Goal: Task Accomplishment & Management: Manage account settings

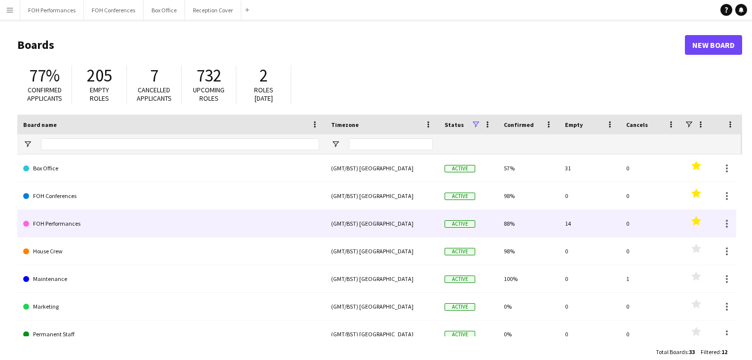
click at [80, 218] on link "FOH Performances" at bounding box center [171, 224] width 296 height 28
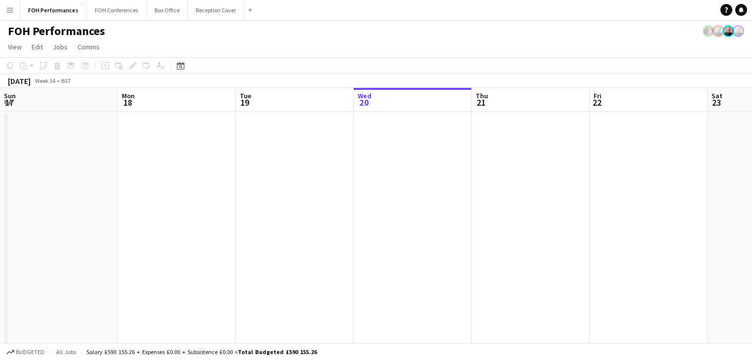
scroll to position [0, 236]
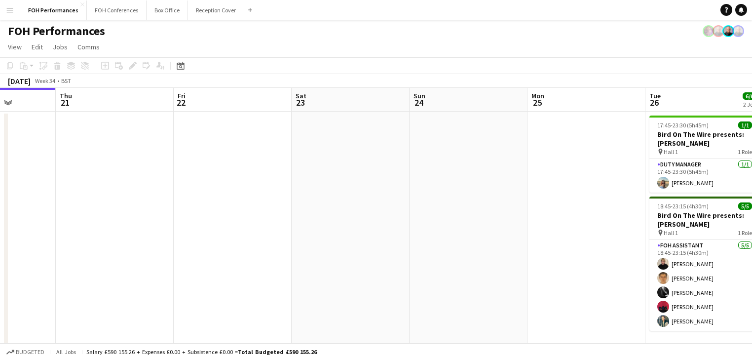
drag, startPoint x: 286, startPoint y: 218, endPoint x: 104, endPoint y: 192, distance: 184.4
click at [104, 192] on app-calendar-viewport "Sun 17 Mon 18 Tue 19 Wed 20 Thu 21 Fri 22 Sat 23 Sun 24 Mon 25 Tue 26 6/6 2 Job…" at bounding box center [376, 220] width 752 height 264
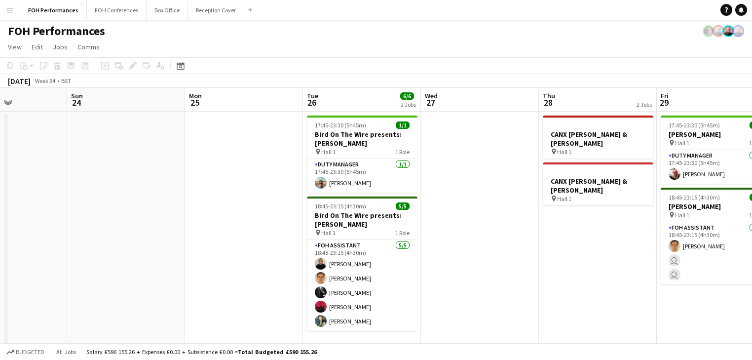
drag, startPoint x: 387, startPoint y: 193, endPoint x: 61, endPoint y: 158, distance: 328.1
click at [61, 158] on app-calendar-viewport "Thu 21 Fri 22 Sat 23 Sun 24 Mon 25 Tue 26 6/6 2 Jobs Wed 27 Thu 28 2 Jobs Fri 2…" at bounding box center [376, 220] width 752 height 264
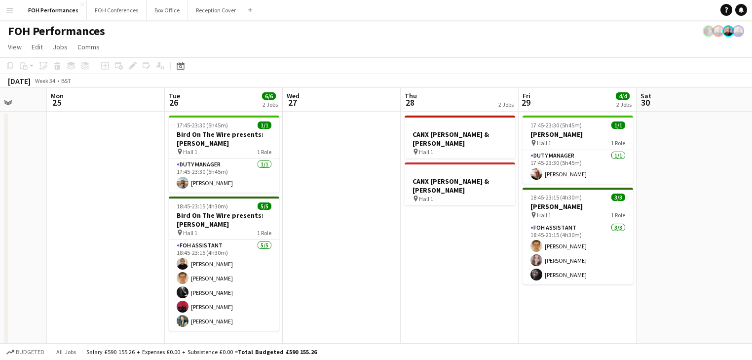
drag, startPoint x: 136, startPoint y: 159, endPoint x: 328, endPoint y: 185, distance: 193.2
click at [67, 154] on app-calendar-viewport "Thu 21 Fri 22 Sat 23 Sun 24 Mon 25 Tue 26 6/6 2 Jobs Wed 27 Thu 28 2 Jobs Fri 2…" at bounding box center [376, 220] width 752 height 264
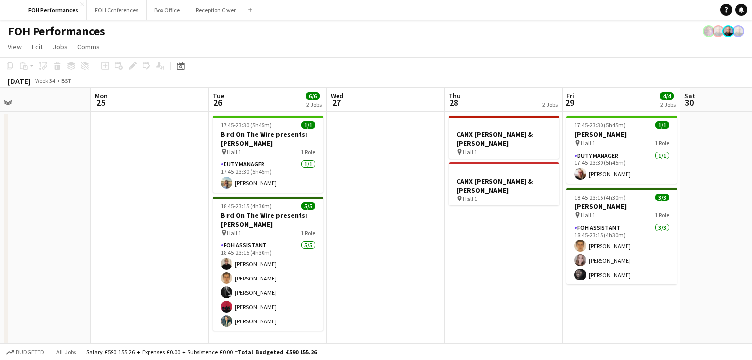
drag, startPoint x: 395, startPoint y: 207, endPoint x: 441, endPoint y: 215, distance: 47.1
click at [441, 215] on app-calendar-viewport "Fri 22 Sat 23 Sun 24 Mon 25 Tue 26 6/6 2 Jobs Wed 27 Thu 28 2 Jobs Fri 29 4/4 2…" at bounding box center [376, 225] width 752 height 275
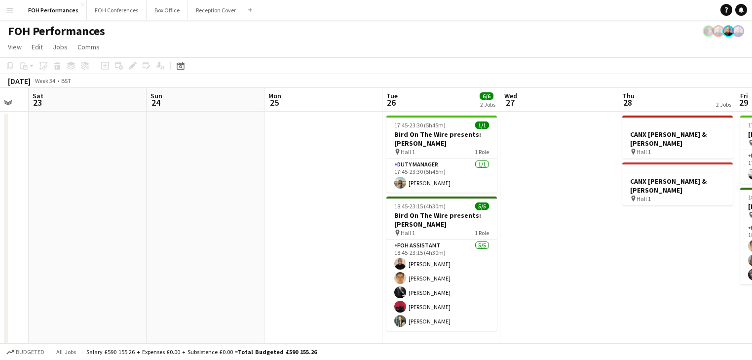
drag, startPoint x: 144, startPoint y: 188, endPoint x: 312, endPoint y: 190, distance: 168.8
click at [316, 190] on app-calendar-viewport "Thu 21 Fri 22 Sat 23 Sun 24 Mon 25 Tue 26 6/6 2 Jobs Wed 27 Thu 28 2 Jobs Fri 2…" at bounding box center [376, 225] width 752 height 275
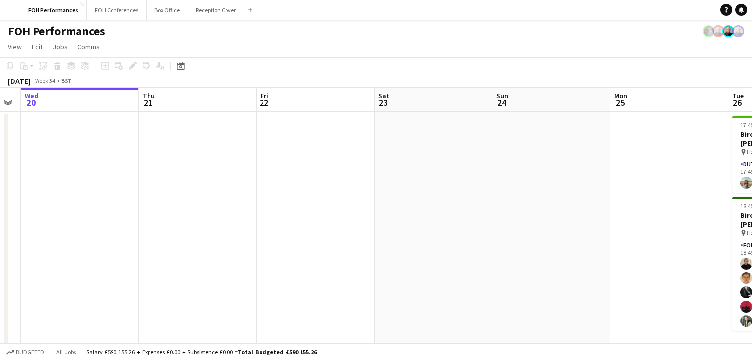
drag, startPoint x: 156, startPoint y: 190, endPoint x: 501, endPoint y: 190, distance: 345.5
click at [501, 190] on app-calendar-viewport "Mon 18 Tue 19 Wed 20 Thu 21 Fri 22 Sat 23 Sun 24 Mon 25 Tue 26 6/6 2 Jobs Wed 2…" at bounding box center [376, 225] width 752 height 275
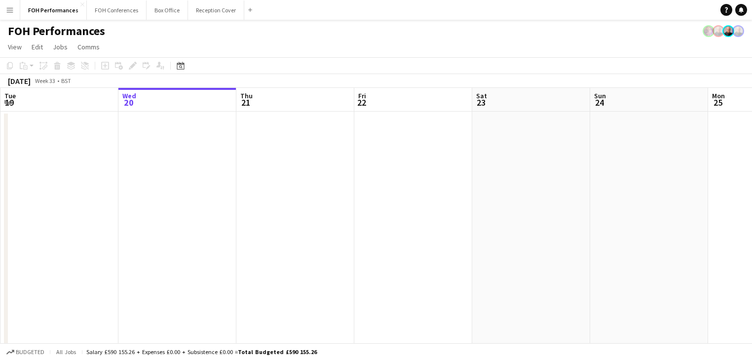
scroll to position [0, 357]
drag, startPoint x: 252, startPoint y: 221, endPoint x: 310, endPoint y: 205, distance: 59.7
click at [310, 205] on app-calendar-viewport "Sat 16 Sun 17 Mon 18 Tue 19 Wed 20 Thu 21 Fri 22 Sat 23 Sun 24 Mon 25 Tue 26 6/…" at bounding box center [376, 225] width 752 height 275
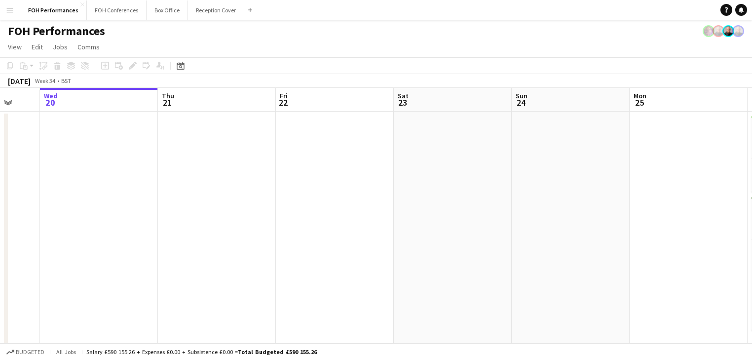
drag, startPoint x: 385, startPoint y: 193, endPoint x: 51, endPoint y: 178, distance: 334.0
click at [51, 178] on app-calendar-viewport "Sat 16 Sun 17 Mon 18 Tue 19 Wed 20 Thu 21 Fri 22 Sat 23 Sun 24 Mon 25 Tue 26 6/…" at bounding box center [376, 225] width 752 height 275
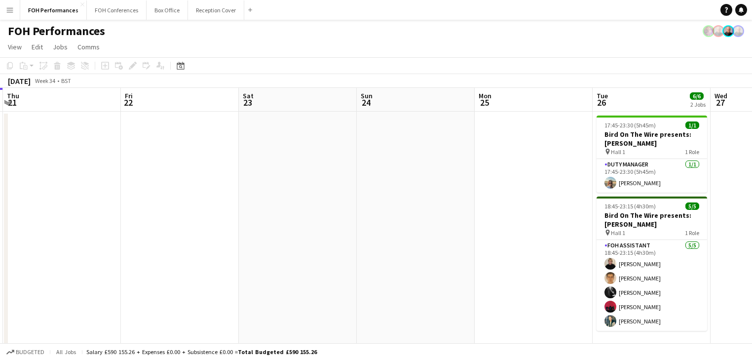
drag, startPoint x: 340, startPoint y: 209, endPoint x: 94, endPoint y: 177, distance: 248.4
click at [94, 177] on app-calendar-viewport "Mon 18 Tue 19 Wed 20 Thu 21 Fri 22 Sat 23 Sun 24 Mon 25 Tue 26 6/6 2 Jobs Wed 2…" at bounding box center [376, 225] width 752 height 275
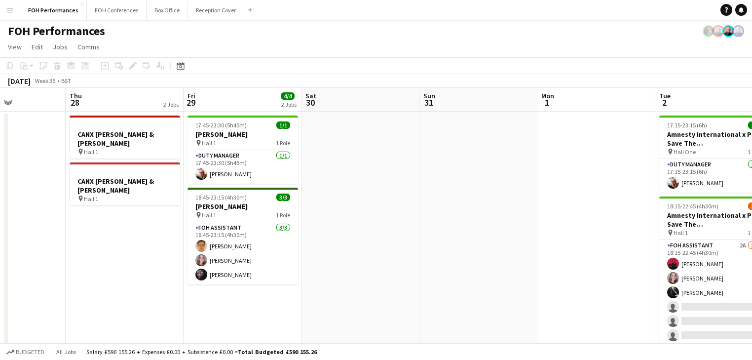
drag, startPoint x: 438, startPoint y: 197, endPoint x: 397, endPoint y: 202, distance: 41.7
click at [29, 180] on app-calendar-viewport "Mon 25 Tue 26 6/6 2 Jobs Wed 27 Thu 28 2 Jobs Fri 29 4/4 2 Jobs Sat 30 Sun 31 M…" at bounding box center [376, 238] width 752 height 300
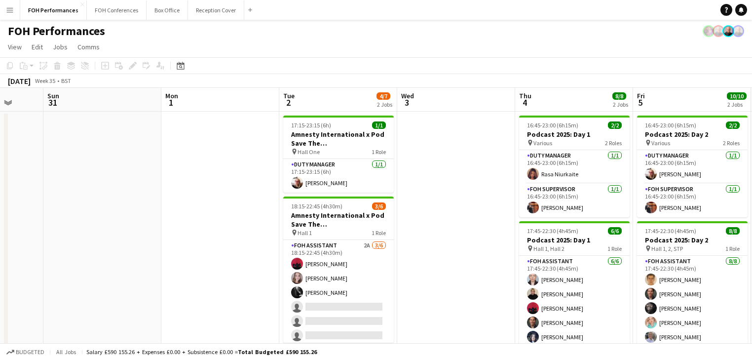
drag, startPoint x: 517, startPoint y: 219, endPoint x: 142, endPoint y: 172, distance: 378.6
click at [142, 172] on app-calendar-viewport "Wed 27 Thu 28 2 Jobs Fri 29 4/4 2 Jobs Sat 30 Sun 31 Mon 1 Tue 2 4/7 2 Jobs Wed…" at bounding box center [376, 322] width 752 height 468
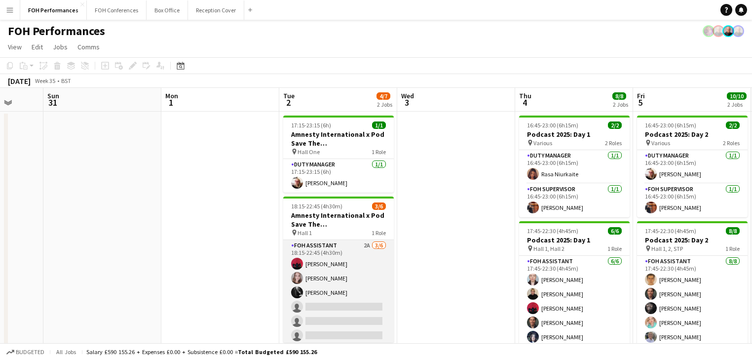
click at [342, 279] on app-card-role "FOH Assistant 2A 3/6 18:15-22:45 (4h30m) Graeme Wilmot Magdalena Wloszek Catrio…" at bounding box center [338, 292] width 111 height 105
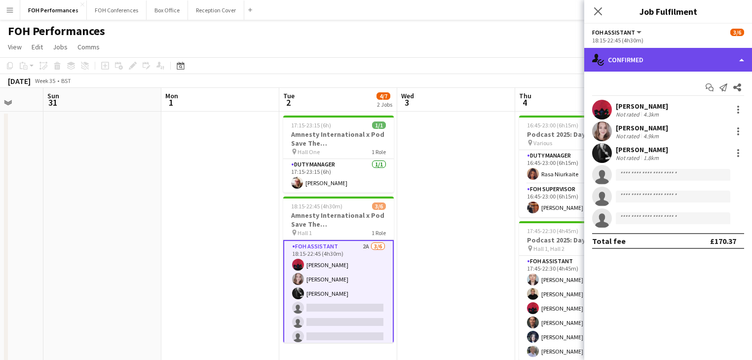
click at [675, 60] on div "single-neutral-actions-check-2 Confirmed" at bounding box center [668, 60] width 168 height 24
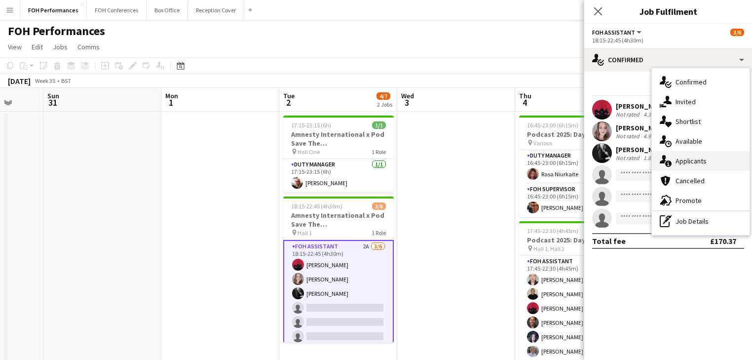
click at [703, 158] on div "single-neutral-actions-information Applicants" at bounding box center [701, 161] width 98 height 20
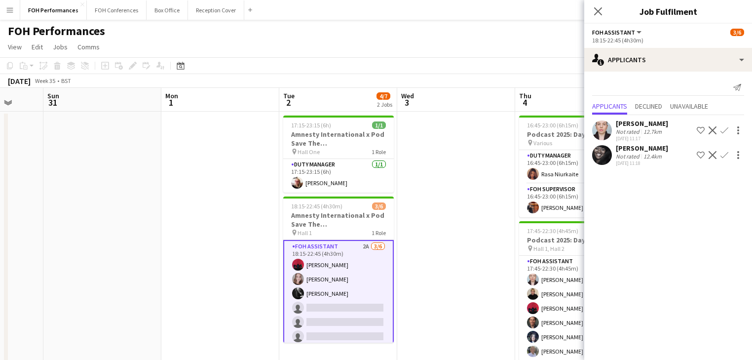
click at [725, 129] on app-icon "Confirm" at bounding box center [725, 130] width 8 height 8
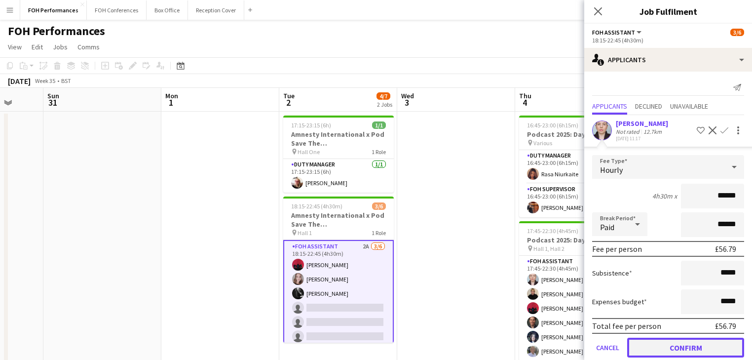
click at [692, 347] on button "Confirm" at bounding box center [685, 348] width 117 height 20
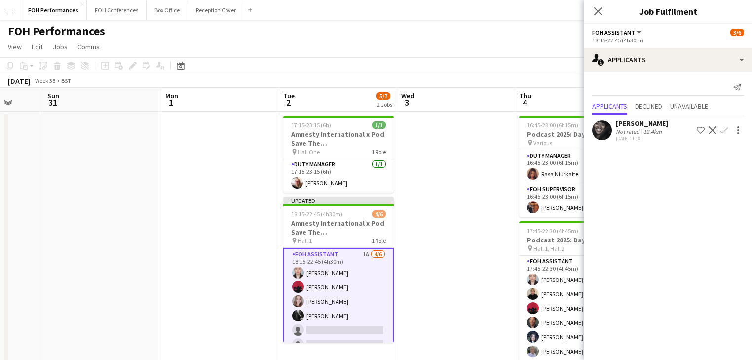
click at [729, 130] on button "Confirm" at bounding box center [725, 130] width 12 height 12
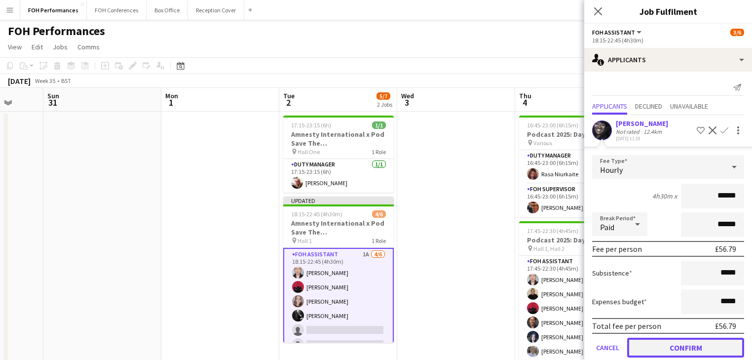
click at [688, 345] on button "Confirm" at bounding box center [685, 348] width 117 height 20
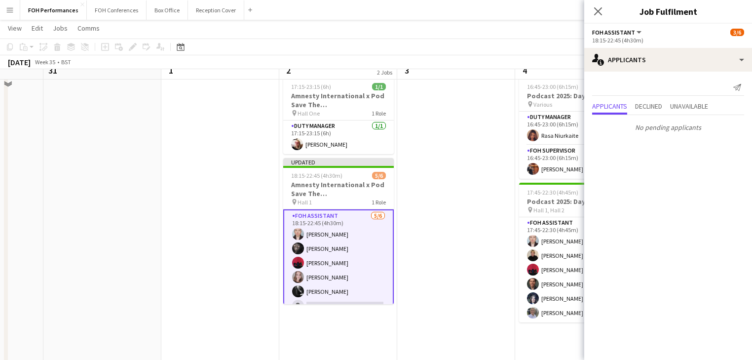
scroll to position [0, 0]
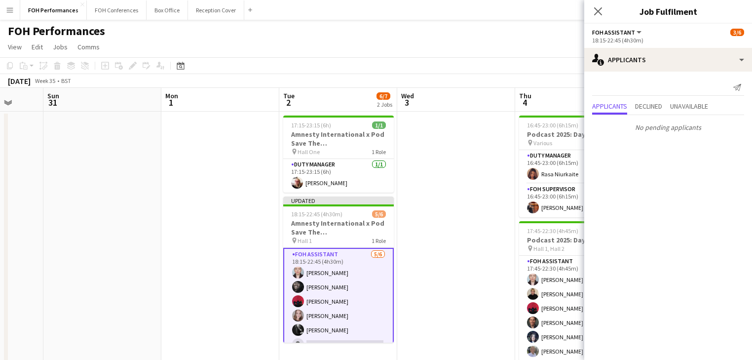
click at [467, 194] on app-date-cell at bounding box center [456, 334] width 118 height 445
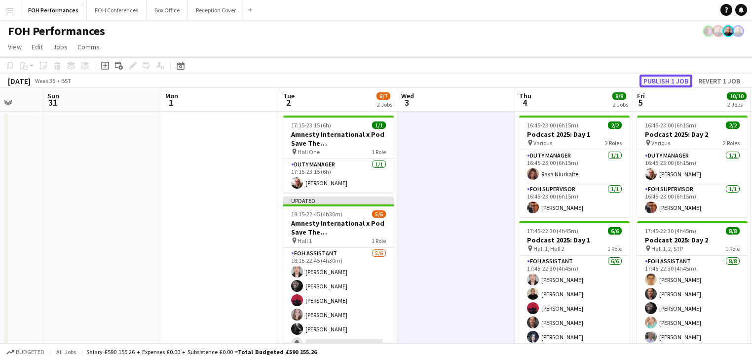
click at [665, 81] on button "Publish 1 job" at bounding box center [666, 81] width 53 height 13
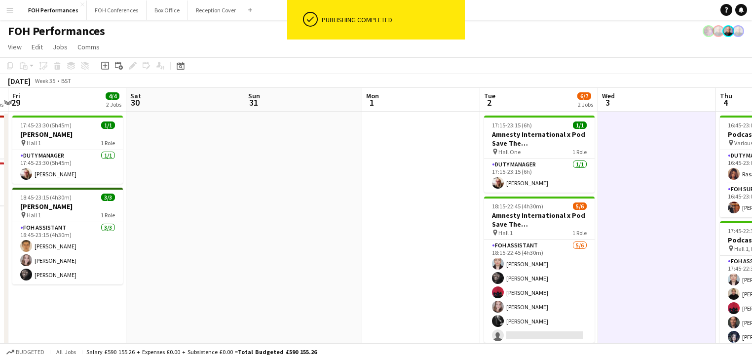
drag, startPoint x: 230, startPoint y: 196, endPoint x: 447, endPoint y: 202, distance: 217.8
click at [438, 203] on app-calendar-viewport "Wed 27 Thu 28 2 Jobs Fri 29 4/4 2 Jobs Sat 30 Sun 31 Mon 1 Tue 2 6/7 2 Jobs Wed…" at bounding box center [376, 322] width 752 height 468
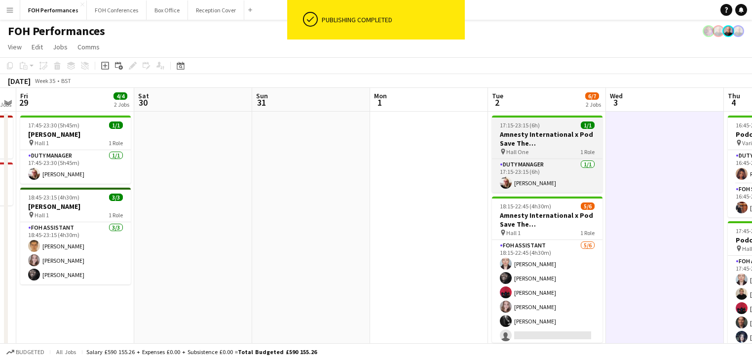
click at [527, 144] on h3 "Amnesty International x Pod Save The UK" at bounding box center [547, 139] width 111 height 18
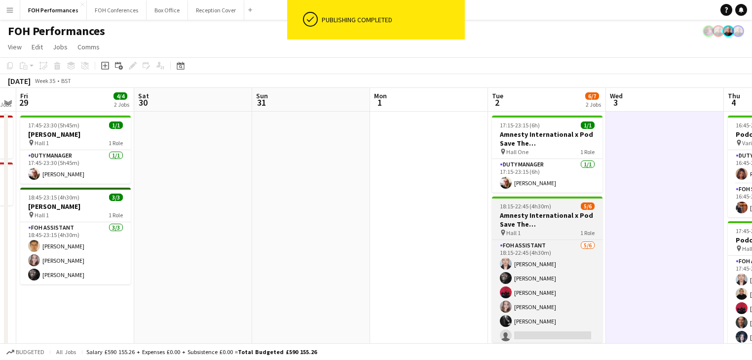
click at [527, 222] on h3 "Amnesty International x Pod Save The UK" at bounding box center [547, 220] width 111 height 18
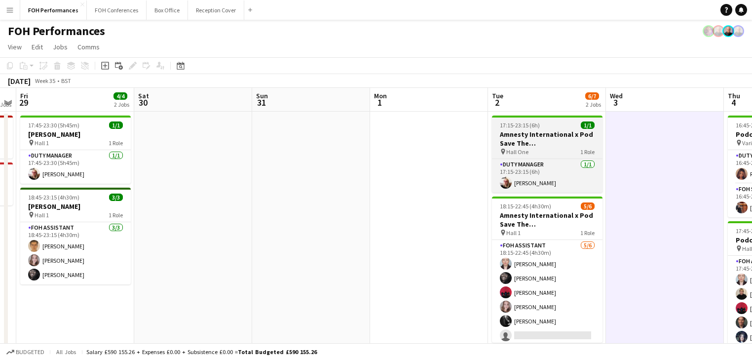
click at [530, 136] on h3 "Amnesty International x Pod Save The UK" at bounding box center [547, 139] width 111 height 18
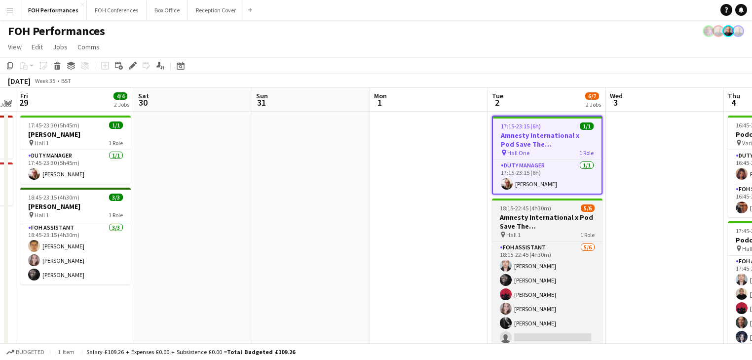
click at [527, 213] on h3 "Amnesty International x Pod Save The UK" at bounding box center [547, 222] width 111 height 18
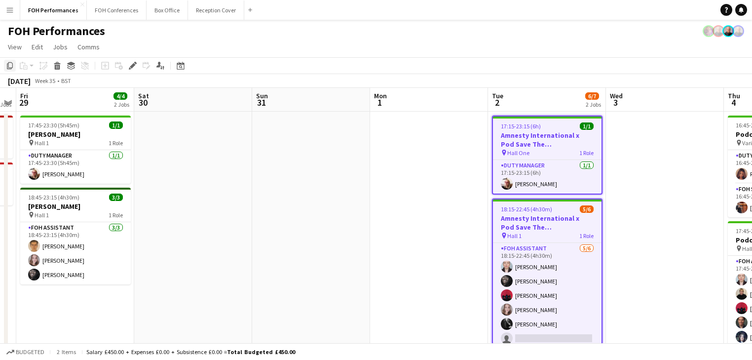
drag, startPoint x: 527, startPoint y: 132, endPoint x: 12, endPoint y: 69, distance: 518.7
click at [12, 69] on icon "Copy" at bounding box center [10, 66] width 8 height 8
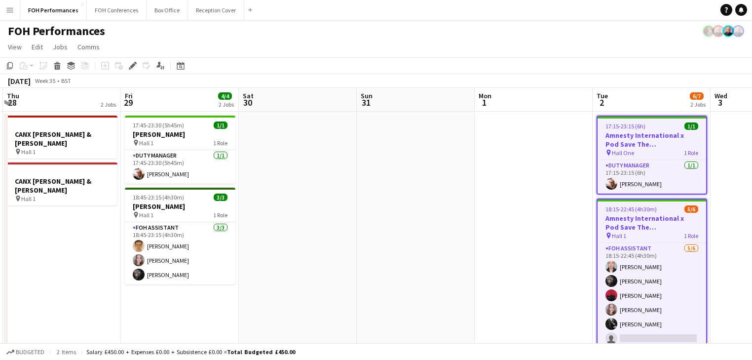
drag, startPoint x: 284, startPoint y: 203, endPoint x: 387, endPoint y: 207, distance: 102.8
click at [387, 207] on app-calendar-viewport "Tue 26 6/6 2 Jobs Wed 27 Thu 28 2 Jobs Fri 29 4/4 2 Jobs Sat 30 Sun 31 Mon 1 Tu…" at bounding box center [376, 322] width 752 height 468
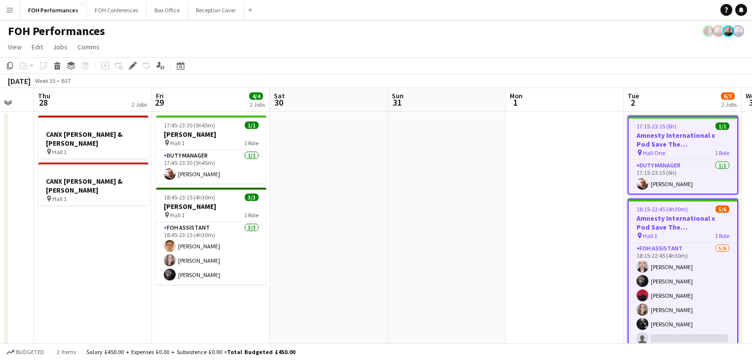
scroll to position [0, 199]
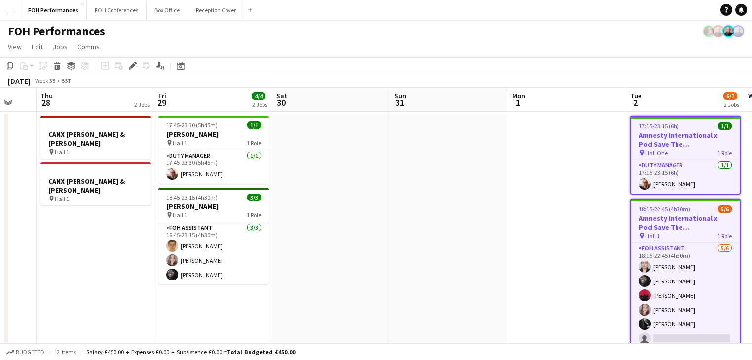
drag, startPoint x: 330, startPoint y: 210, endPoint x: 363, endPoint y: 210, distance: 33.6
click at [363, 210] on app-calendar-viewport "Tue 26 6/6 2 Jobs Wed 27 Thu 28 2 Jobs Fri 29 4/4 2 Jobs Sat 30 Sun 31 Mon 1 Tu…" at bounding box center [376, 322] width 752 height 468
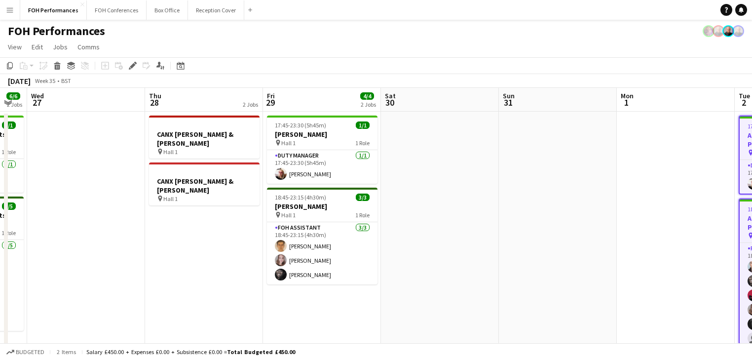
drag, startPoint x: 415, startPoint y: 216, endPoint x: 225, endPoint y: 214, distance: 189.5
click at [522, 220] on app-calendar-viewport "Mon 25 Tue 26 6/6 2 Jobs Wed 27 Thu 28 2 Jobs Fri 29 4/4 2 Jobs Sat 30 Sun 31 M…" at bounding box center [376, 322] width 752 height 468
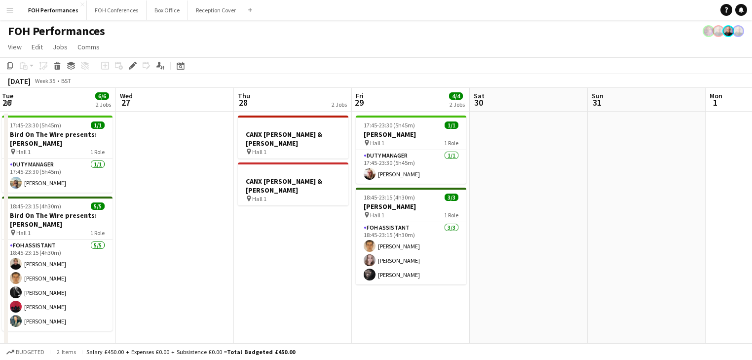
drag, startPoint x: 187, startPoint y: 215, endPoint x: 338, endPoint y: 225, distance: 151.4
click at [371, 225] on app-calendar-viewport "Sun 24 Mon 25 Tue 26 6/6 2 Jobs Wed 27 Thu 28 2 Jobs Fri 29 4/4 2 Jobs Sat 30 S…" at bounding box center [376, 322] width 752 height 468
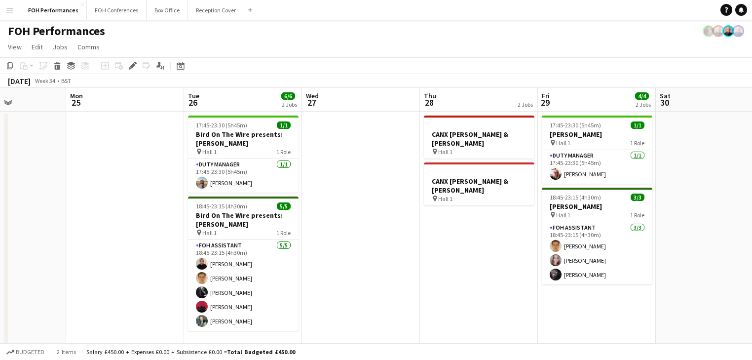
drag, startPoint x: 201, startPoint y: 227, endPoint x: 304, endPoint y: 224, distance: 103.2
click at [388, 229] on app-calendar-viewport "Fri 22 Sat 23 Sun 24 Mon 25 Tue 26 6/6 2 Jobs Wed 27 Thu 28 2 Jobs Fri 29 4/4 2…" at bounding box center [376, 322] width 752 height 468
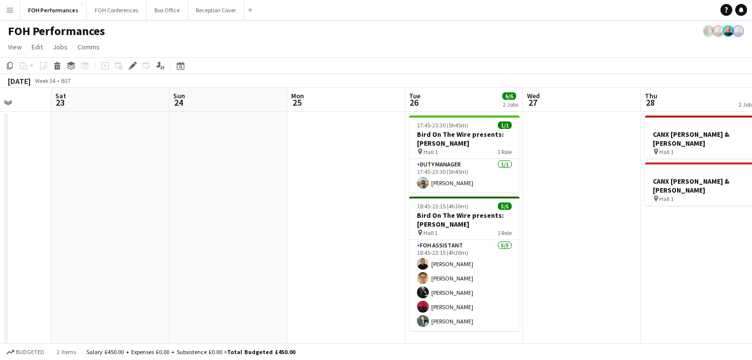
drag, startPoint x: 190, startPoint y: 225, endPoint x: 405, endPoint y: 223, distance: 215.2
click at [411, 225] on app-calendar-viewport "Wed 20 Thu 21 Fri 22 Sat 23 Sun 24 Mon 25 Tue 26 6/6 2 Jobs Wed 27 Thu 28 2 Job…" at bounding box center [376, 322] width 752 height 468
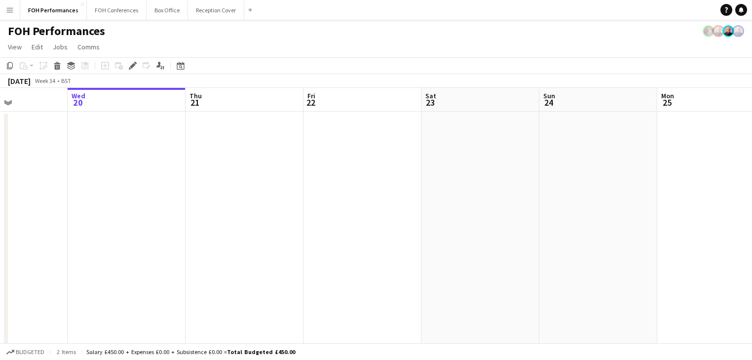
drag, startPoint x: 152, startPoint y: 205, endPoint x: 404, endPoint y: 208, distance: 252.2
click at [404, 208] on app-calendar-viewport "Sun 17 Mon 18 Tue 19 Wed 20 Thu 21 Fri 22 Sat 23 Sun 24 Mon 25 Tue 26 6/6 2 Job…" at bounding box center [376, 322] width 752 height 468
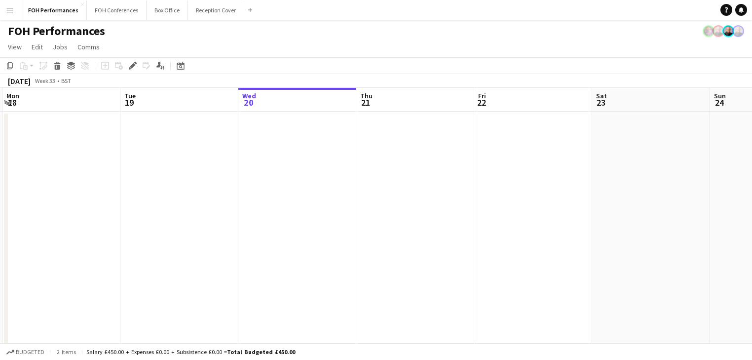
drag, startPoint x: 236, startPoint y: 209, endPoint x: 313, endPoint y: 198, distance: 78.2
click at [410, 210] on app-calendar-viewport "Sat 16 Sun 17 Mon 18 Tue 19 Wed 20 Thu 21 Fri 22 Sat 23 Sun 24 Mon 25 Tue 26 6/…" at bounding box center [376, 322] width 752 height 468
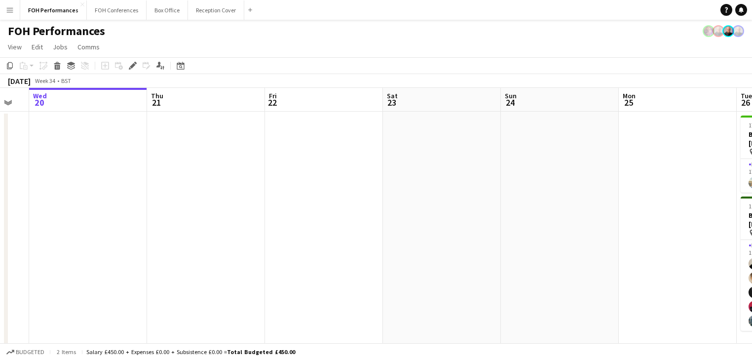
drag, startPoint x: 382, startPoint y: 186, endPoint x: 191, endPoint y: 148, distance: 194.3
click at [196, 166] on app-calendar-viewport "Sat 16 Sun 17 Mon 18 Tue 19 Wed 20 Thu 21 Fri 22 Sat 23 Sun 24 Mon 25 Tue 26 6/…" at bounding box center [376, 322] width 752 height 468
click at [194, 144] on app-date-cell at bounding box center [204, 334] width 118 height 445
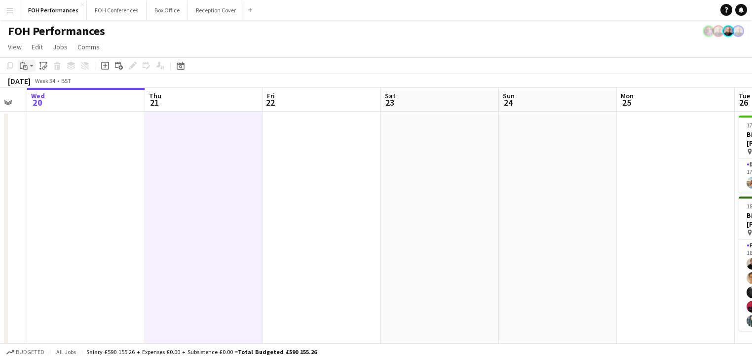
click at [29, 64] on div "Paste" at bounding box center [24, 66] width 12 height 12
click at [42, 84] on link "Paste Ctrl+V" at bounding box center [72, 84] width 93 height 9
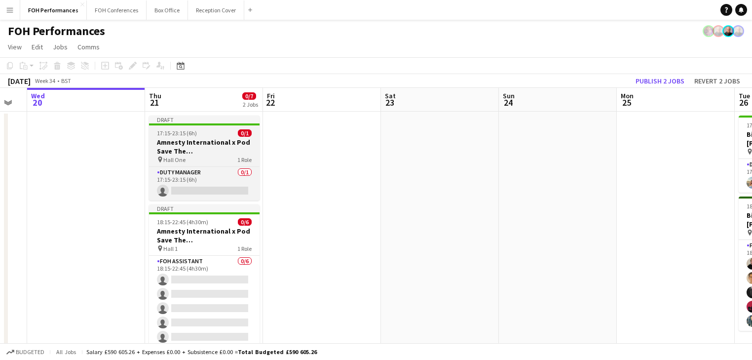
click at [174, 144] on h3 "Amnesty International x Pod Save The UK" at bounding box center [204, 147] width 111 height 18
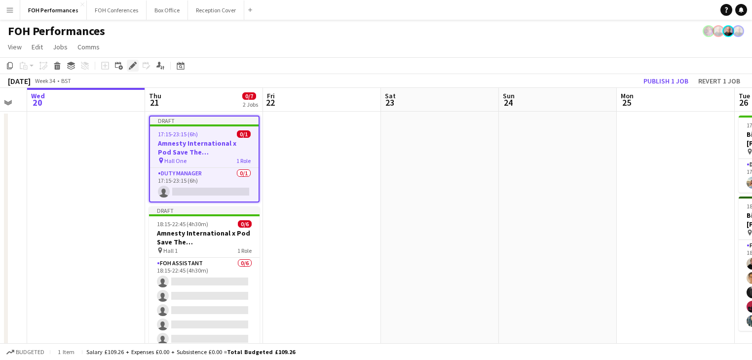
click at [127, 64] on div "Edit" at bounding box center [133, 66] width 12 height 12
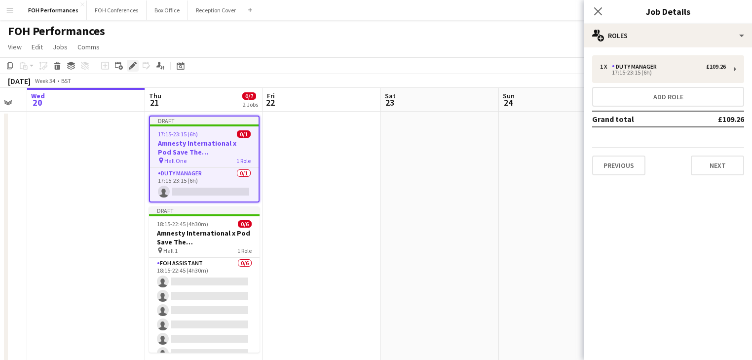
click at [134, 62] on icon "Edit" at bounding box center [133, 66] width 8 height 8
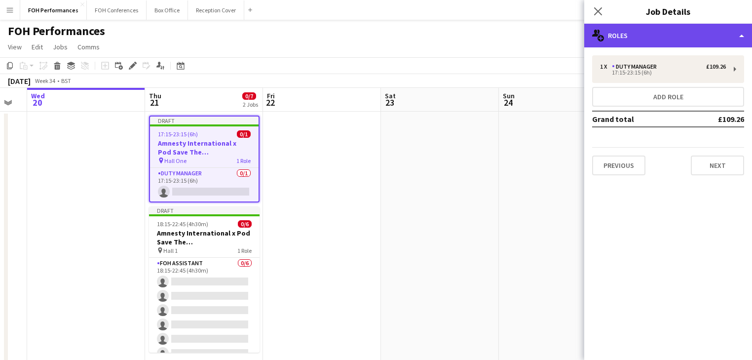
click at [642, 34] on div "multiple-users-add Roles" at bounding box center [668, 36] width 168 height 24
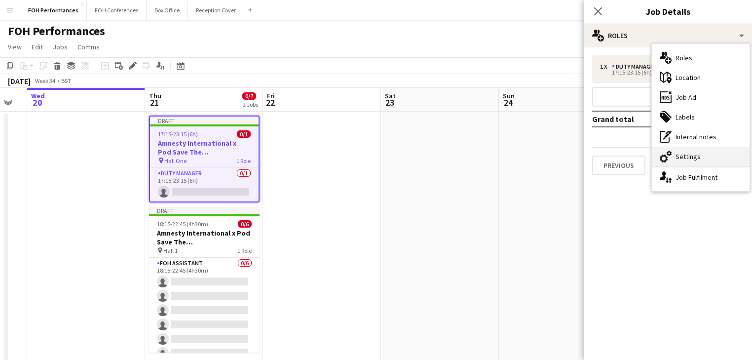
click at [691, 155] on div "cog-double-3 Settings" at bounding box center [701, 157] width 98 height 20
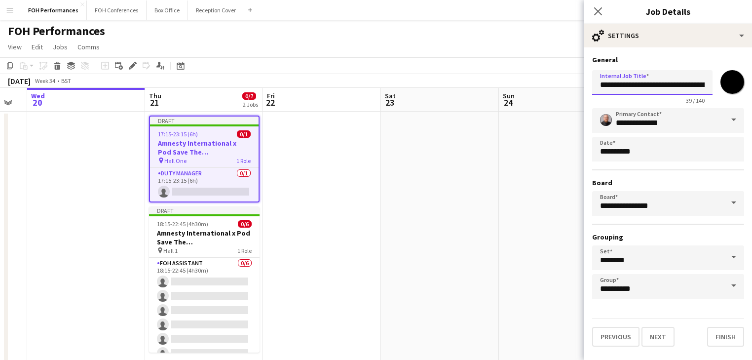
scroll to position [0, 31]
drag, startPoint x: 601, startPoint y: 83, endPoint x: 753, endPoint y: 87, distance: 151.6
click at [752, 87] on html "Menu Boards Boards Boards All jobs Status Workforce Workforce My Workforce Recr…" at bounding box center [376, 286] width 752 height 573
paste input "text"
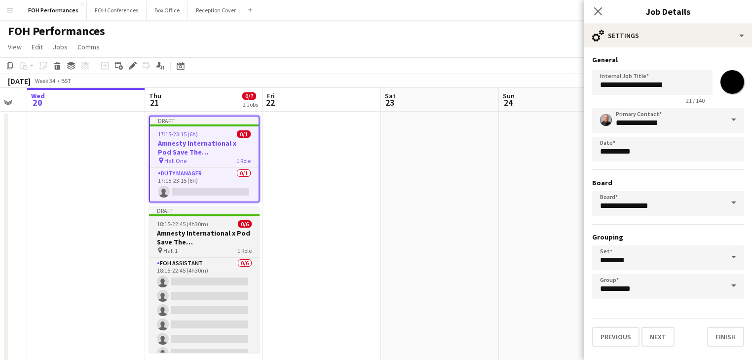
click at [180, 235] on h3 "Amnesty International x Pod Save The UK" at bounding box center [204, 238] width 111 height 18
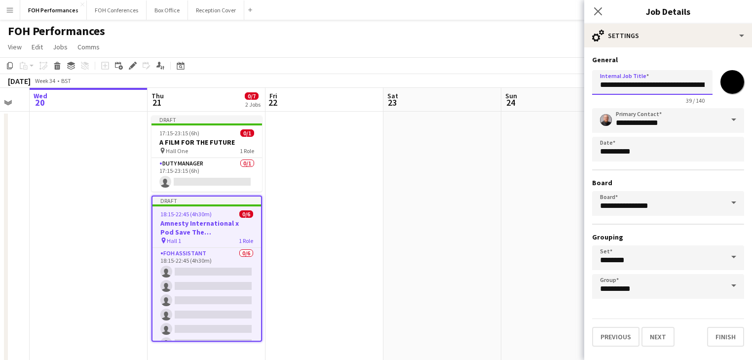
scroll to position [0, 31]
drag, startPoint x: 600, startPoint y: 86, endPoint x: 738, endPoint y: 91, distance: 138.3
click at [738, 91] on div "**********" at bounding box center [668, 85] width 152 height 38
paste input "text"
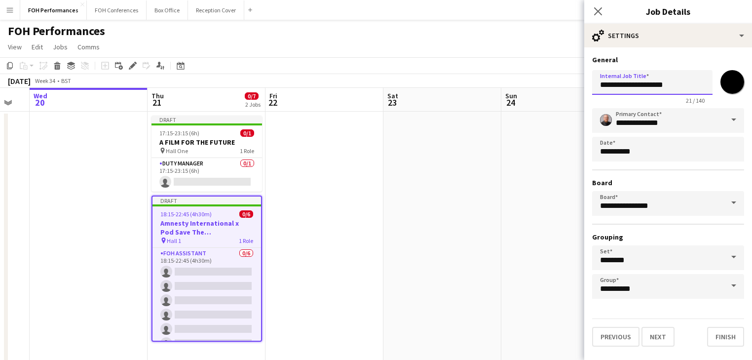
type input "**********"
click at [324, 237] on app-date-cell at bounding box center [325, 334] width 118 height 445
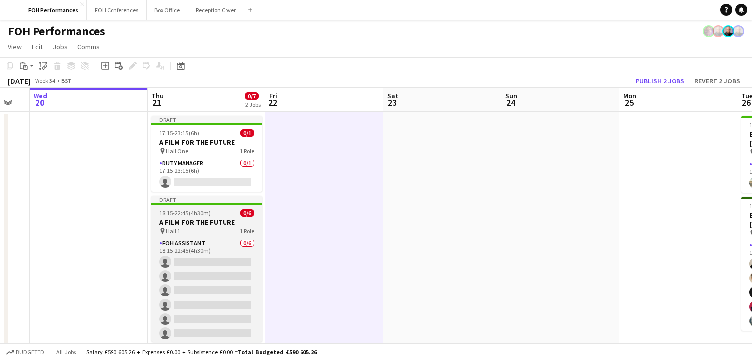
click at [192, 219] on h3 "A FILM FOR THE FUTURE" at bounding box center [207, 222] width 111 height 9
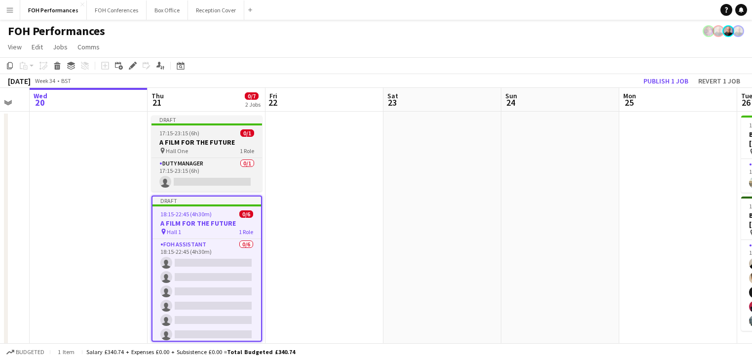
click at [204, 144] on h3 "A FILM FOR THE FUTURE" at bounding box center [207, 142] width 111 height 9
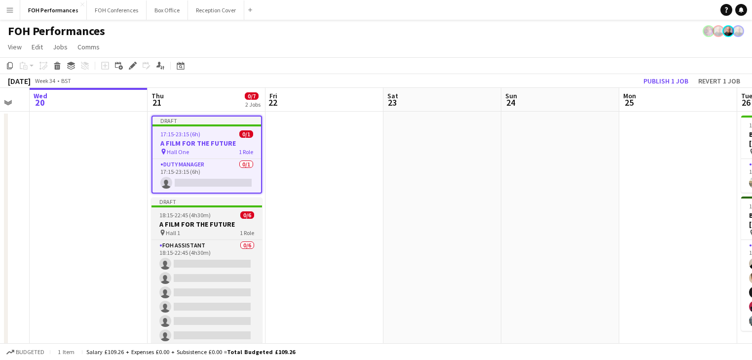
click at [199, 226] on h3 "A FILM FOR THE FUTURE" at bounding box center [207, 224] width 111 height 9
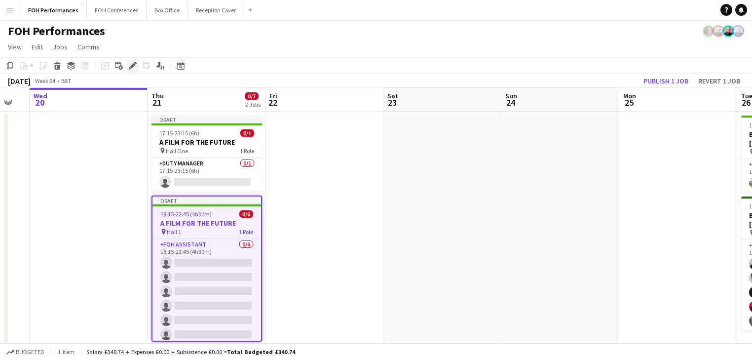
click at [134, 66] on icon at bounding box center [132, 65] width 5 height 5
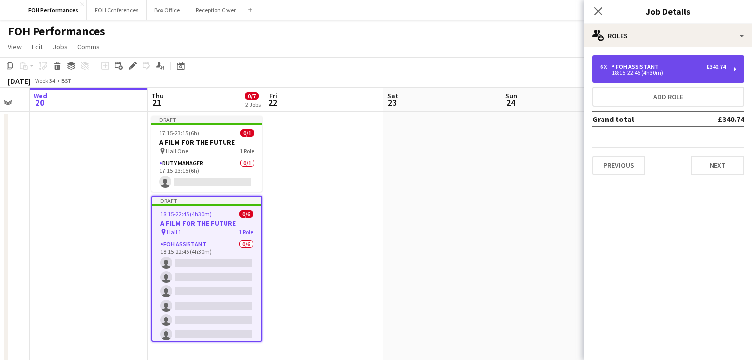
click at [665, 62] on div "6 x FOH Assistant £340.74 18:15-22:45 (4h30m)" at bounding box center [668, 69] width 152 height 28
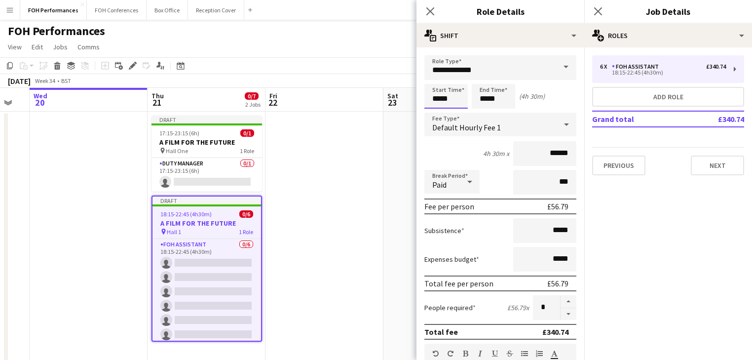
click at [454, 105] on input "*****" at bounding box center [445, 96] width 43 height 25
click at [438, 118] on div "Default Hourly Fee 1" at bounding box center [490, 125] width 132 height 24
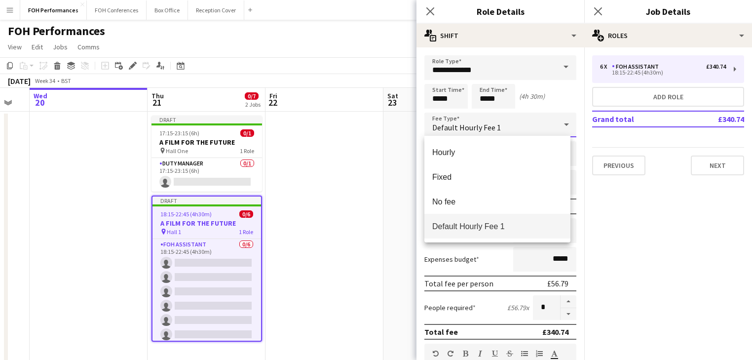
click at [436, 96] on div at bounding box center [376, 180] width 752 height 360
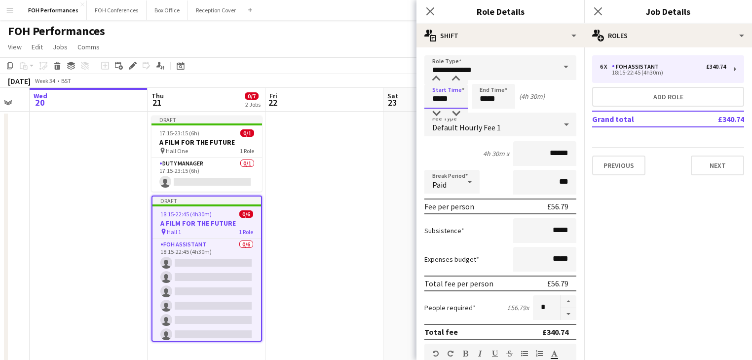
click at [436, 104] on input "*****" at bounding box center [445, 96] width 43 height 25
click at [436, 113] on div at bounding box center [436, 114] width 20 height 10
click at [457, 111] on div at bounding box center [456, 114] width 20 height 10
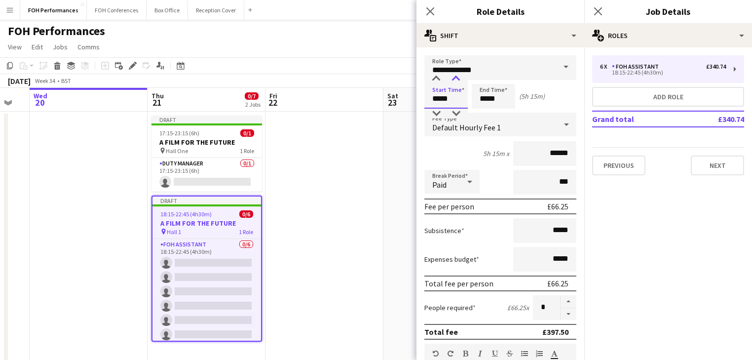
type input "*****"
click at [458, 80] on div at bounding box center [456, 79] width 20 height 10
click at [498, 99] on input "*****" at bounding box center [493, 96] width 43 height 25
click at [193, 226] on h3 "A FILM FOR THE FUTURE" at bounding box center [207, 223] width 109 height 9
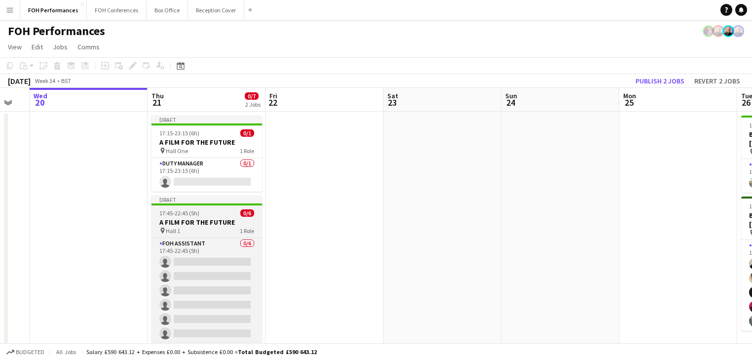
click at [188, 222] on h3 "A FILM FOR THE FUTURE" at bounding box center [207, 222] width 111 height 9
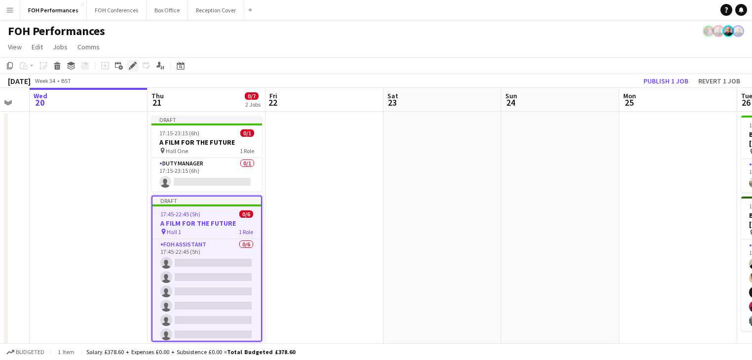
click at [129, 66] on icon "Edit" at bounding box center [133, 66] width 8 height 8
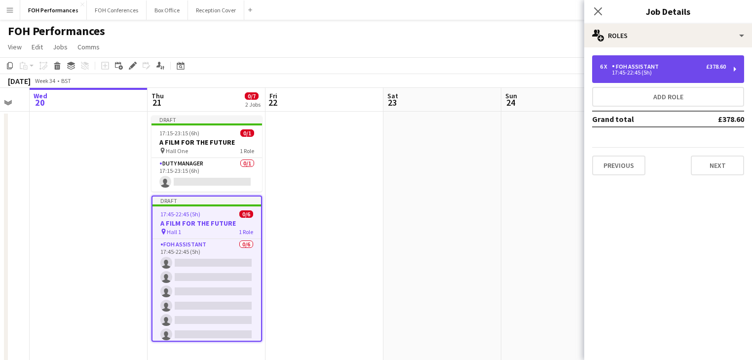
click at [659, 67] on div "FOH Assistant" at bounding box center [637, 66] width 51 height 7
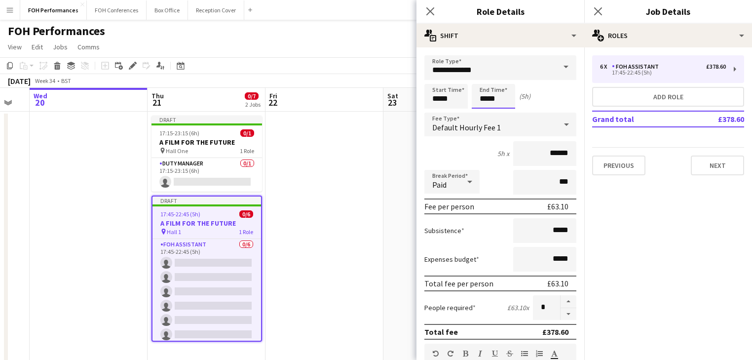
click at [500, 100] on input "*****" at bounding box center [493, 96] width 43 height 25
click at [486, 111] on div at bounding box center [484, 114] width 20 height 10
click at [502, 112] on div at bounding box center [504, 114] width 20 height 10
click at [485, 80] on div at bounding box center [484, 79] width 20 height 10
type input "*****"
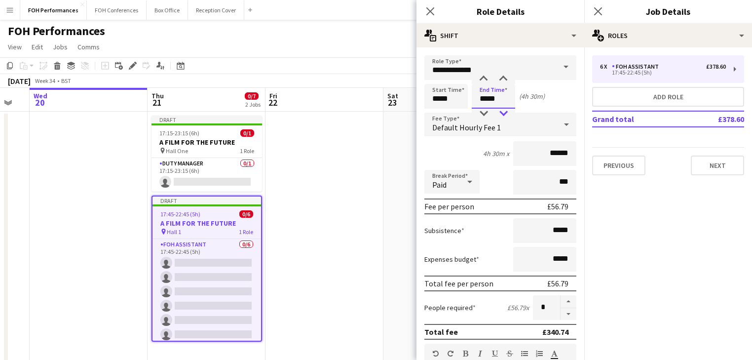
click at [501, 115] on div at bounding box center [504, 114] width 20 height 10
click at [309, 209] on app-date-cell at bounding box center [325, 334] width 118 height 445
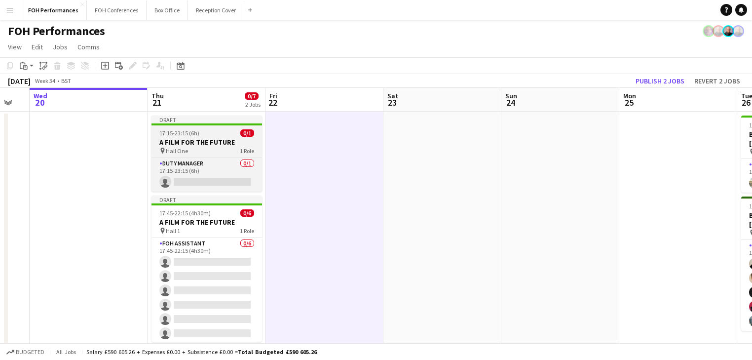
click at [186, 144] on h3 "A FILM FOR THE FUTURE" at bounding box center [207, 142] width 111 height 9
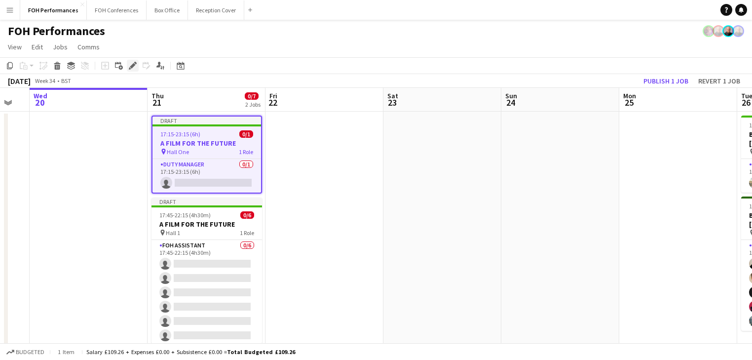
click at [135, 65] on icon at bounding box center [132, 65] width 5 height 5
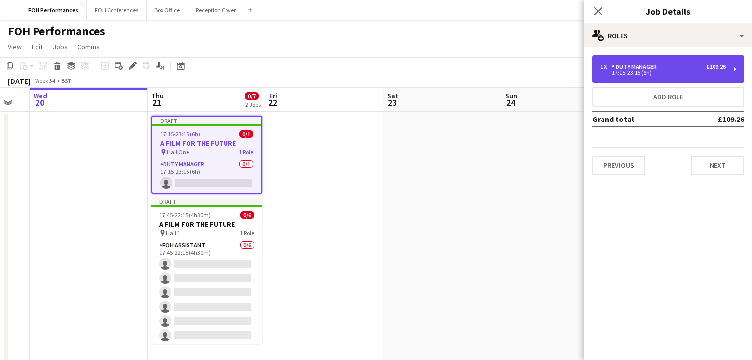
click at [638, 73] on div "17:15-23:15 (6h)" at bounding box center [663, 72] width 126 height 5
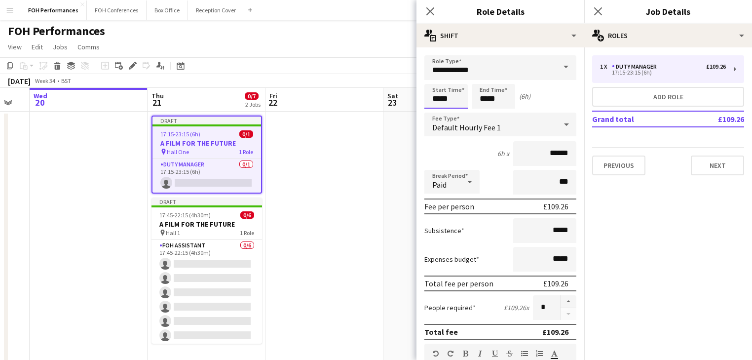
click at [448, 95] on input "*****" at bounding box center [445, 96] width 43 height 25
click at [437, 113] on div at bounding box center [436, 114] width 20 height 10
click at [456, 111] on div at bounding box center [456, 114] width 20 height 10
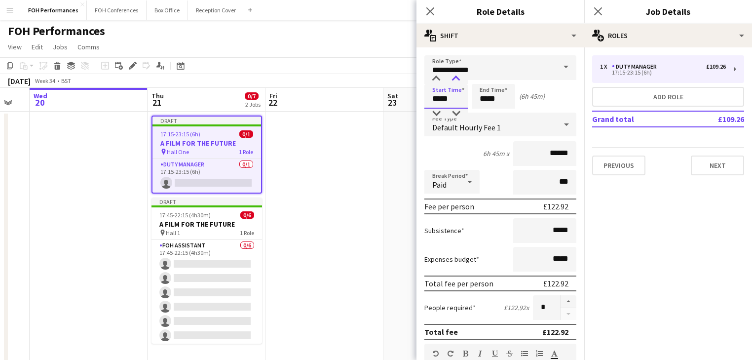
type input "*****"
click at [457, 77] on div at bounding box center [456, 79] width 20 height 10
click at [502, 96] on input "*****" at bounding box center [493, 96] width 43 height 25
type input "*****"
click at [501, 111] on div at bounding box center [504, 114] width 20 height 10
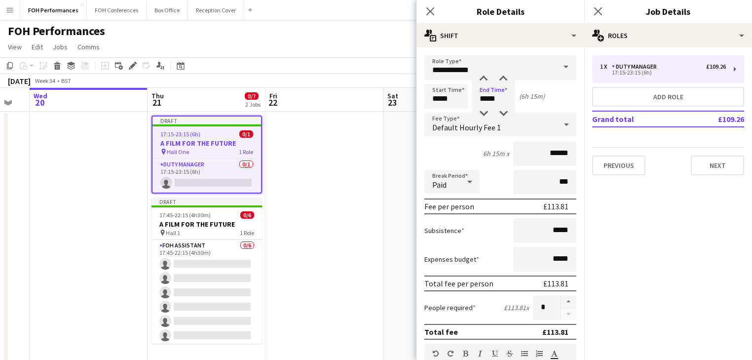
click at [325, 229] on app-date-cell at bounding box center [325, 334] width 118 height 445
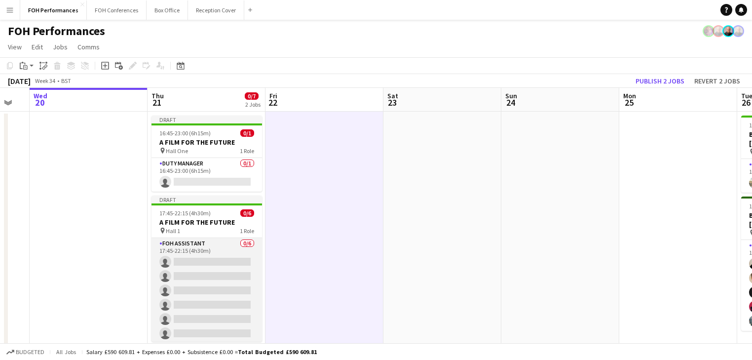
scroll to position [1, 0]
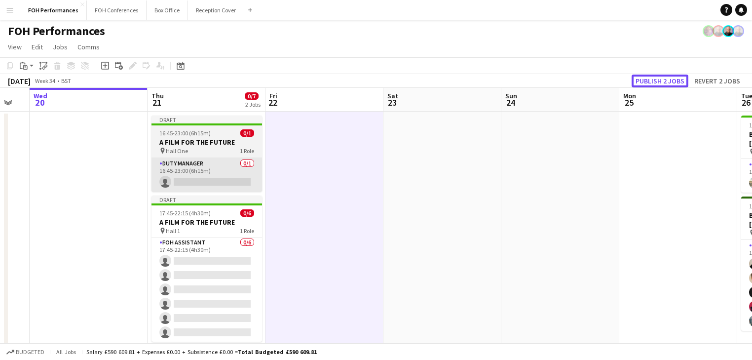
drag, startPoint x: 665, startPoint y: 80, endPoint x: 185, endPoint y: 165, distance: 487.2
click at [193, 177] on app-calendar "Copy Paste Paste Ctrl+V Paste with crew Ctrl+Shift+V Paste linked Job Delete Gr…" at bounding box center [376, 306] width 752 height 499
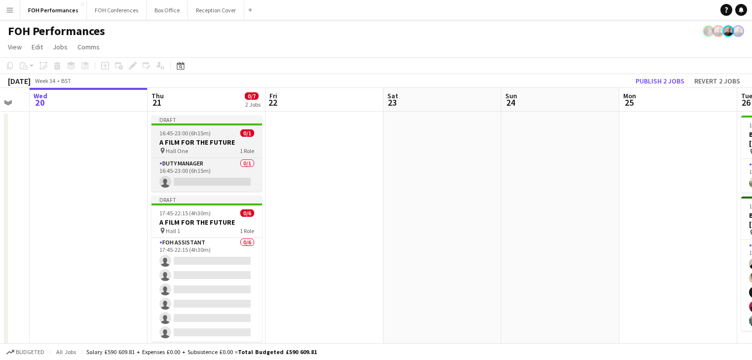
click at [187, 148] on div "pin Hall One 1 Role" at bounding box center [207, 151] width 111 height 8
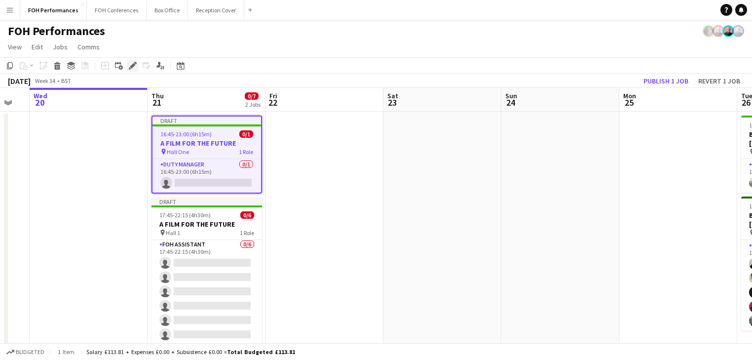
click at [134, 65] on icon at bounding box center [132, 65] width 5 height 5
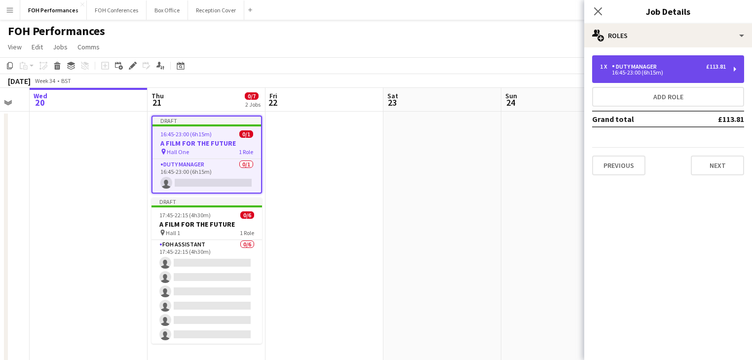
click at [682, 67] on div "1 x Duty Manager £113.81" at bounding box center [663, 66] width 126 height 7
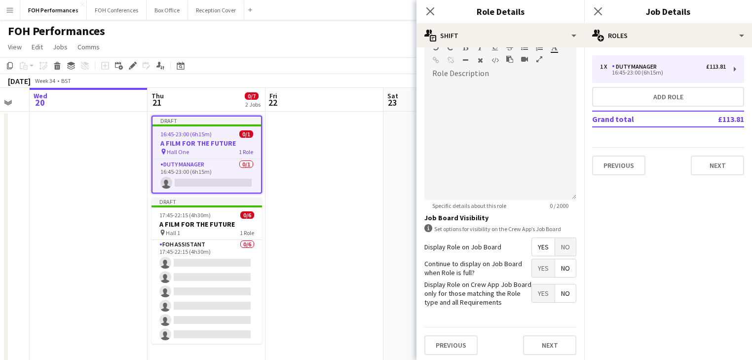
click at [555, 248] on span "No" at bounding box center [565, 247] width 21 height 18
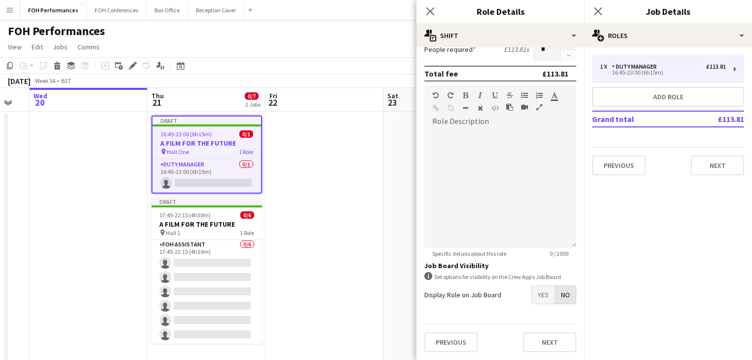
scroll to position [256, 0]
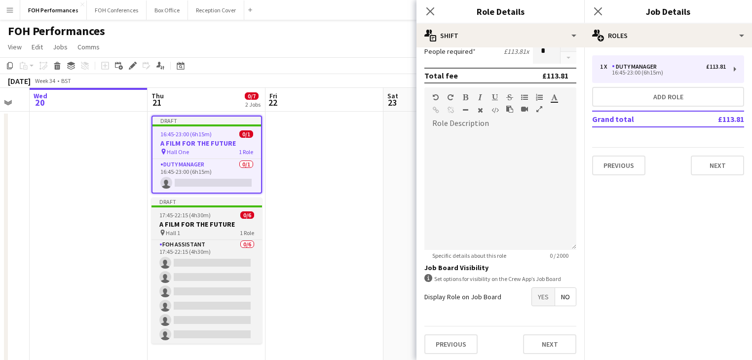
click at [192, 220] on h3 "A FILM FOR THE FUTURE" at bounding box center [207, 224] width 111 height 9
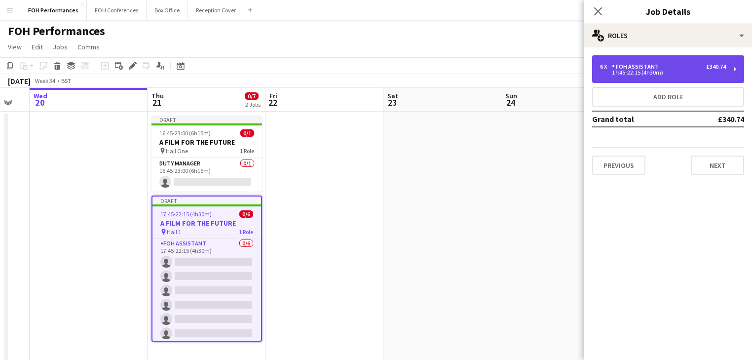
click at [664, 73] on div "17:45-22:15 (4h30m)" at bounding box center [663, 72] width 126 height 5
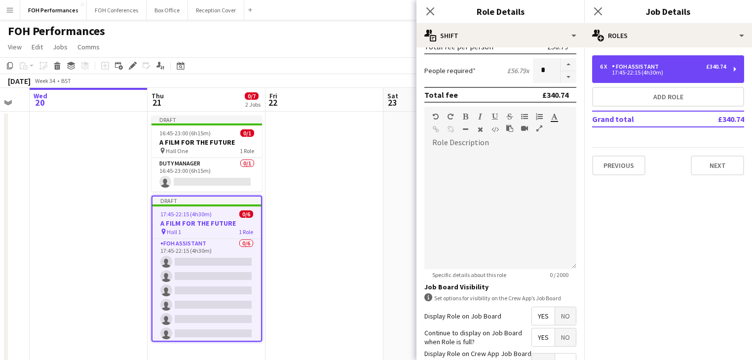
scroll to position [306, 0]
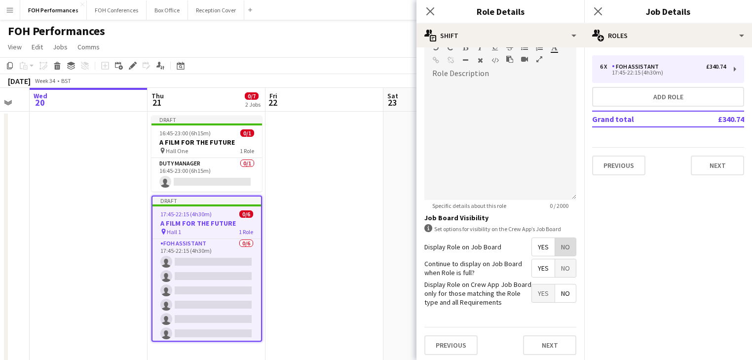
click at [558, 247] on span "No" at bounding box center [565, 247] width 21 height 18
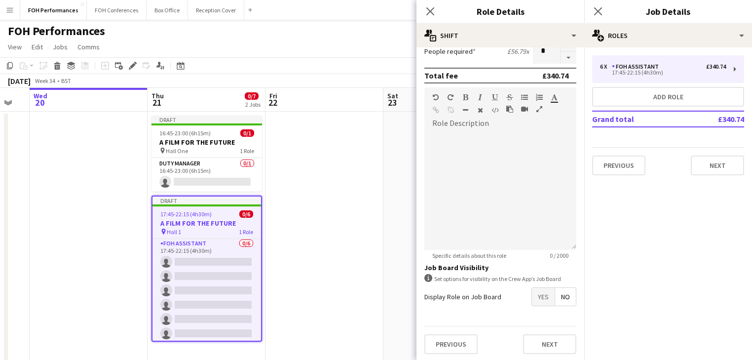
click at [365, 264] on app-date-cell at bounding box center [325, 334] width 118 height 445
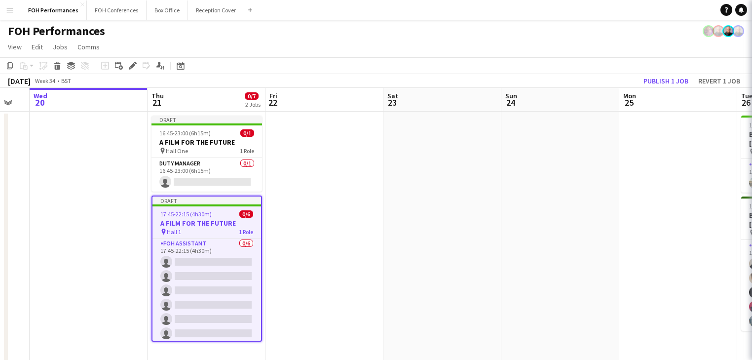
scroll to position [0, 443]
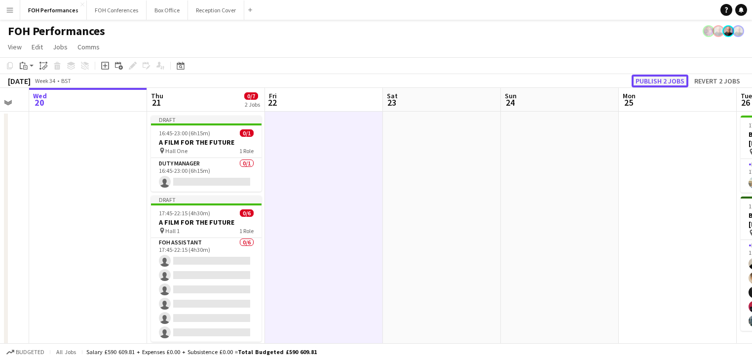
click at [667, 81] on button "Publish 2 jobs" at bounding box center [660, 81] width 57 height 13
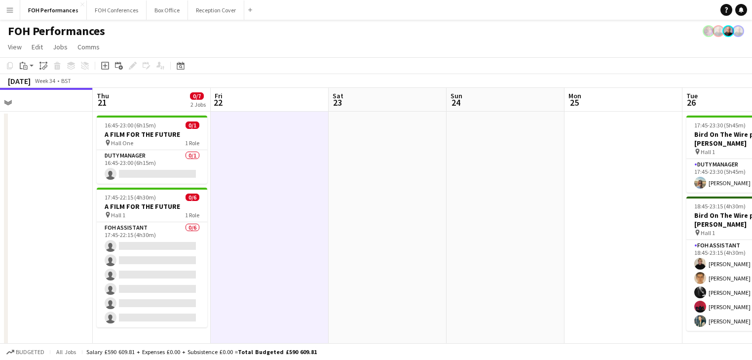
scroll to position [0, 264]
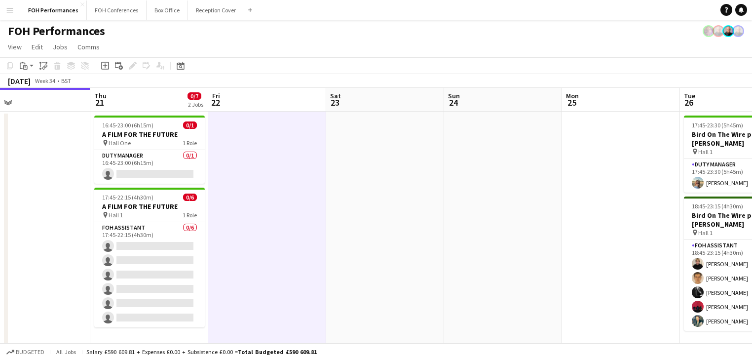
drag, startPoint x: 412, startPoint y: 211, endPoint x: 355, endPoint y: 218, distance: 57.2
click at [355, 218] on app-calendar-viewport "Mon 18 Tue 19 Wed 20 Thu 21 0/7 2 Jobs Fri 22 Sat 23 Sun 24 Mon 25 Tue 26 6/6 2…" at bounding box center [376, 322] width 752 height 468
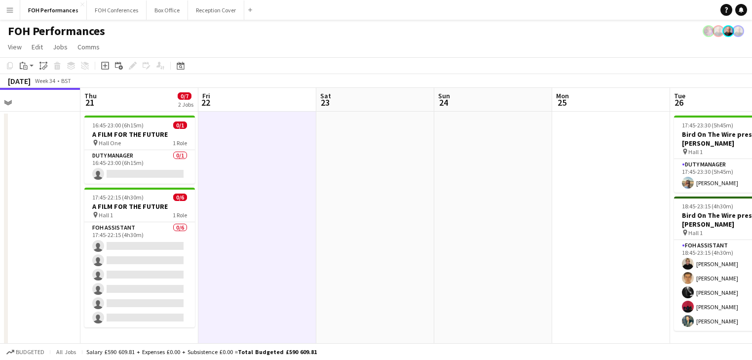
scroll to position [0, 283]
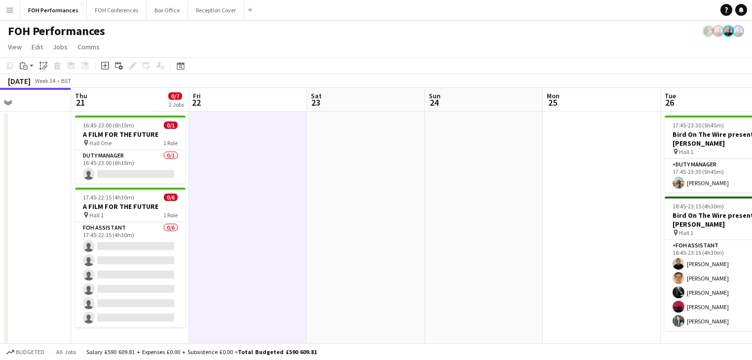
drag, startPoint x: 485, startPoint y: 211, endPoint x: 467, endPoint y: 207, distance: 18.7
click at [467, 207] on app-calendar-viewport "Mon 18 Tue 19 Wed 20 Thu 21 0/7 2 Jobs Fri 22 Sat 23 Sun 24 Mon 25 Tue 26 6/6 2…" at bounding box center [376, 322] width 752 height 468
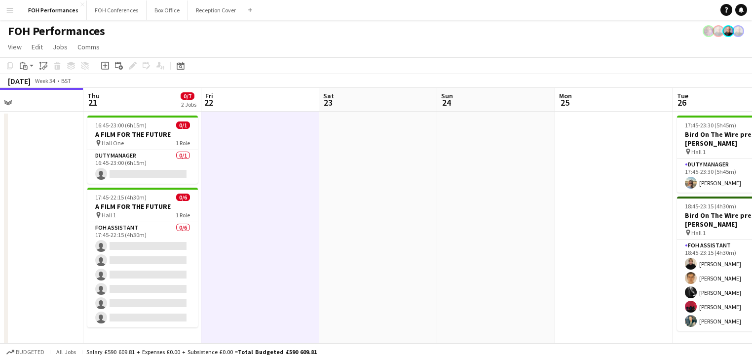
scroll to position [0, 231]
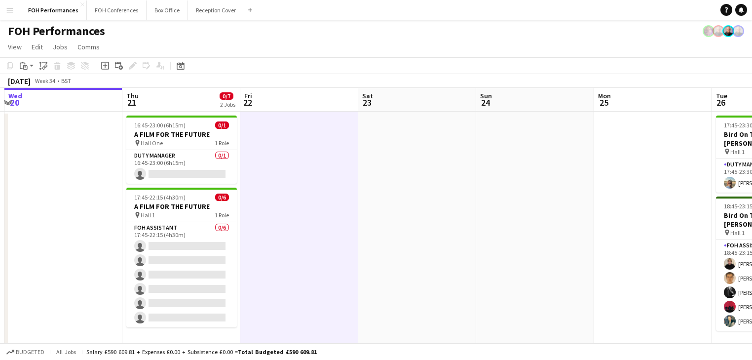
drag, startPoint x: 480, startPoint y: 213, endPoint x: 554, endPoint y: 202, distance: 74.3
click at [554, 202] on app-calendar-viewport "Mon 18 Tue 19 Wed 20 Thu 21 0/7 2 Jobs Fri 22 Sat 23 Sun 24 Mon 25 Tue 26 6/6 2…" at bounding box center [376, 322] width 752 height 468
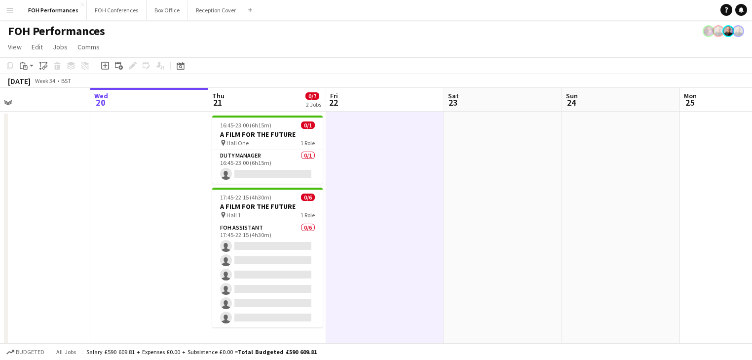
drag, startPoint x: 51, startPoint y: 192, endPoint x: 135, endPoint y: 192, distance: 83.9
click at [135, 192] on app-calendar-viewport "Sat 16 Sun 17 Mon 18 Tue 19 Wed 20 Thu 21 0/7 2 Jobs Fri 22 Sat 23 Sun 24 Mon 2…" at bounding box center [376, 322] width 752 height 468
click at [161, 6] on button "Box Office Close" at bounding box center [167, 9] width 41 height 19
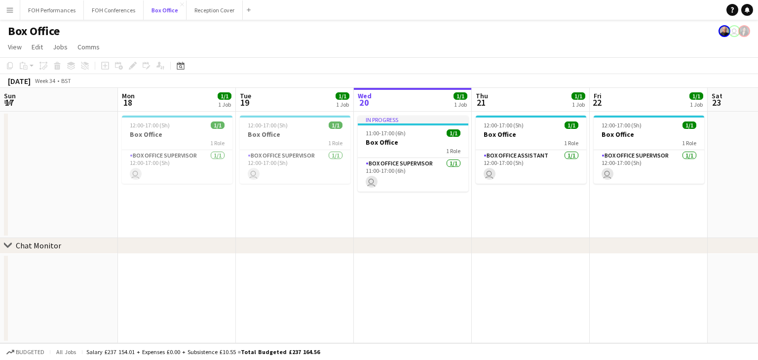
scroll to position [0, 236]
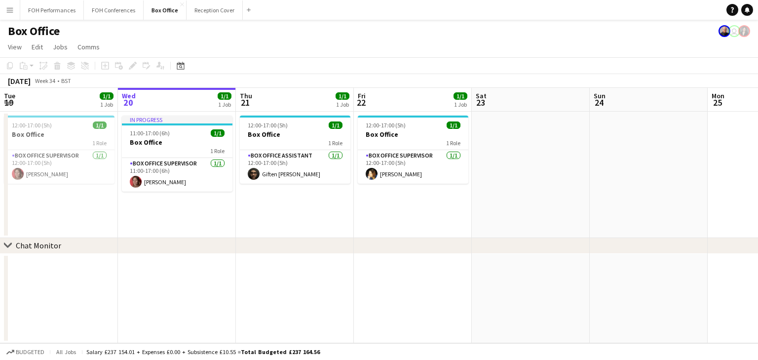
drag, startPoint x: 572, startPoint y: 248, endPoint x: 255, endPoint y: 227, distance: 317.6
click at [255, 227] on div "chevron-right Chat Monitor Sun 17 Mon 18 1/1 1 Job Tue 19 1/1 1 Job Wed 20 1/1 …" at bounding box center [379, 215] width 758 height 255
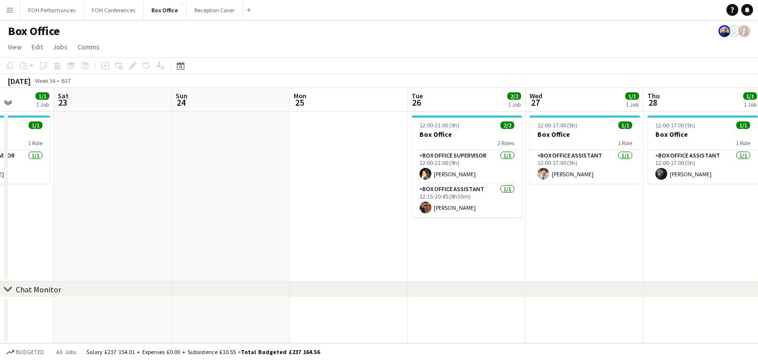
scroll to position [0, 362]
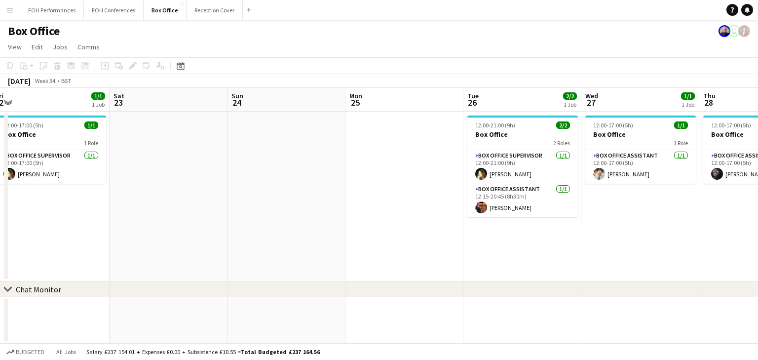
drag, startPoint x: 563, startPoint y: 222, endPoint x: 207, endPoint y: 225, distance: 355.4
click at [207, 225] on app-calendar-viewport "Tue 19 1/1 1 Job Wed 20 1/1 1 Job Thu 21 1/1 1 Job Fri 22 1/1 1 Job Sat 23 Sun …" at bounding box center [379, 215] width 758 height 255
drag, startPoint x: 615, startPoint y: 283, endPoint x: 91, endPoint y: 217, distance: 527.9
click at [91, 217] on div "chevron-right Chat Monitor Tue 19 1/1 1 Job Wed 20 1/1 1 Job Thu 21 1/1 1 Job F…" at bounding box center [379, 215] width 758 height 255
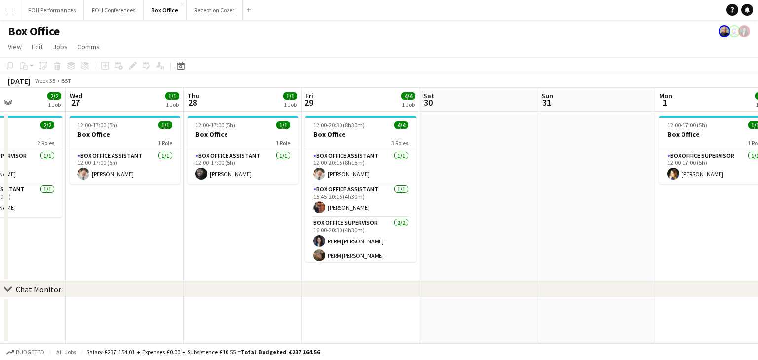
drag, startPoint x: 289, startPoint y: 229, endPoint x: 13, endPoint y: 203, distance: 277.6
click at [13, 203] on app-calendar-viewport "Sat 23 Sun 24 Mon 25 Tue 26 2/2 1 Job Wed 27 1/1 1 Job Thu 28 1/1 1 Job Fri 29 …" at bounding box center [379, 215] width 758 height 255
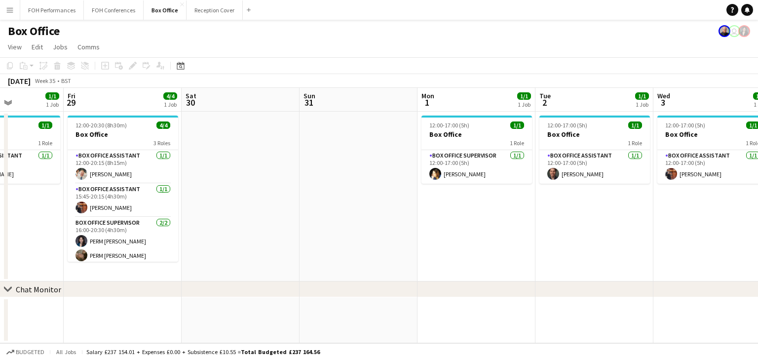
drag, startPoint x: 245, startPoint y: 233, endPoint x: 289, endPoint y: 242, distance: 44.9
click at [109, 218] on app-calendar-viewport "Mon 25 Tue 26 2/2 1 Job Wed 27 1/1 1 Job Thu 28 1/1 1 Job Fri 29 4/4 1 Job Sat …" at bounding box center [379, 215] width 758 height 255
click at [91, 236] on app-calendar-viewport "Mon 25 Tue 26 2/2 1 Job Wed 27 1/1 1 Job Thu 28 1/1 1 Job Fri 29 4/4 1 Job Sat …" at bounding box center [379, 215] width 758 height 255
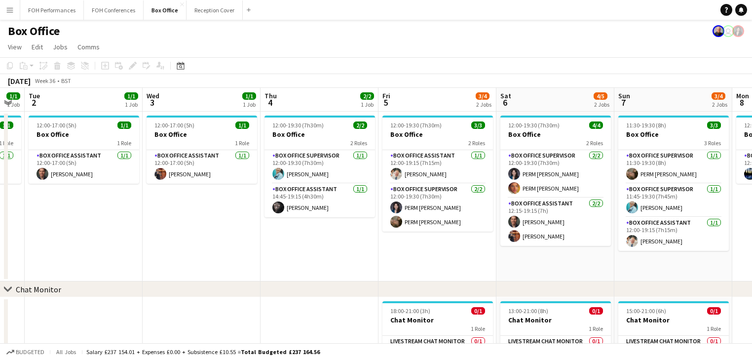
scroll to position [0, 351]
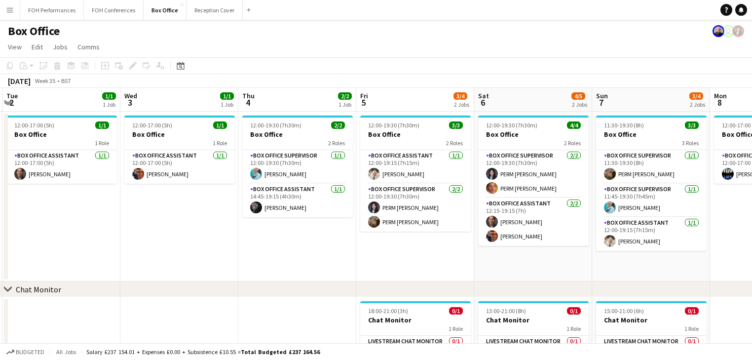
drag, startPoint x: 286, startPoint y: 262, endPoint x: 235, endPoint y: 254, distance: 51.4
click at [235, 254] on app-calendar-viewport "Sat 30 Sun 31 Mon 1 1/1 1 Job Tue 2 1/1 1 Job Wed 3 1/1 1 Job Thu 4 2/2 1 Job F…" at bounding box center [376, 239] width 752 height 302
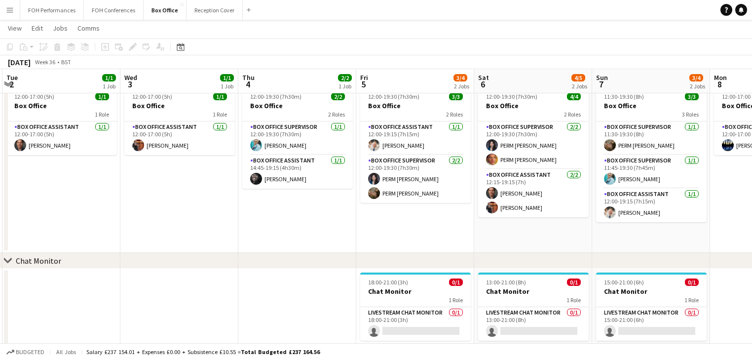
scroll to position [45, 0]
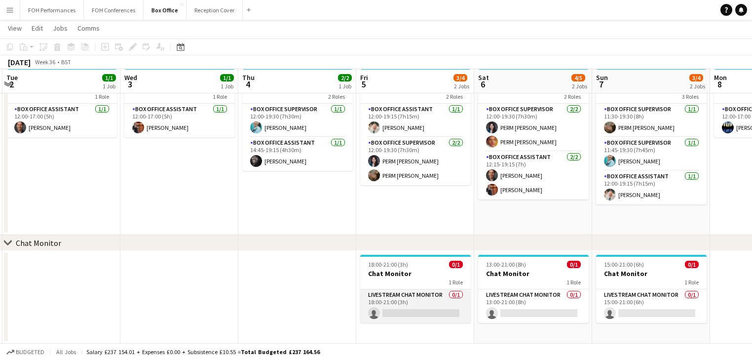
click at [377, 304] on app-card-role "Livestream Chat Monitor 0/1 18:00-21:00 (3h) single-neutral-actions" at bounding box center [415, 306] width 111 height 34
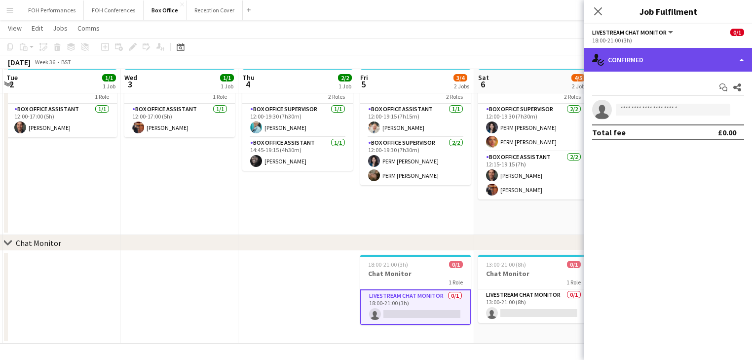
click at [642, 57] on div "single-neutral-actions-check-2 Confirmed" at bounding box center [668, 60] width 168 height 24
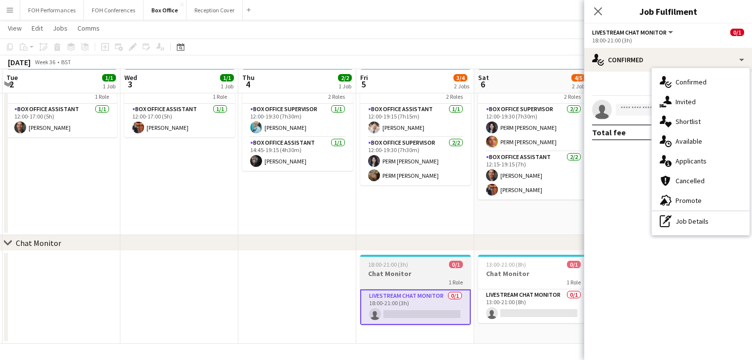
click at [411, 277] on h3 "Chat Monitor" at bounding box center [415, 273] width 111 height 9
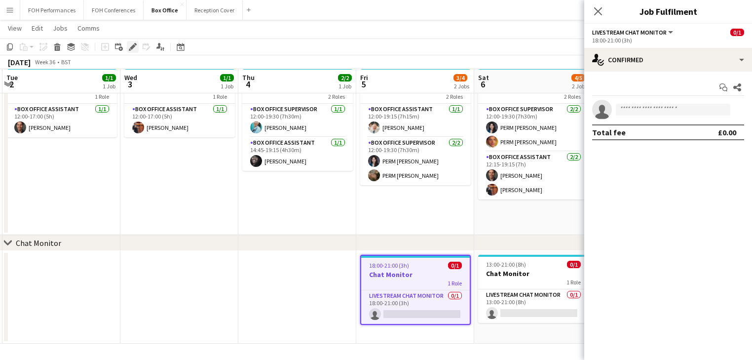
click at [132, 48] on icon at bounding box center [132, 46] width 5 height 5
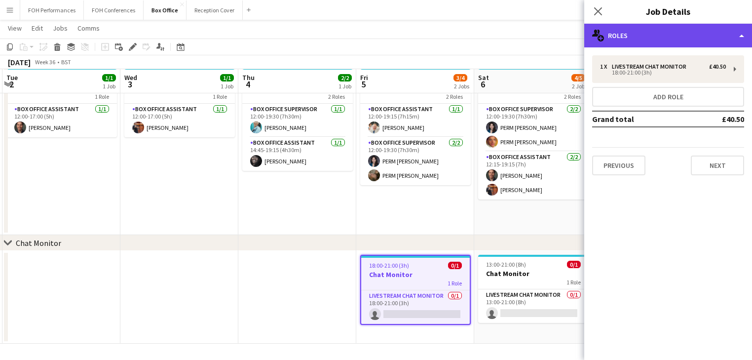
click at [657, 36] on div "multiple-users-add Roles" at bounding box center [668, 36] width 168 height 24
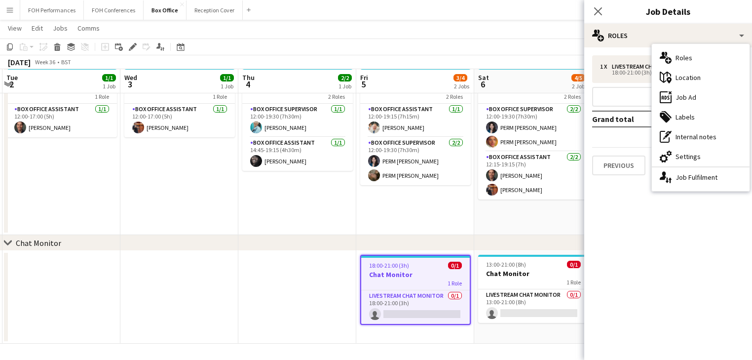
click at [255, 278] on app-date-cell at bounding box center [297, 297] width 118 height 93
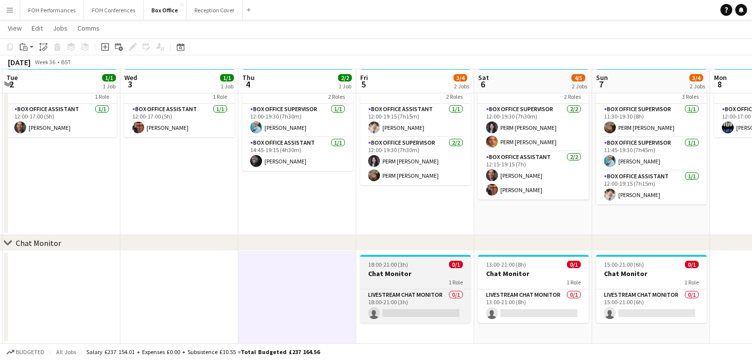
click at [400, 278] on div "1 Role" at bounding box center [415, 282] width 111 height 8
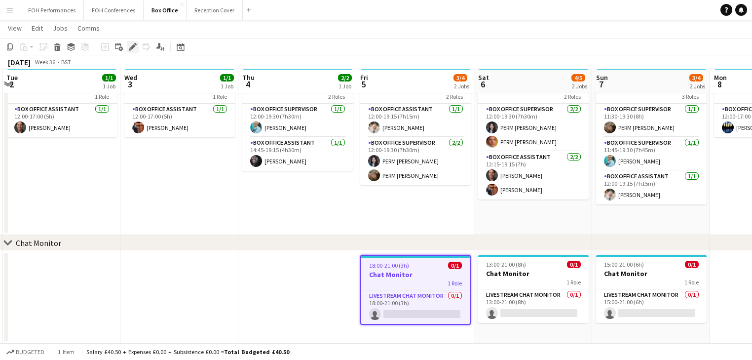
click at [131, 42] on div "Edit" at bounding box center [133, 47] width 12 height 12
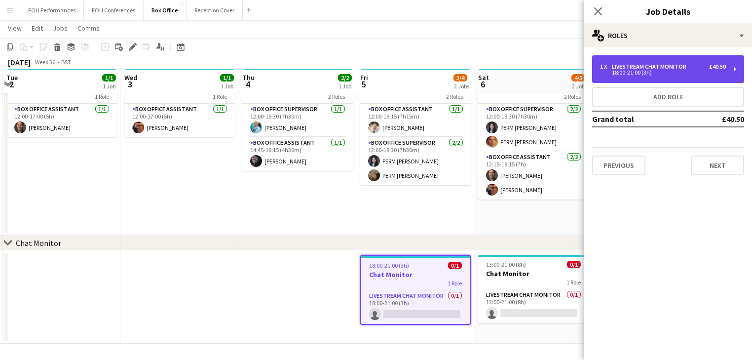
click at [671, 68] on div "Livestream Chat Monitor" at bounding box center [651, 66] width 78 height 7
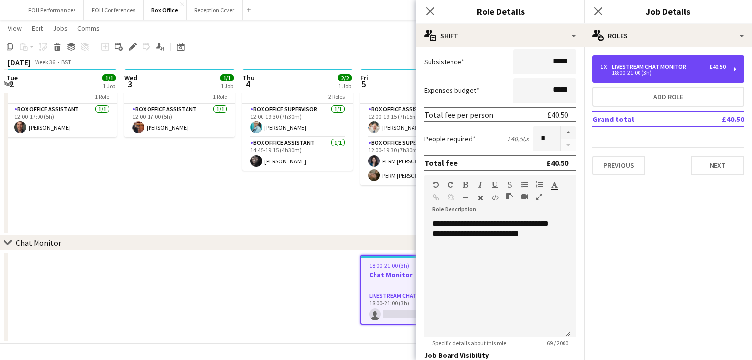
scroll to position [256, 0]
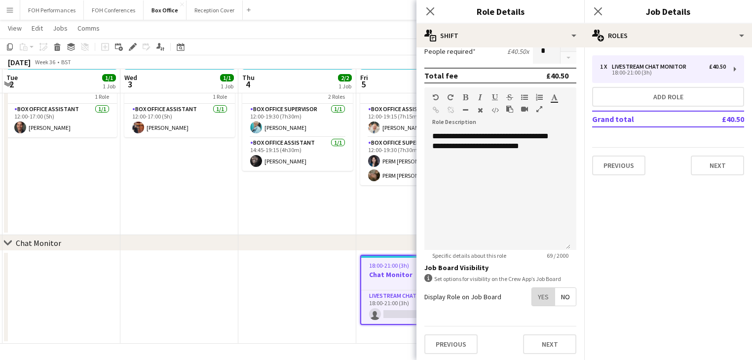
click at [537, 293] on span "Yes" at bounding box center [543, 297] width 23 height 18
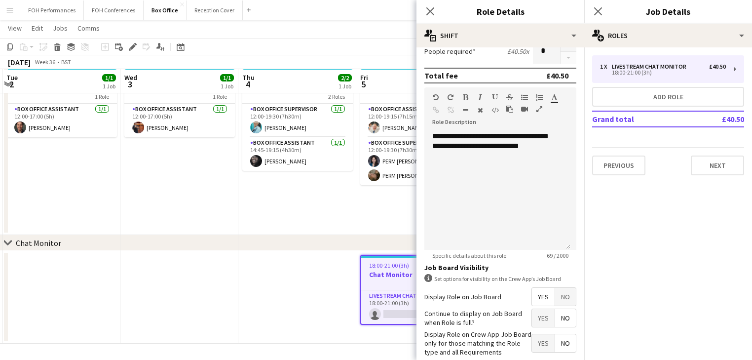
drag, startPoint x: 320, startPoint y: 272, endPoint x: 162, endPoint y: 257, distance: 158.2
click at [82, 251] on app-calendar-viewport "Sat 30 Sun 31 Mon 1 1/1 1 Job Tue 2 1/1 1 Job Wed 3 1/1 1 Job Thu 4 2/2 1 Job F…" at bounding box center [376, 168] width 752 height 350
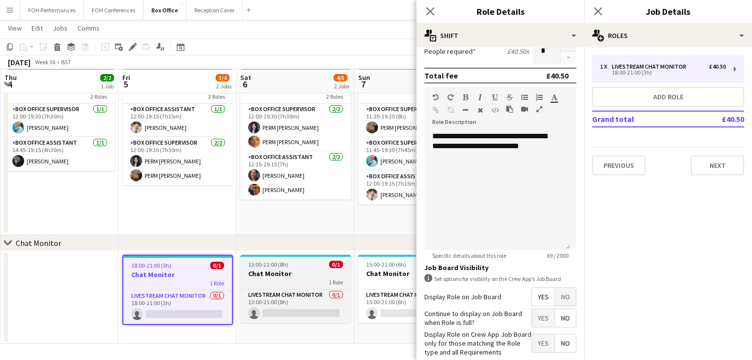
drag, startPoint x: 263, startPoint y: 270, endPoint x: 269, endPoint y: 268, distance: 7.3
click at [263, 270] on h3 "Chat Monitor" at bounding box center [295, 273] width 111 height 9
type input "*******"
type input "**********"
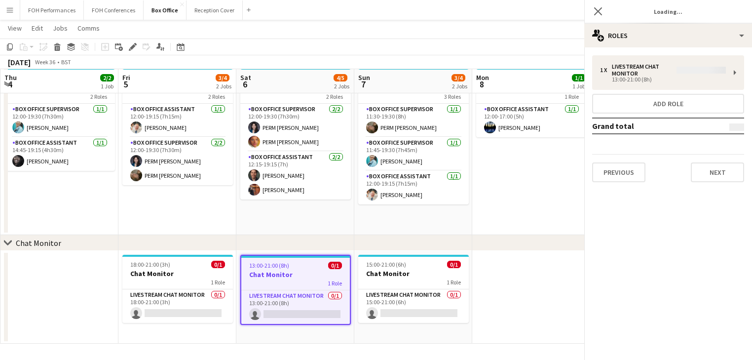
scroll to position [0, 353]
type input "*******"
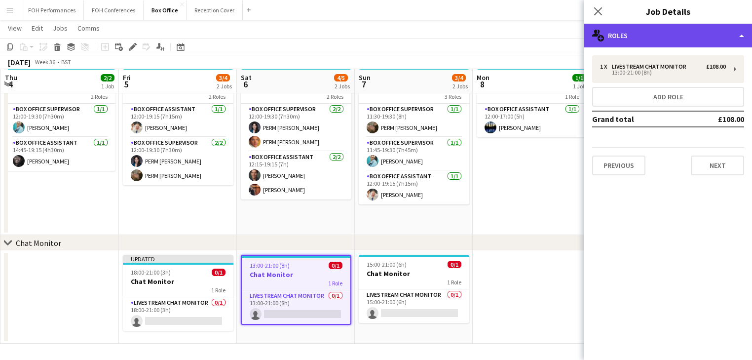
click at [651, 38] on div "multiple-users-add Roles" at bounding box center [668, 36] width 168 height 24
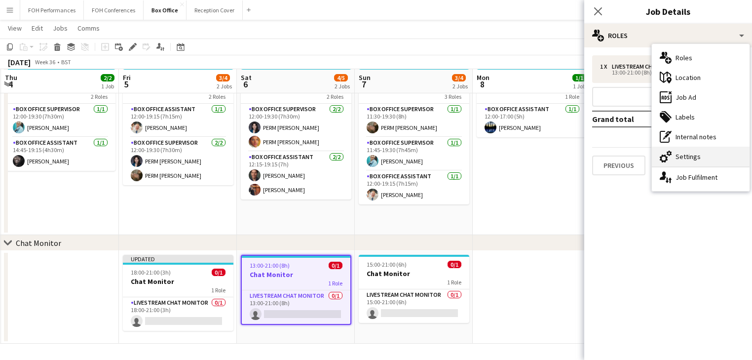
click at [691, 159] on div "cog-double-3 Settings" at bounding box center [701, 157] width 98 height 20
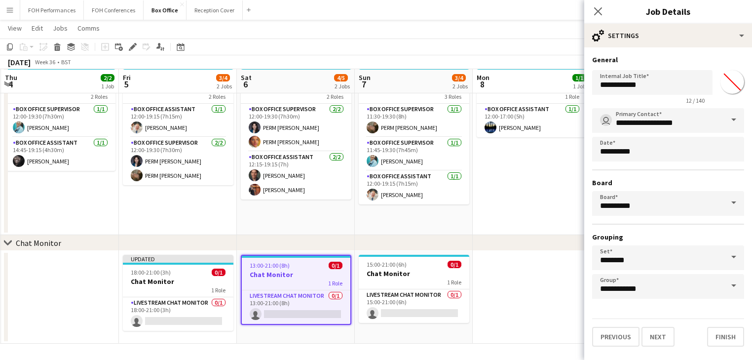
click at [487, 310] on app-date-cell at bounding box center [532, 297] width 118 height 93
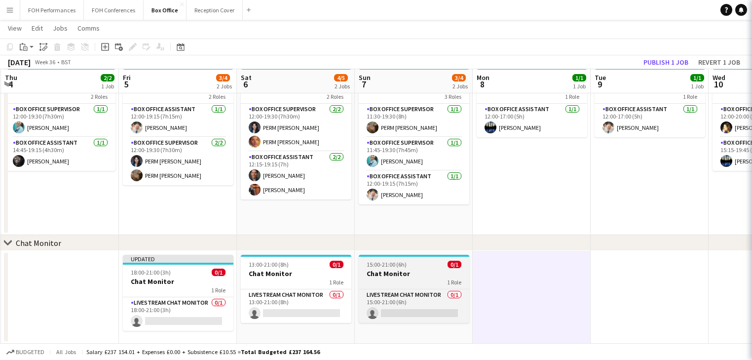
click at [414, 276] on h3 "Chat Monitor" at bounding box center [414, 273] width 111 height 9
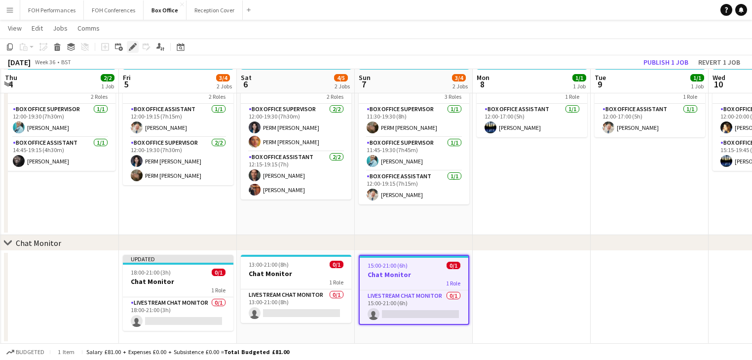
drag, startPoint x: 134, startPoint y: 46, endPoint x: 140, endPoint y: 44, distance: 6.4
click at [134, 46] on icon at bounding box center [132, 46] width 5 height 5
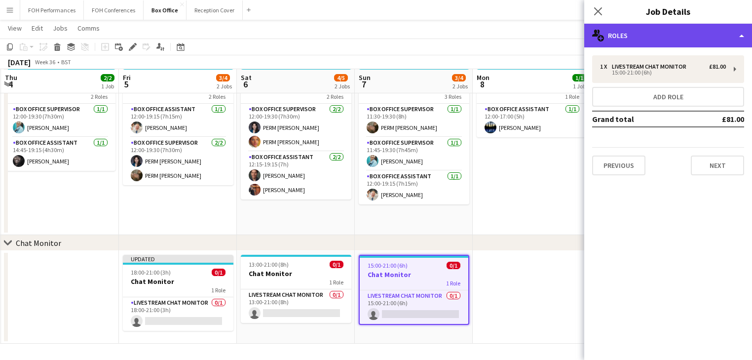
drag, startPoint x: 667, startPoint y: 39, endPoint x: 659, endPoint y: 64, distance: 26.1
click at [667, 39] on div "multiple-users-add Roles" at bounding box center [668, 36] width 168 height 24
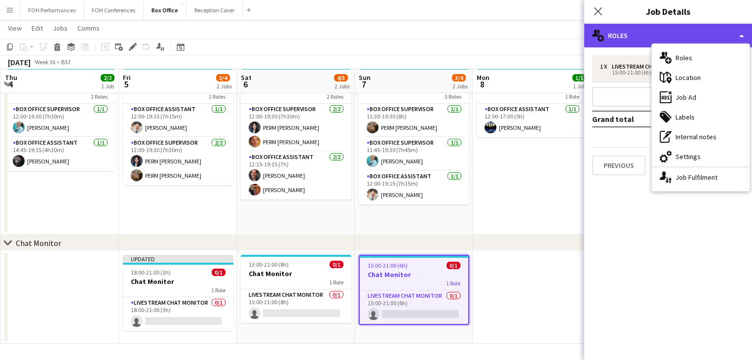
click at [644, 34] on div "multiple-users-add Roles" at bounding box center [668, 36] width 168 height 24
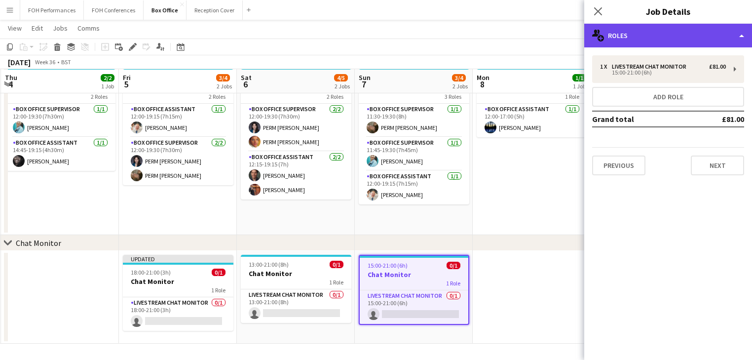
click at [644, 34] on div "multiple-users-add Roles" at bounding box center [668, 36] width 168 height 24
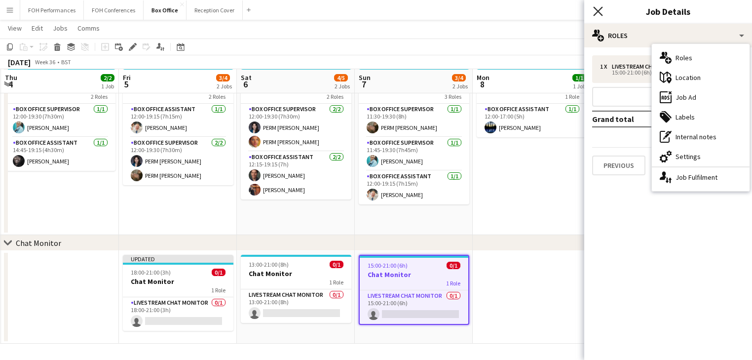
click at [594, 10] on icon "Close pop-in" at bounding box center [597, 10] width 9 height 9
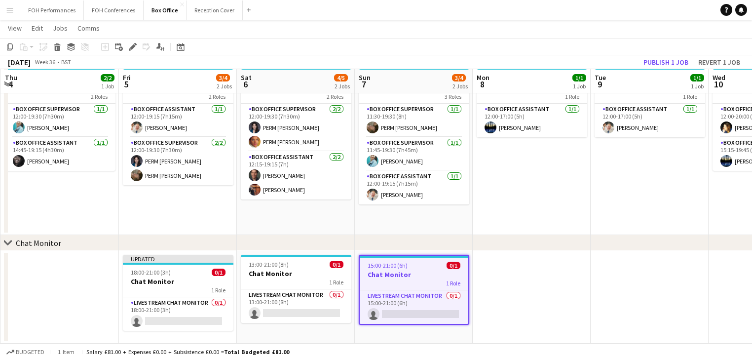
drag, startPoint x: 507, startPoint y: 283, endPoint x: 609, endPoint y: 165, distance: 155.4
click at [511, 282] on app-calendar-viewport "Mon 1 1/1 1 Job Tue 2 1/1 1 Job Wed 3 1/1 1 Job Thu 4 2/2 1 Job Fri 5 3/4 2 Job…" at bounding box center [376, 168] width 752 height 350
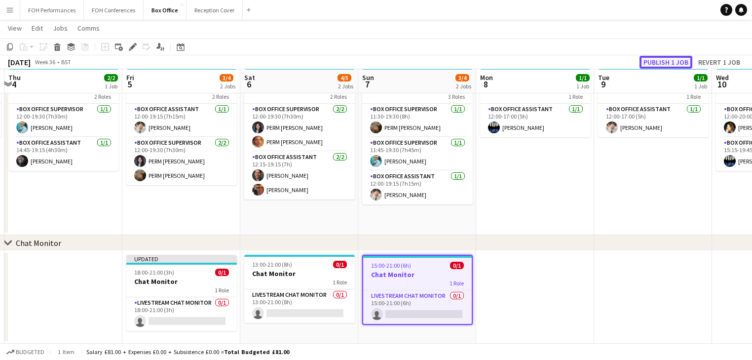
click at [663, 60] on button "Publish 1 job" at bounding box center [666, 62] width 53 height 13
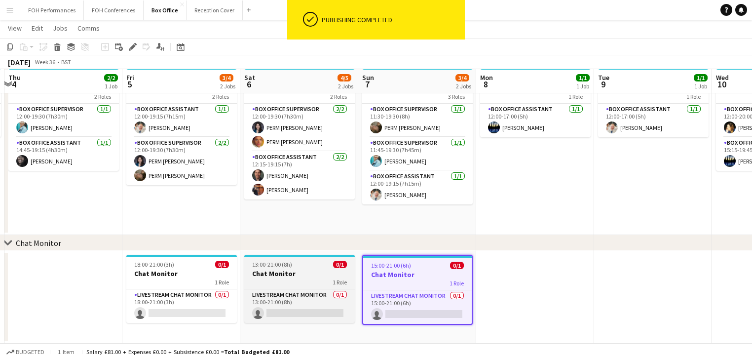
click at [292, 270] on h3 "Chat Monitor" at bounding box center [299, 273] width 111 height 9
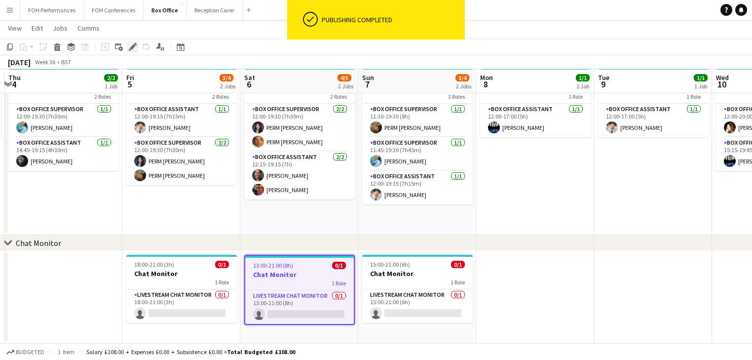
click at [133, 43] on icon "Edit" at bounding box center [133, 47] width 8 height 8
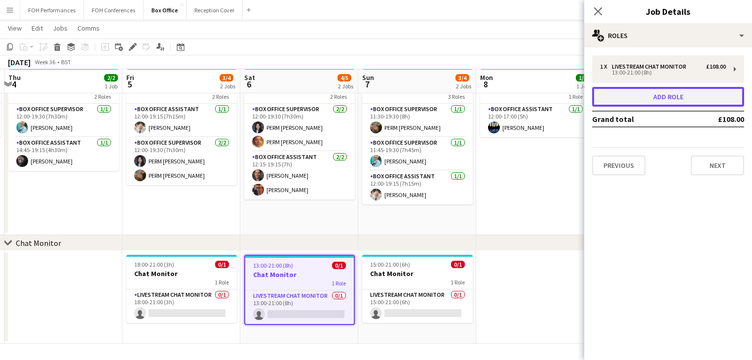
click at [659, 98] on button "Add role" at bounding box center [668, 97] width 152 height 20
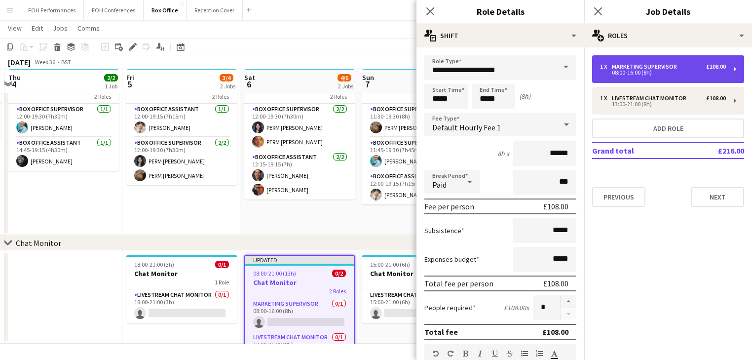
click at [691, 68] on div "1 x Marketing Supervisor £108.00" at bounding box center [663, 66] width 126 height 7
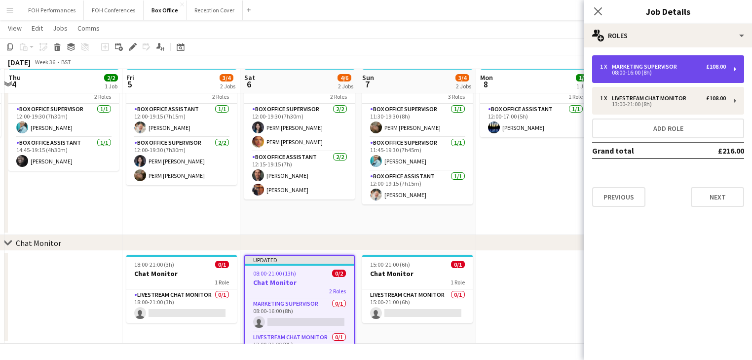
click at [691, 68] on div "1 x Marketing Supervisor £108.00" at bounding box center [663, 66] width 126 height 7
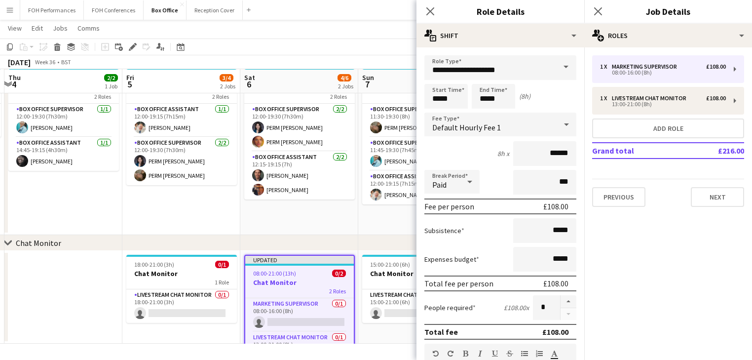
click at [560, 71] on span at bounding box center [566, 67] width 21 height 24
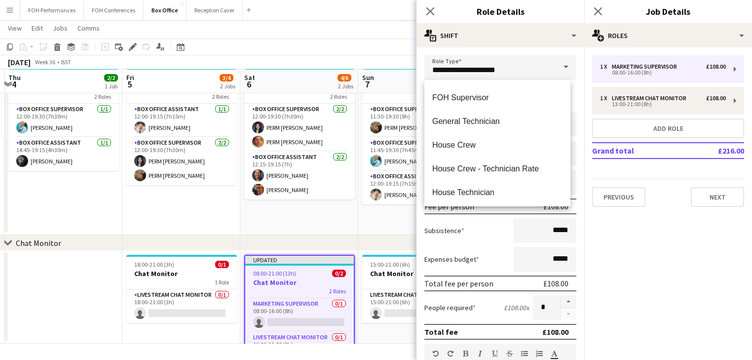
scroll to position [737, 0]
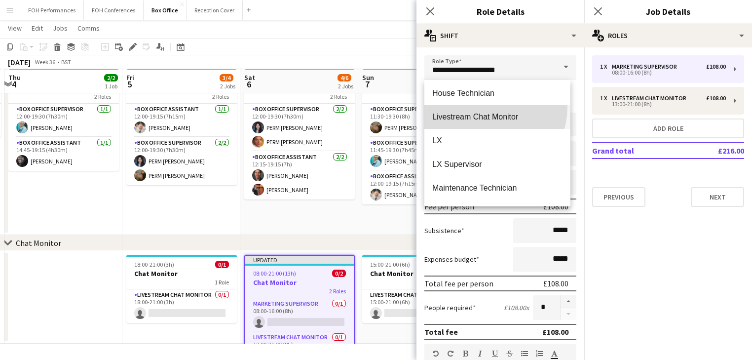
click at [487, 107] on mat-option "Livestream Chat Monitor" at bounding box center [497, 117] width 146 height 24
type input "**********"
type input "******"
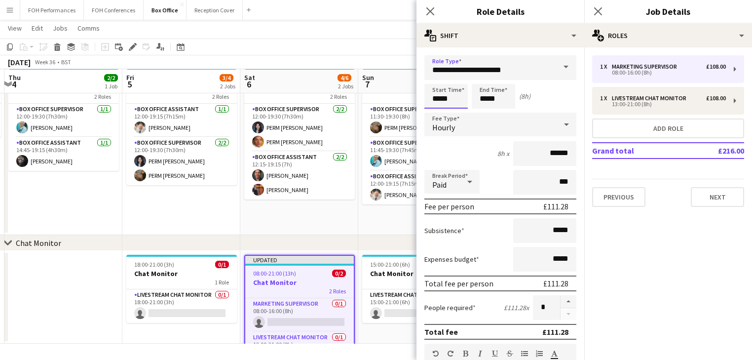
click at [453, 97] on input "*****" at bounding box center [445, 96] width 43 height 25
drag, startPoint x: 456, startPoint y: 96, endPoint x: 450, endPoint y: 96, distance: 5.9
click at [456, 96] on input "*****" at bounding box center [445, 96] width 43 height 25
click at [434, 76] on div at bounding box center [436, 79] width 20 height 10
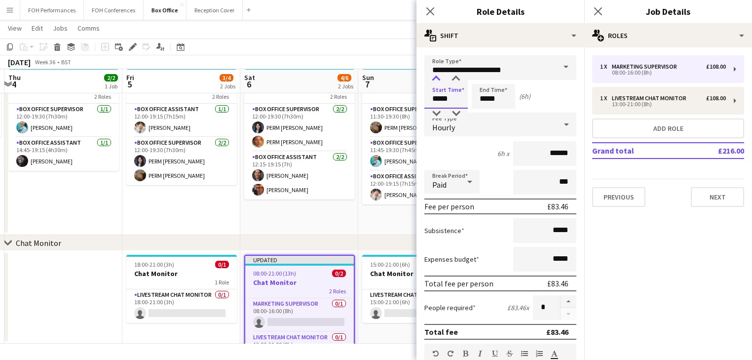
click at [434, 76] on div at bounding box center [436, 79] width 20 height 10
type input "*****"
click at [434, 76] on div at bounding box center [436, 79] width 20 height 10
click at [487, 97] on input "*****" at bounding box center [493, 96] width 43 height 25
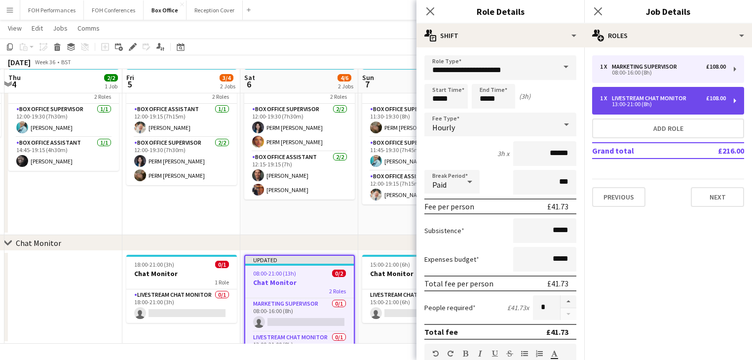
click at [621, 99] on div "Livestream Chat Monitor" at bounding box center [651, 98] width 78 height 7
type input "*****"
type input "******"
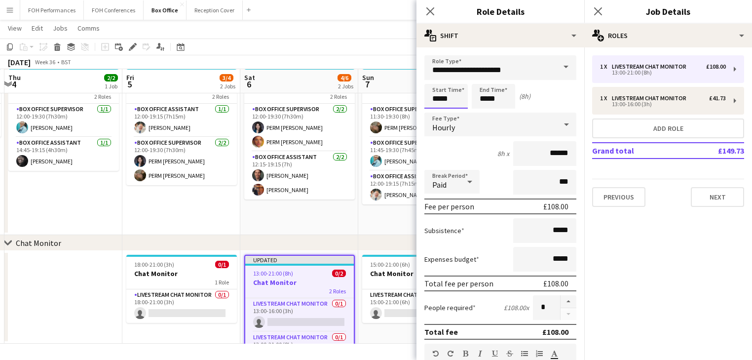
click at [452, 95] on input "*****" at bounding box center [445, 96] width 43 height 25
click at [438, 81] on div at bounding box center [436, 79] width 20 height 10
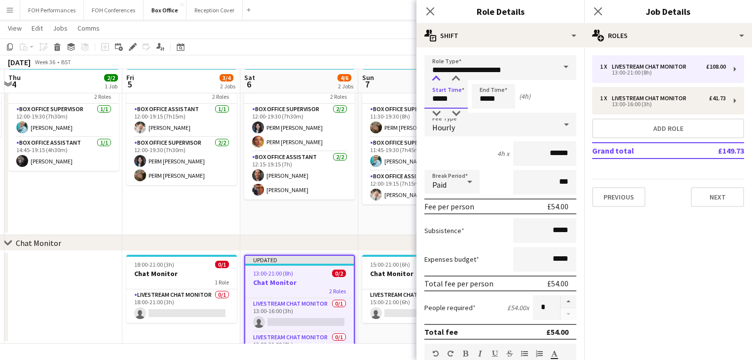
type input "*****"
click at [438, 81] on div at bounding box center [436, 79] width 20 height 10
click at [482, 101] on input "*****" at bounding box center [493, 96] width 43 height 25
click at [93, 286] on app-date-cell at bounding box center [63, 297] width 118 height 93
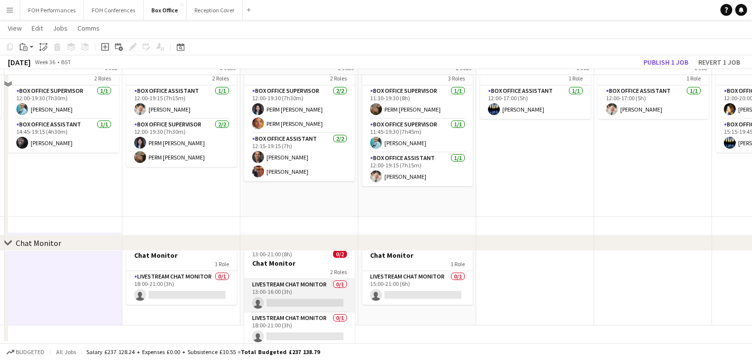
scroll to position [21, 349]
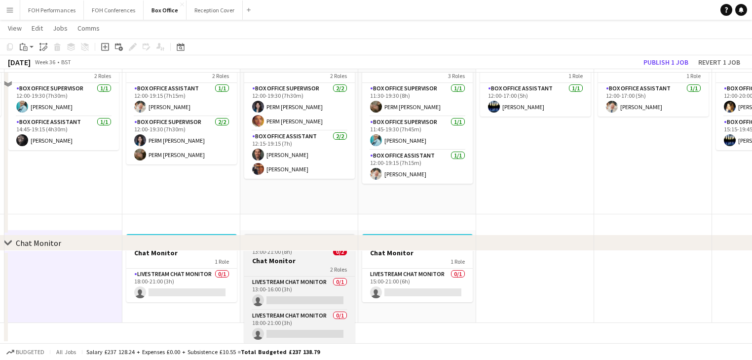
click at [286, 260] on h3 "Chat Monitor" at bounding box center [299, 260] width 111 height 9
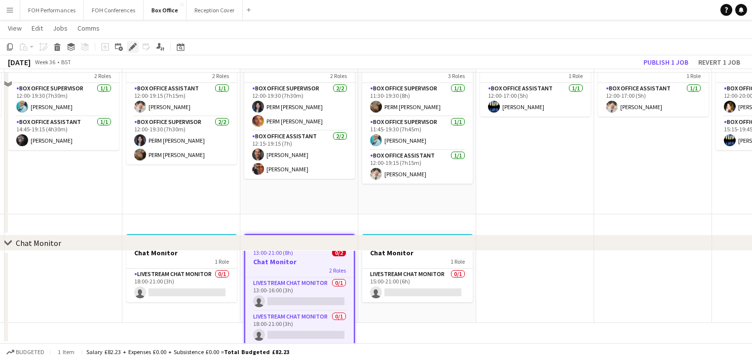
click at [131, 43] on icon "Edit" at bounding box center [133, 47] width 8 height 8
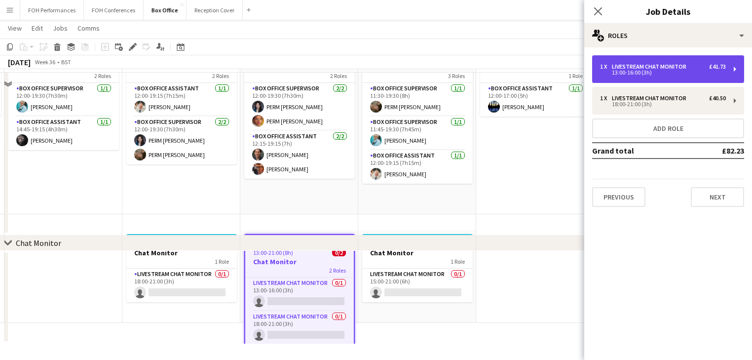
click at [643, 75] on div "13:00-16:00 (3h)" at bounding box center [663, 72] width 126 height 5
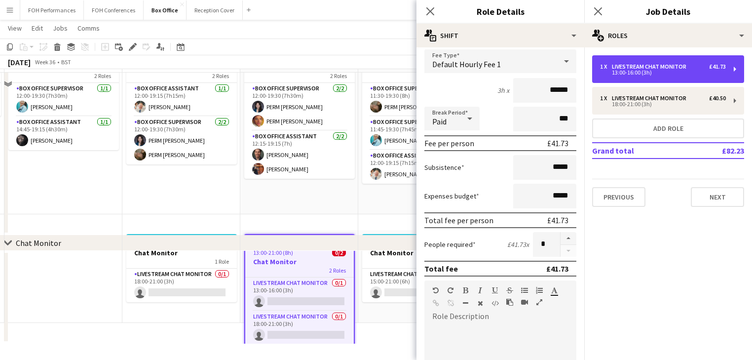
scroll to position [210, 0]
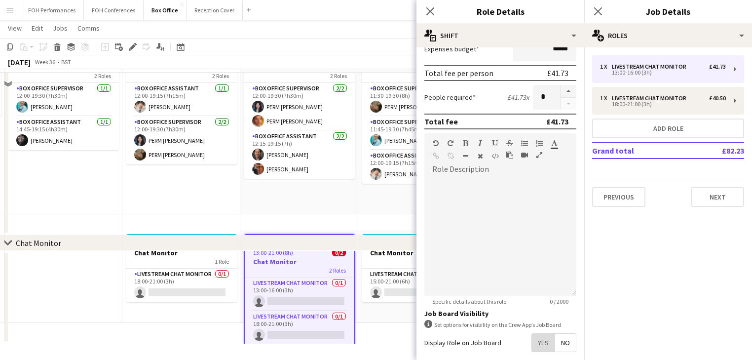
click at [535, 340] on span "Yes" at bounding box center [543, 343] width 23 height 18
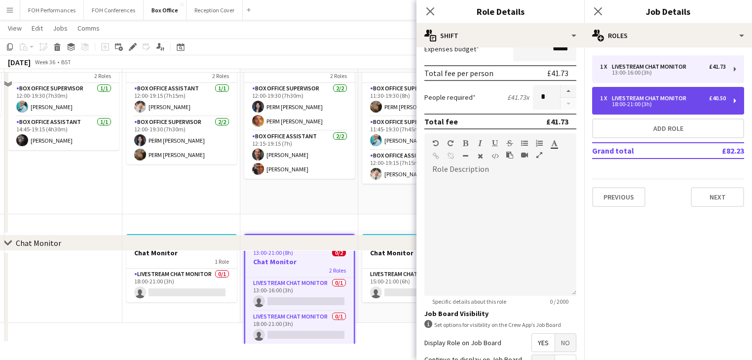
click at [636, 96] on div "Livestream Chat Monitor" at bounding box center [651, 98] width 78 height 7
type input "*****"
type input "******"
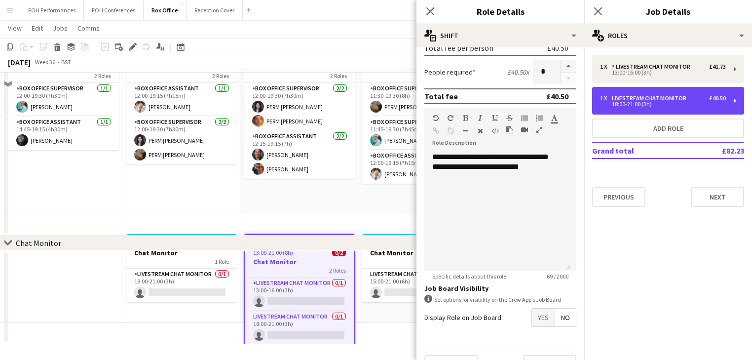
scroll to position [256, 0]
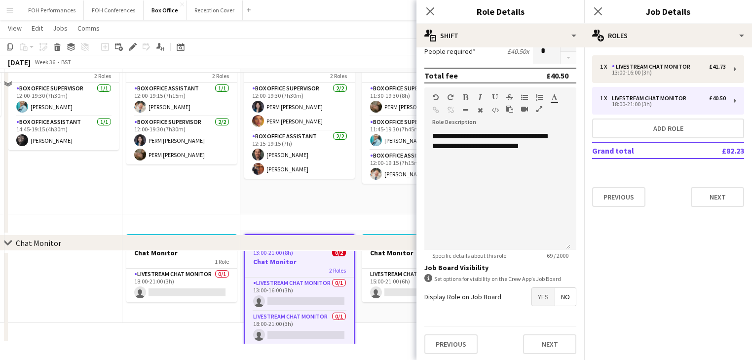
click at [535, 298] on span "Yes" at bounding box center [543, 297] width 23 height 18
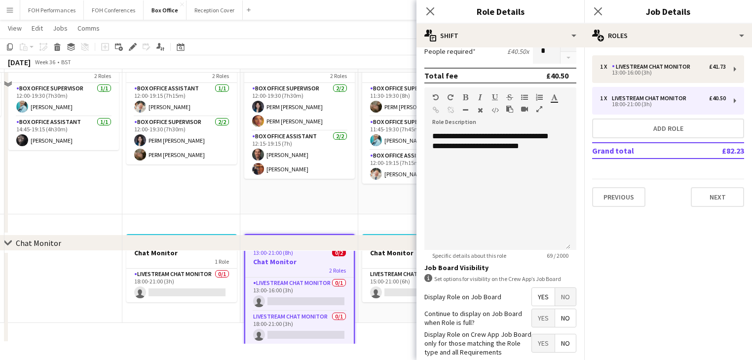
click at [73, 297] on app-date-cell at bounding box center [63, 276] width 118 height 93
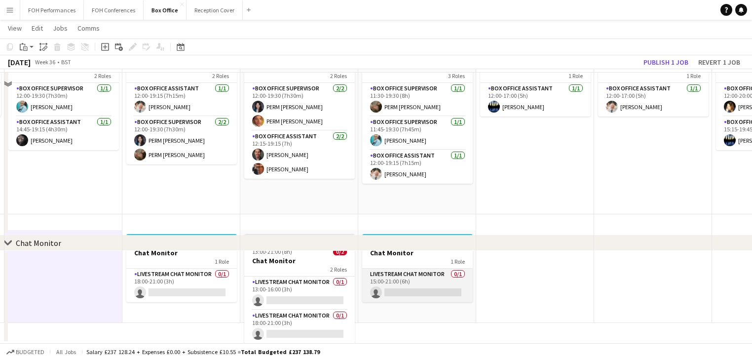
scroll to position [0, 349]
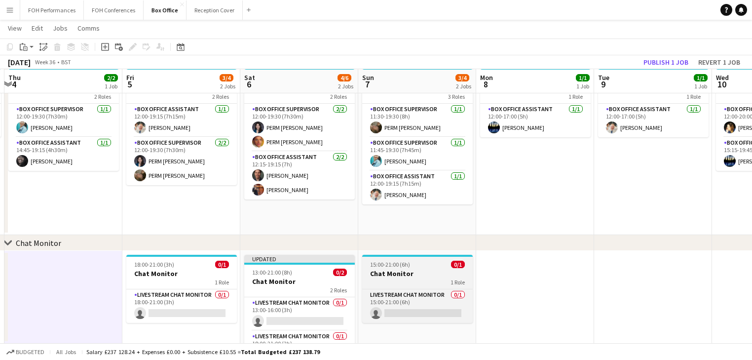
click at [401, 272] on h3 "Chat Monitor" at bounding box center [417, 273] width 111 height 9
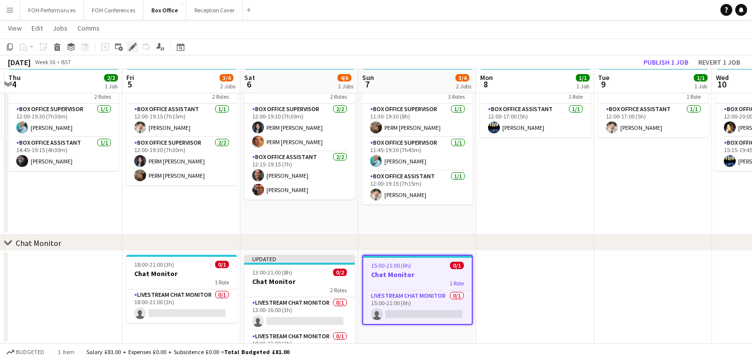
click at [133, 46] on icon at bounding box center [132, 46] width 5 height 5
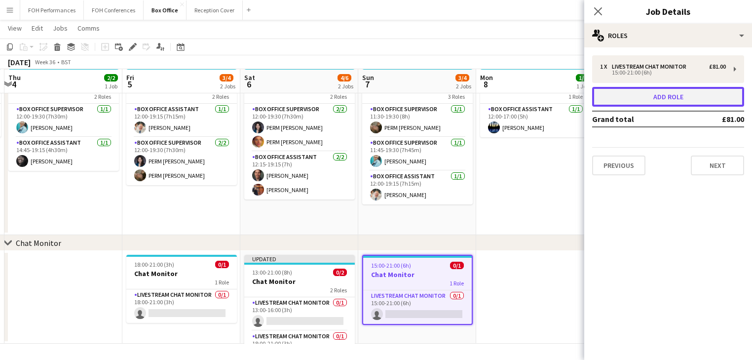
click at [654, 101] on button "Add role" at bounding box center [668, 97] width 152 height 20
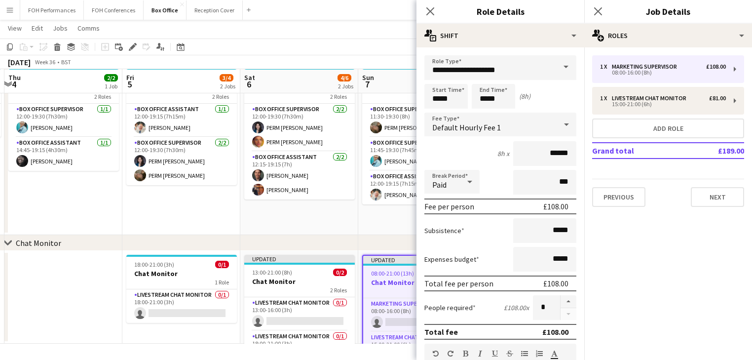
click at [556, 67] on span at bounding box center [566, 67] width 21 height 24
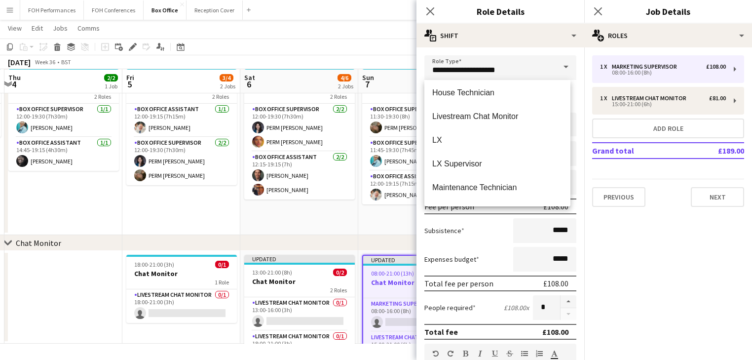
scroll to position [737, 0]
click at [474, 117] on span "Livestream Chat Monitor" at bounding box center [497, 116] width 130 height 9
type input "**********"
type input "******"
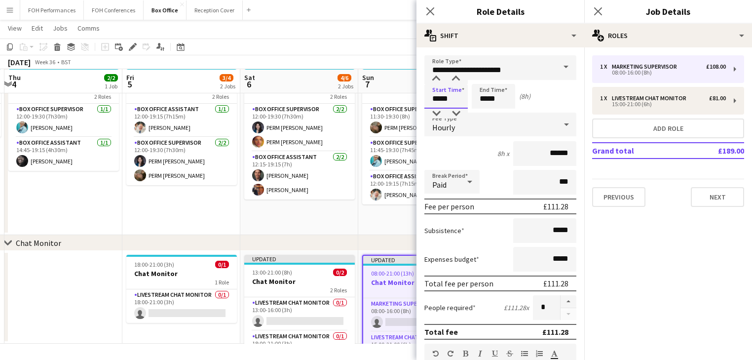
click at [453, 94] on input "*****" at bounding box center [445, 96] width 43 height 25
click at [438, 78] on div at bounding box center [436, 79] width 20 height 10
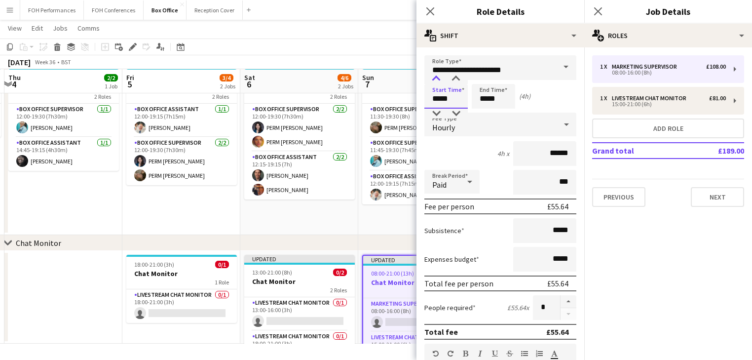
click at [438, 78] on div at bounding box center [436, 79] width 20 height 10
click at [456, 78] on div at bounding box center [456, 79] width 20 height 10
type input "*****"
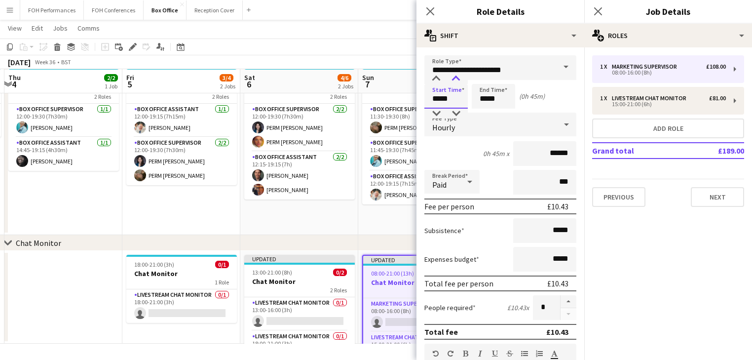
click at [456, 78] on div at bounding box center [456, 79] width 20 height 10
click at [490, 98] on input "*****" at bounding box center [493, 96] width 43 height 25
click at [485, 79] on div at bounding box center [484, 79] width 20 height 10
click at [505, 79] on div at bounding box center [504, 79] width 20 height 10
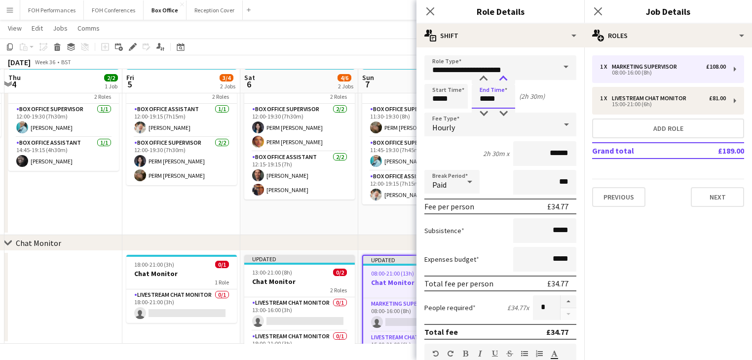
type input "*****"
click at [505, 79] on div at bounding box center [504, 79] width 20 height 10
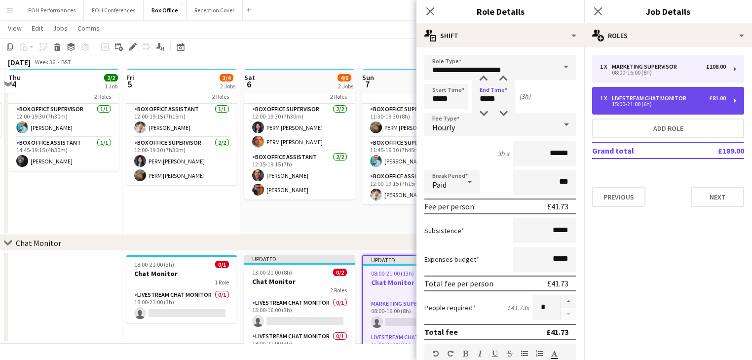
click at [629, 104] on div "15:00-21:00 (6h)" at bounding box center [663, 104] width 126 height 5
type input "*****"
type input "******"
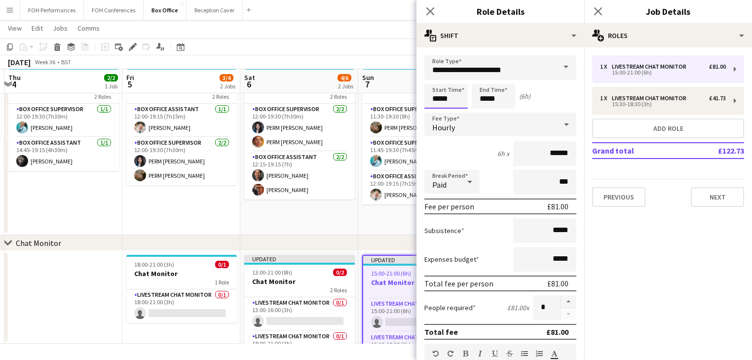
click at [446, 99] on input "*****" at bounding box center [445, 96] width 43 height 25
click at [437, 79] on div at bounding box center [436, 79] width 20 height 10
type input "*****"
click at [437, 79] on div at bounding box center [436, 79] width 20 height 10
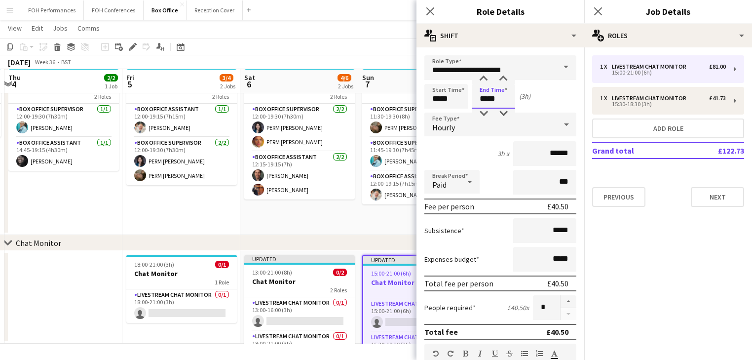
drag, startPoint x: 495, startPoint y: 102, endPoint x: 483, endPoint y: 89, distance: 17.5
click at [495, 103] on input "*****" at bounding box center [493, 96] width 43 height 25
click at [79, 299] on app-date-cell at bounding box center [63, 297] width 118 height 93
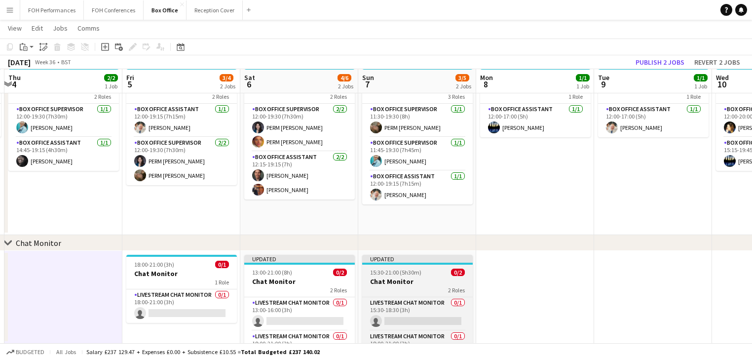
scroll to position [0, 349]
click at [396, 277] on h3 "Chat Monitor" at bounding box center [418, 281] width 111 height 9
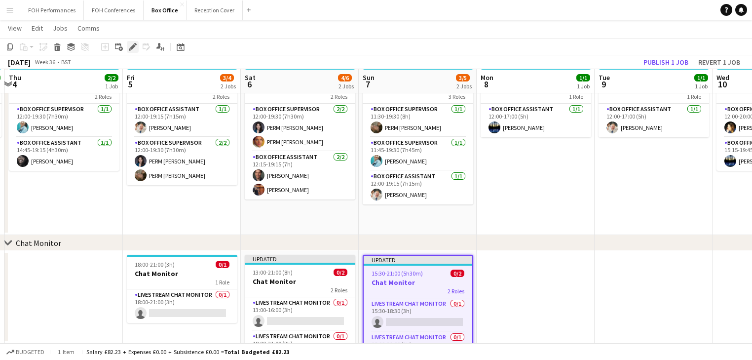
click at [131, 45] on icon "Edit" at bounding box center [133, 47] width 8 height 8
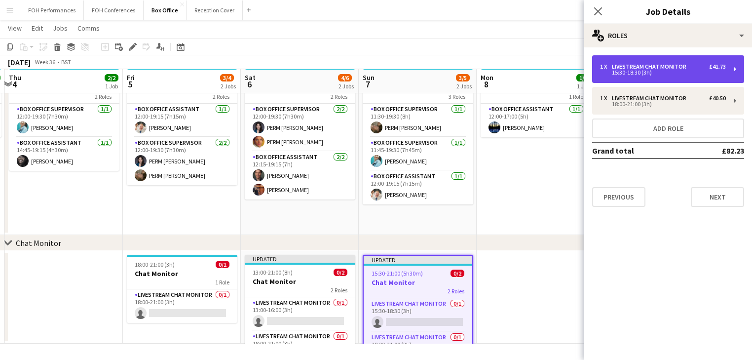
click at [644, 72] on div "15:30-18:30 (3h)" at bounding box center [663, 72] width 126 height 5
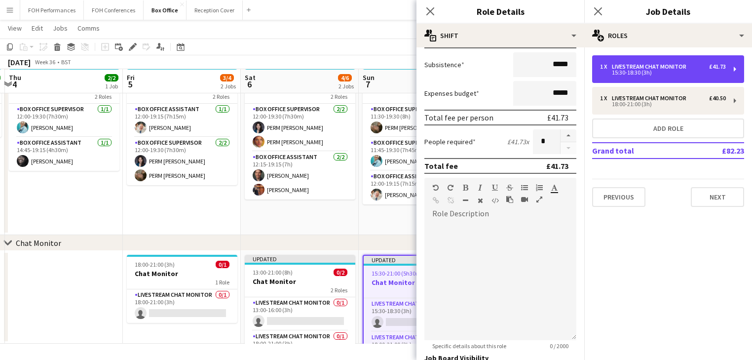
scroll to position [256, 0]
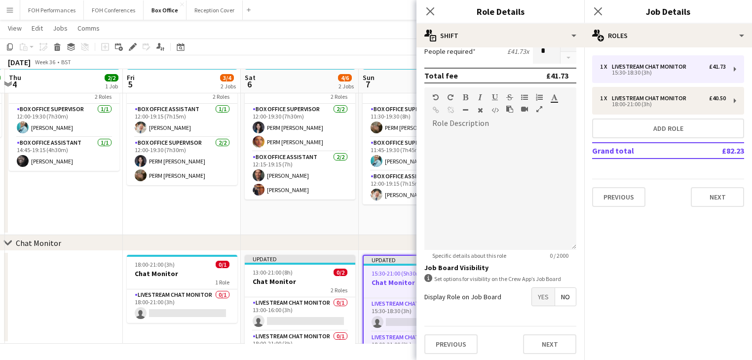
click at [538, 300] on span "Yes" at bounding box center [543, 297] width 23 height 18
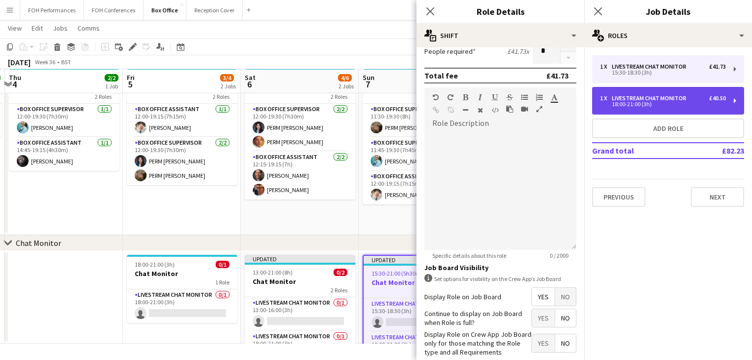
drag, startPoint x: 643, startPoint y: 104, endPoint x: 636, endPoint y: 104, distance: 6.9
click at [644, 104] on div "18:00-21:00 (3h)" at bounding box center [663, 104] width 126 height 5
type input "*****"
type input "******"
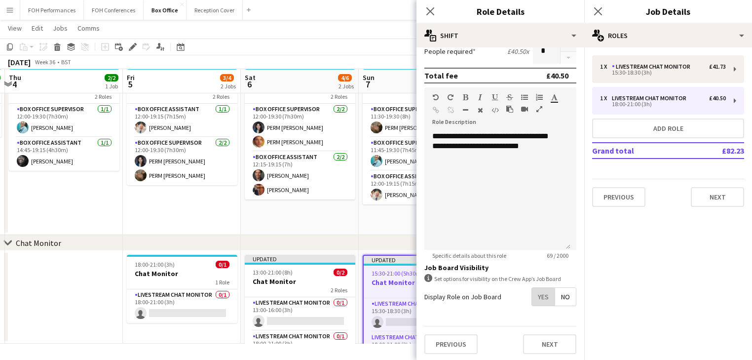
click at [533, 296] on span "Yes" at bounding box center [543, 297] width 23 height 18
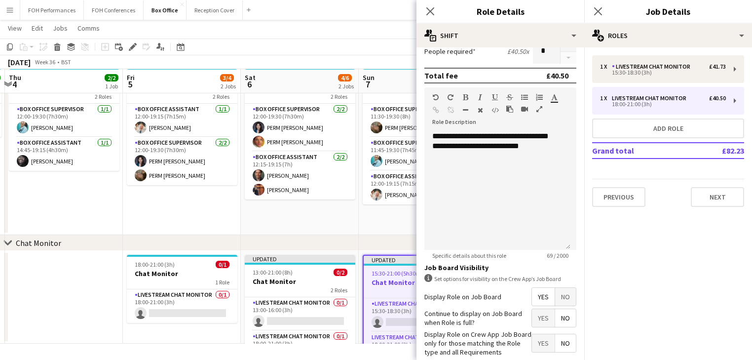
click at [74, 292] on app-date-cell at bounding box center [64, 297] width 118 height 93
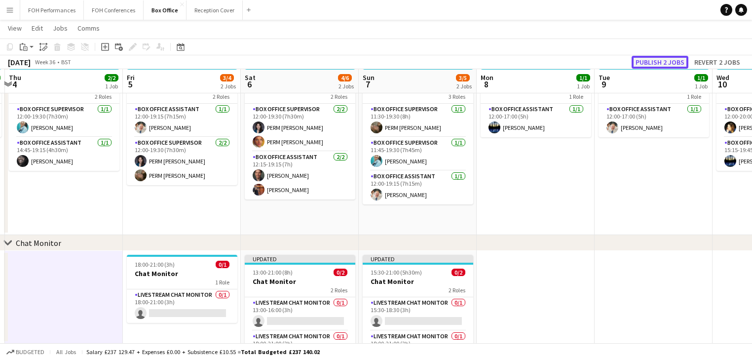
click at [657, 63] on button "Publish 2 jobs" at bounding box center [660, 62] width 57 height 13
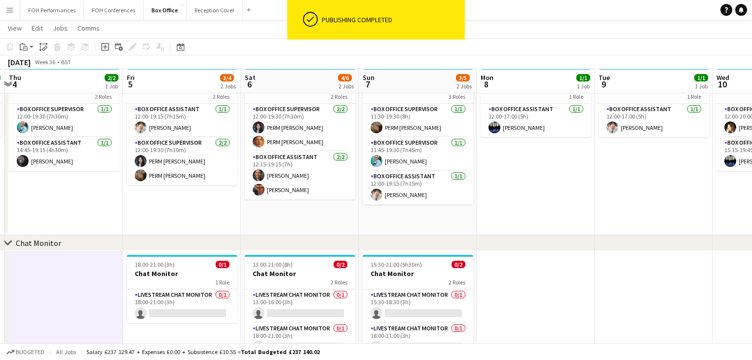
scroll to position [13, 349]
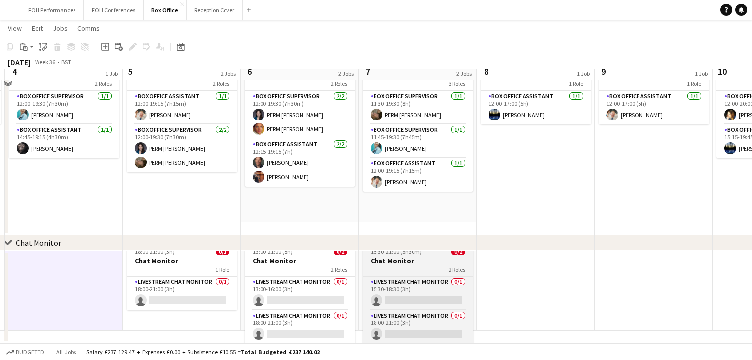
click at [403, 263] on h3 "Chat Monitor" at bounding box center [418, 260] width 111 height 9
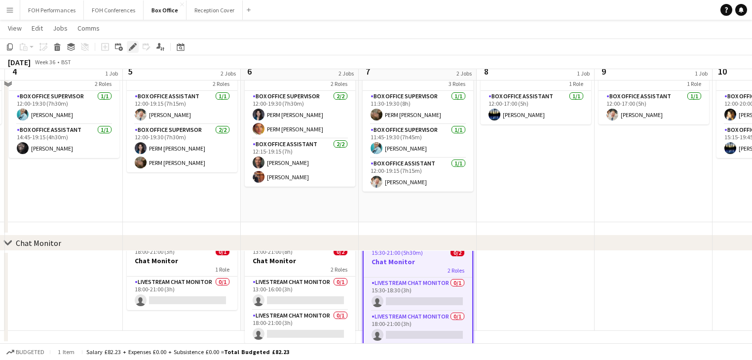
click at [133, 47] on icon at bounding box center [132, 46] width 5 height 5
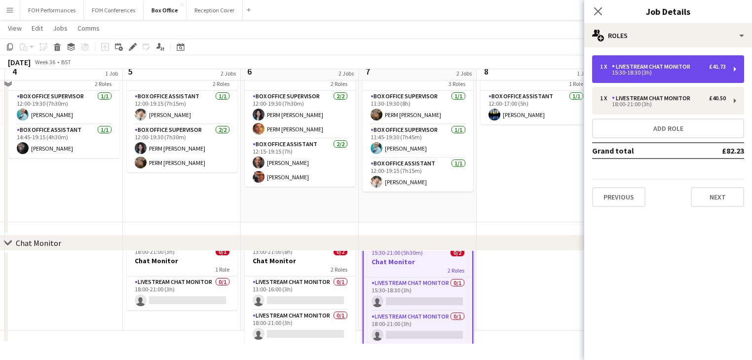
click at [667, 67] on div "Livestream Chat Monitor" at bounding box center [653, 66] width 82 height 7
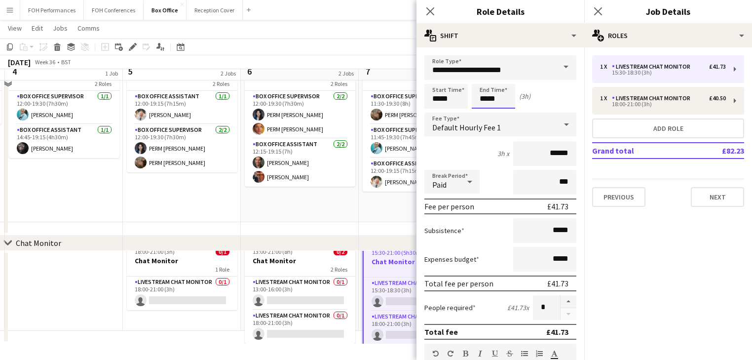
click at [499, 103] on input "*****" at bounding box center [493, 96] width 43 height 25
click at [501, 112] on div at bounding box center [504, 114] width 20 height 10
type input "*****"
drag, startPoint x: 501, startPoint y: 112, endPoint x: 294, endPoint y: 231, distance: 239.3
click at [498, 114] on div at bounding box center [504, 114] width 20 height 10
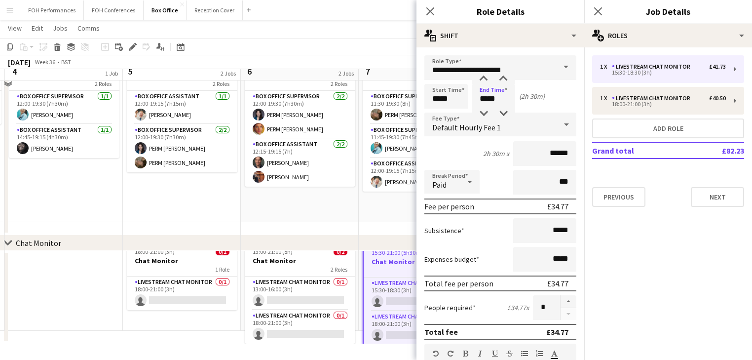
click at [76, 294] on app-date-cell at bounding box center [64, 284] width 118 height 93
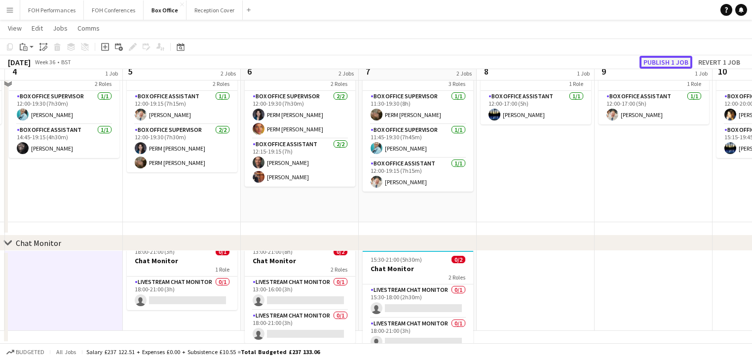
click at [669, 59] on button "Publish 1 job" at bounding box center [666, 62] width 53 height 13
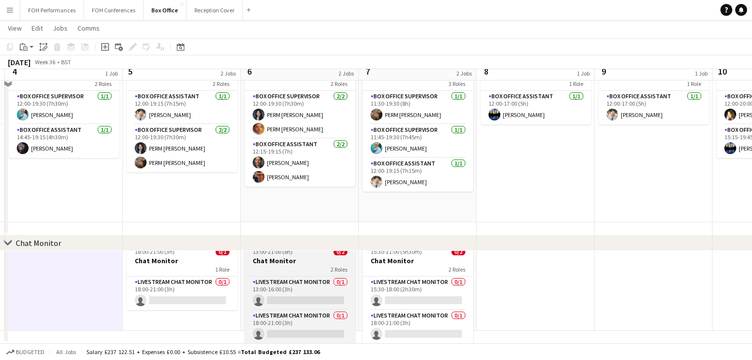
click at [275, 259] on h3 "Chat Monitor" at bounding box center [300, 260] width 111 height 9
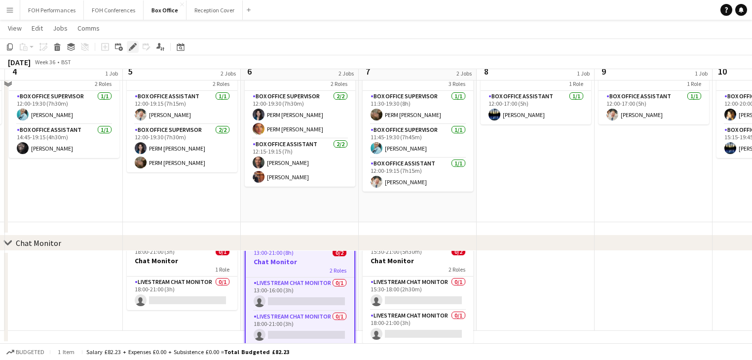
click at [132, 45] on icon "Edit" at bounding box center [133, 47] width 8 height 8
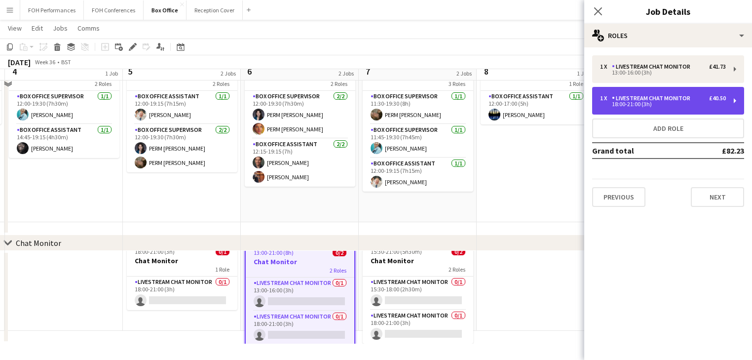
click at [668, 96] on div "Livestream Chat Monitor" at bounding box center [653, 98] width 82 height 7
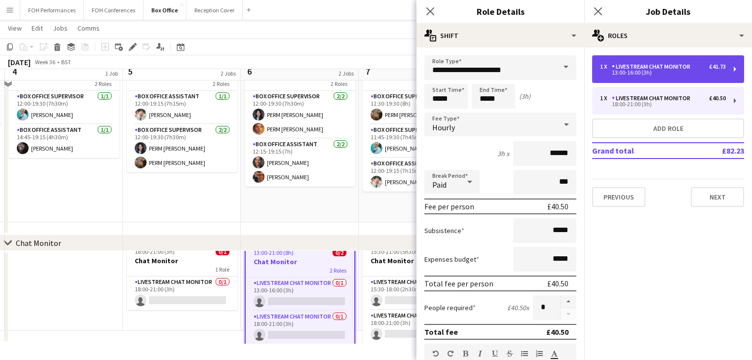
click at [643, 70] on div "Livestream Chat Monitor" at bounding box center [653, 66] width 82 height 7
type input "*****"
type input "******"
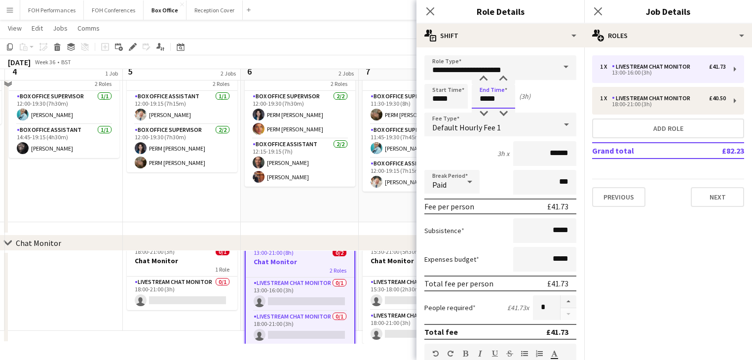
drag, startPoint x: 503, startPoint y: 93, endPoint x: 488, endPoint y: 87, distance: 16.4
click at [502, 93] on input "*****" at bounding box center [493, 96] width 43 height 25
click at [482, 74] on div at bounding box center [484, 79] width 20 height 10
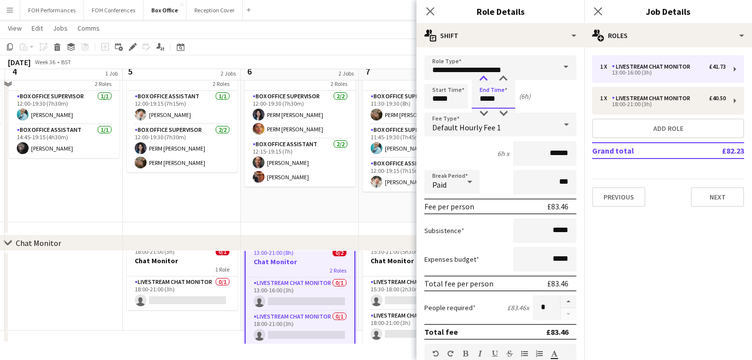
click at [482, 74] on div at bounding box center [484, 79] width 20 height 10
type input "*****"
click at [482, 74] on div at bounding box center [484, 79] width 20 height 10
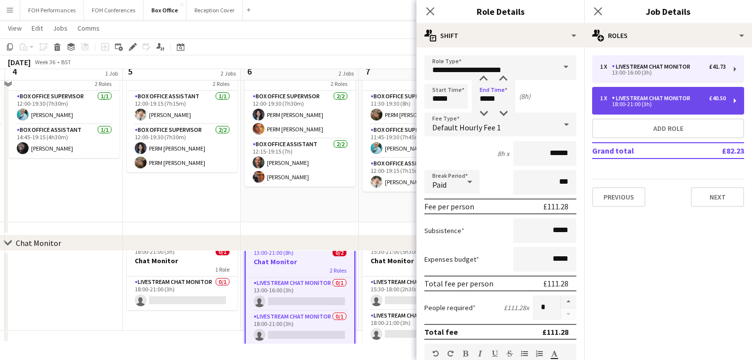
click at [632, 95] on div "Livestream Chat Monitor" at bounding box center [653, 98] width 82 height 7
type input "*****"
type input "******"
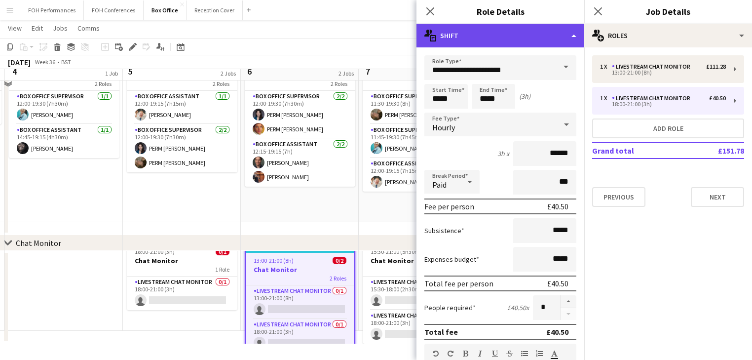
click at [492, 39] on div "multiple-actions-text Shift" at bounding box center [501, 36] width 168 height 24
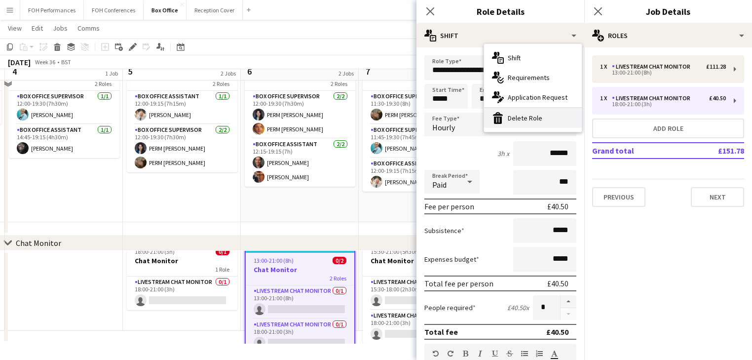
click at [528, 121] on div "bin-2 Delete Role" at bounding box center [533, 118] width 98 height 20
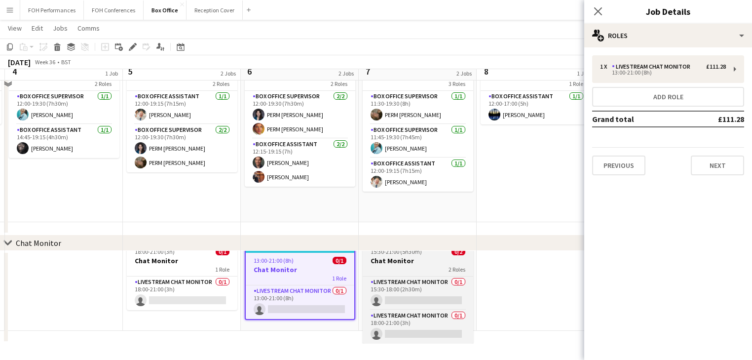
click at [395, 265] on div "2 Roles" at bounding box center [418, 269] width 111 height 8
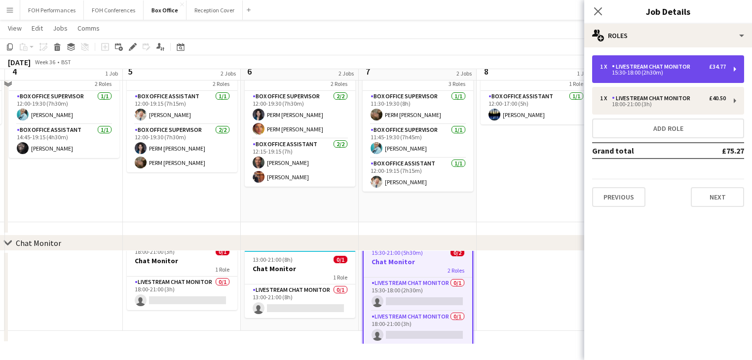
click at [654, 71] on div "15:30-18:00 (2h30m)" at bounding box center [663, 72] width 126 height 5
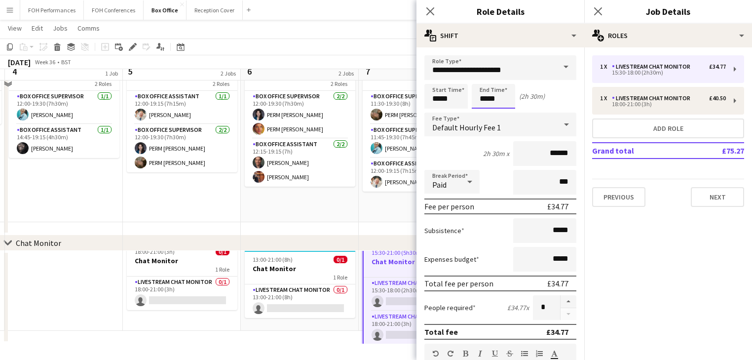
click at [499, 97] on input "*****" at bounding box center [493, 96] width 43 height 25
click at [483, 77] on div at bounding box center [484, 79] width 20 height 10
type input "*****"
click at [483, 77] on div at bounding box center [484, 79] width 20 height 10
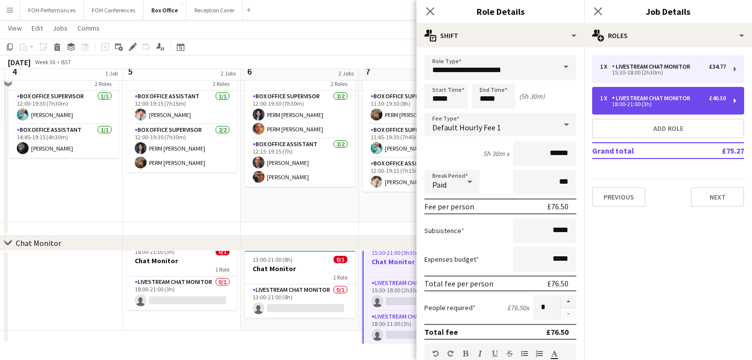
click at [641, 100] on div "Livestream Chat Monitor" at bounding box center [653, 98] width 82 height 7
type input "*****"
type input "******"
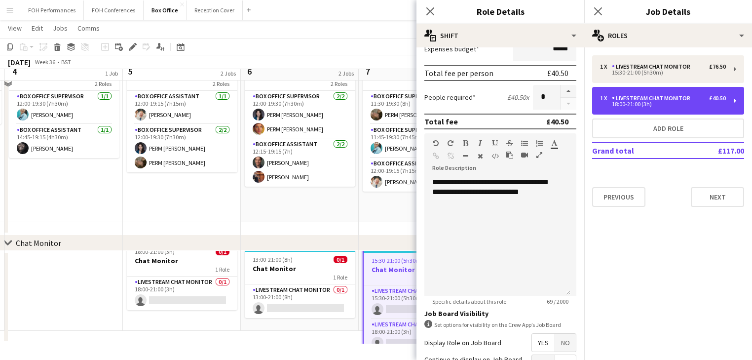
scroll to position [0, 0]
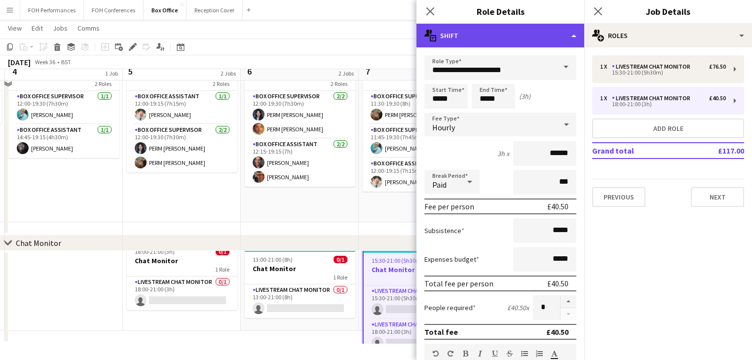
click at [491, 40] on div "multiple-actions-text Shift" at bounding box center [501, 36] width 168 height 24
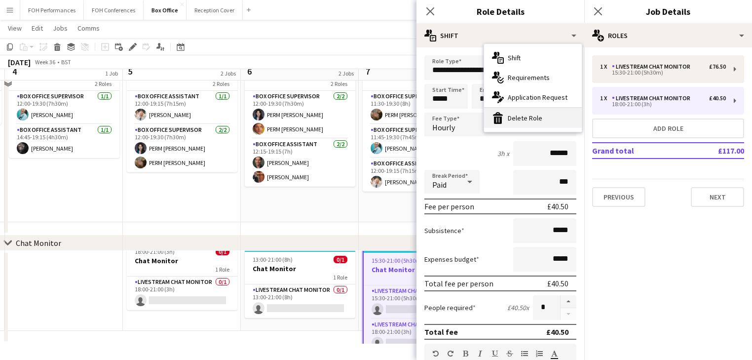
click at [534, 118] on div "bin-2 Delete Role" at bounding box center [533, 118] width 98 height 20
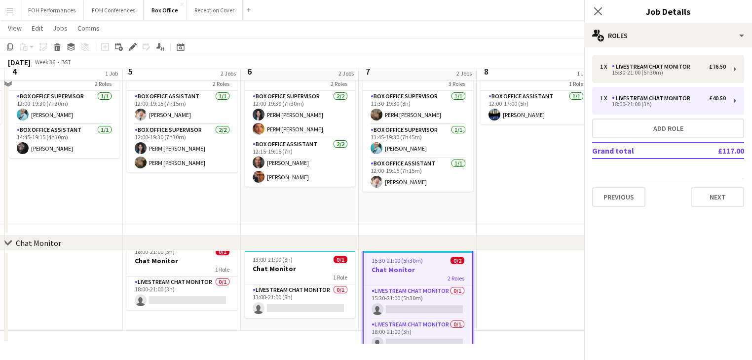
scroll to position [0, 349]
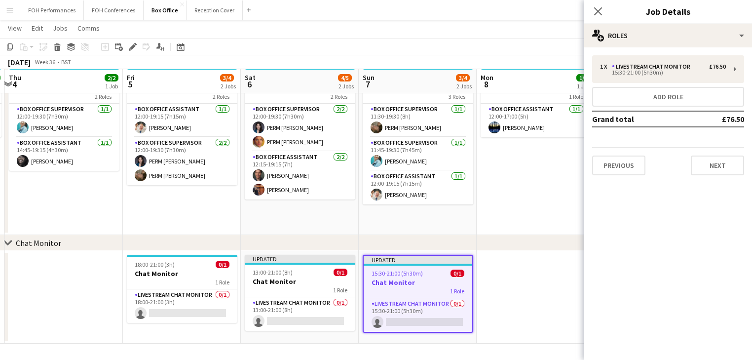
click at [94, 295] on app-date-cell at bounding box center [64, 297] width 118 height 93
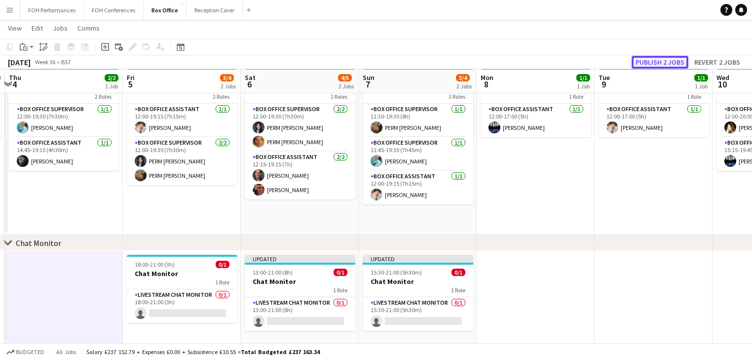
click at [661, 63] on button "Publish 2 jobs" at bounding box center [660, 62] width 57 height 13
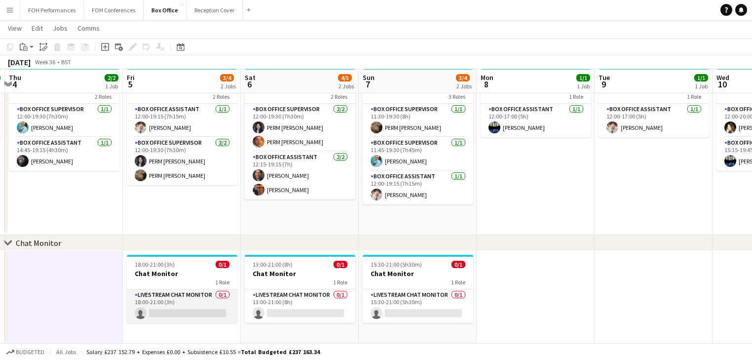
click at [186, 306] on app-card-role "Livestream Chat Monitor 0/1 18:00-21:00 (3h) single-neutral-actions" at bounding box center [182, 306] width 111 height 34
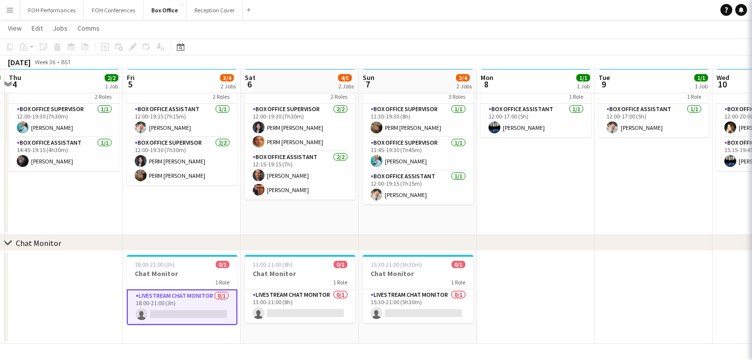
scroll to position [0, 350]
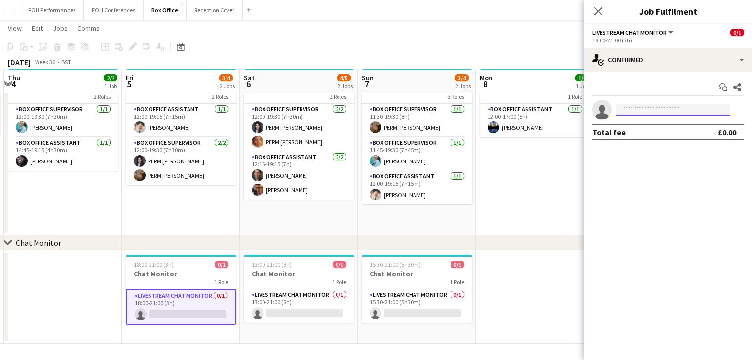
click at [637, 107] on input at bounding box center [673, 110] width 115 height 12
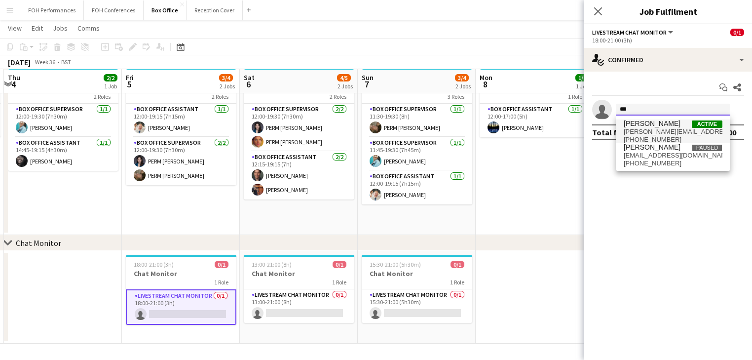
type input "***"
click at [650, 122] on span "Russell Copeland" at bounding box center [652, 123] width 57 height 8
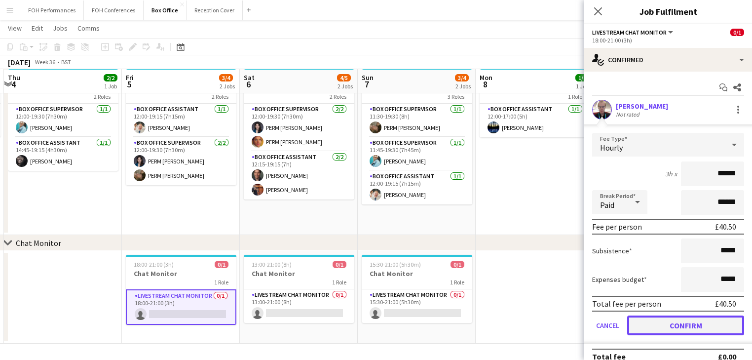
drag, startPoint x: 672, startPoint y: 322, endPoint x: 403, endPoint y: 310, distance: 268.8
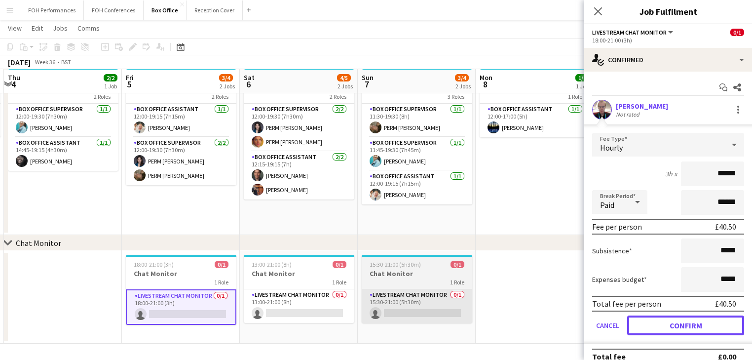
click at [672, 322] on button "Confirm" at bounding box center [685, 325] width 117 height 20
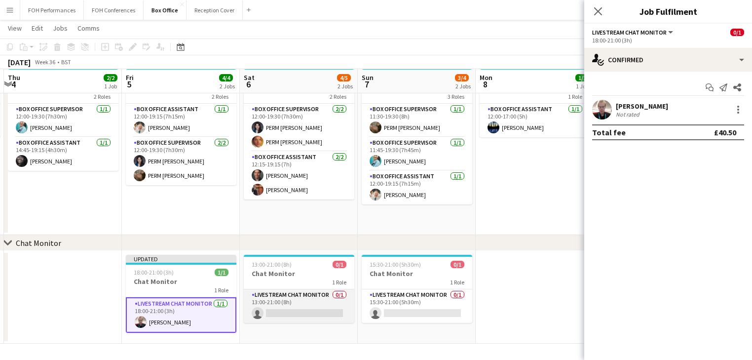
click at [300, 306] on app-card-role "Livestream Chat Monitor 0/1 13:00-21:00 (8h) single-neutral-actions" at bounding box center [299, 306] width 111 height 34
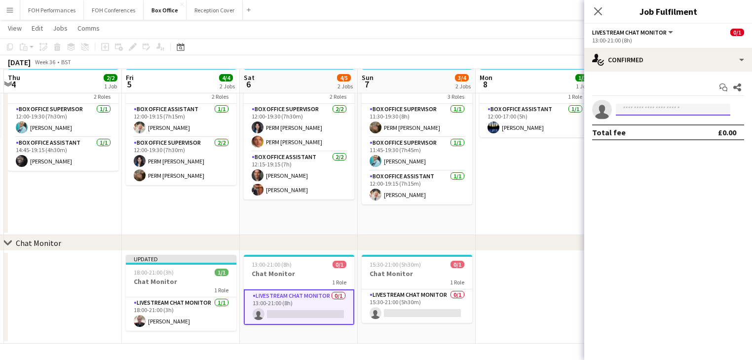
click at [630, 110] on input at bounding box center [673, 110] width 115 height 12
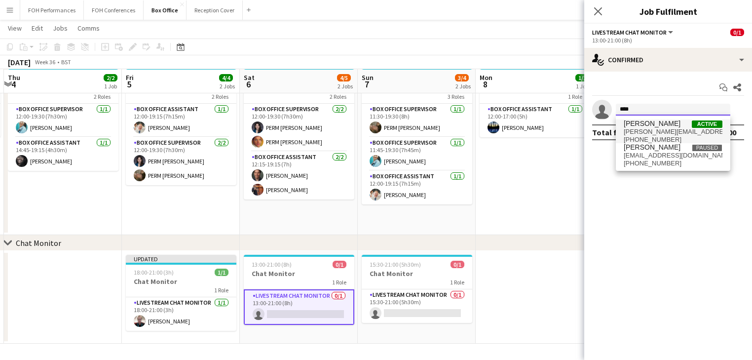
type input "****"
click at [654, 130] on span "russell.copeland@kingsplace.co.uk" at bounding box center [673, 132] width 99 height 8
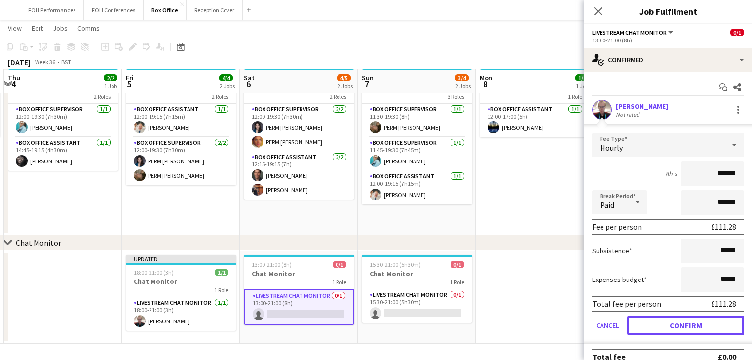
drag, startPoint x: 670, startPoint y: 322, endPoint x: 499, endPoint y: 324, distance: 171.3
click at [670, 322] on button "Confirm" at bounding box center [685, 325] width 117 height 20
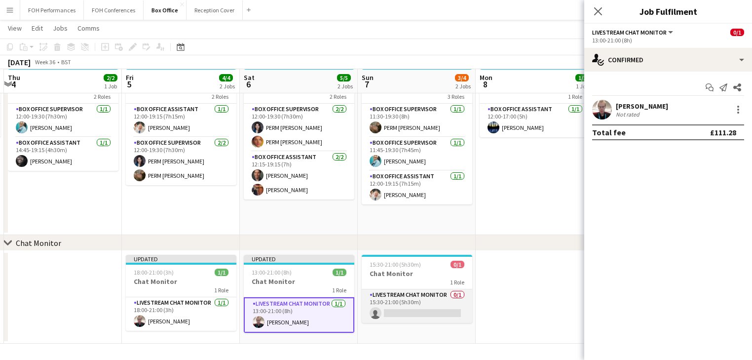
click at [413, 311] on app-card-role "Livestream Chat Monitor 0/1 15:30-21:00 (5h30m) single-neutral-actions" at bounding box center [417, 306] width 111 height 34
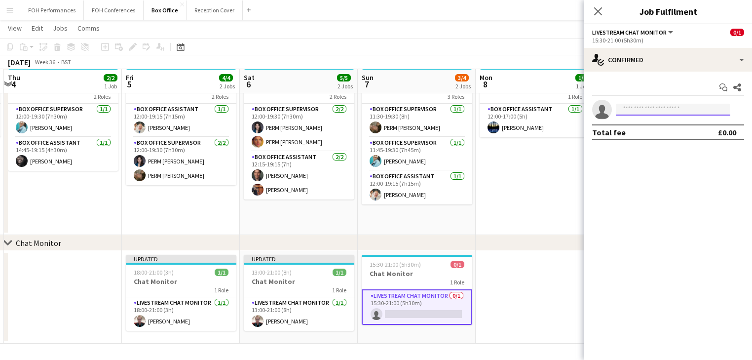
click at [638, 113] on input at bounding box center [673, 110] width 115 height 12
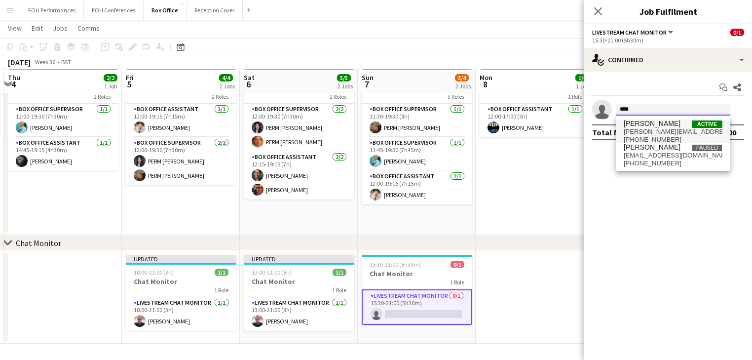
type input "****"
click at [642, 128] on span "russell.copeland@kingsplace.co.uk" at bounding box center [673, 132] width 99 height 8
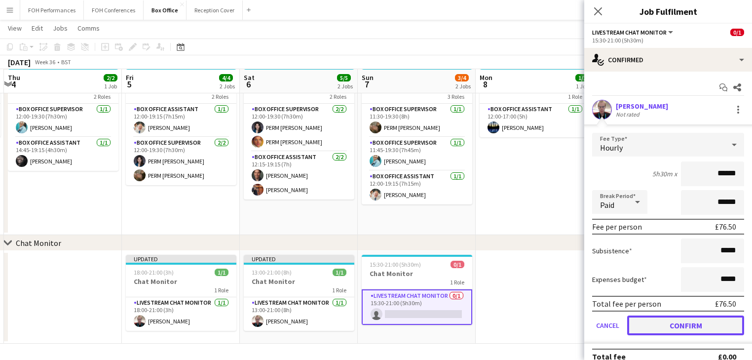
click at [673, 320] on button "Confirm" at bounding box center [685, 325] width 117 height 20
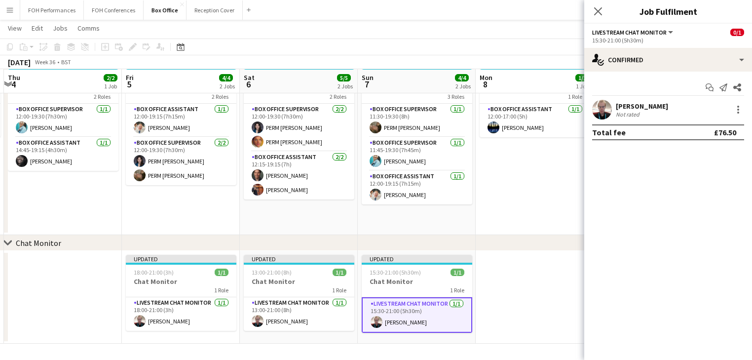
click at [535, 279] on app-date-cell at bounding box center [535, 297] width 118 height 93
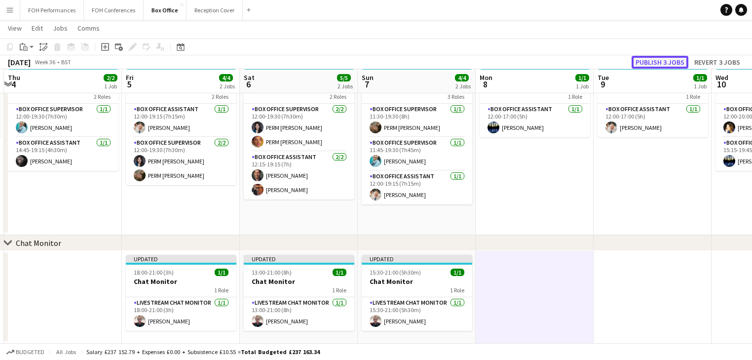
click at [648, 62] on button "Publish 3 jobs" at bounding box center [660, 62] width 57 height 13
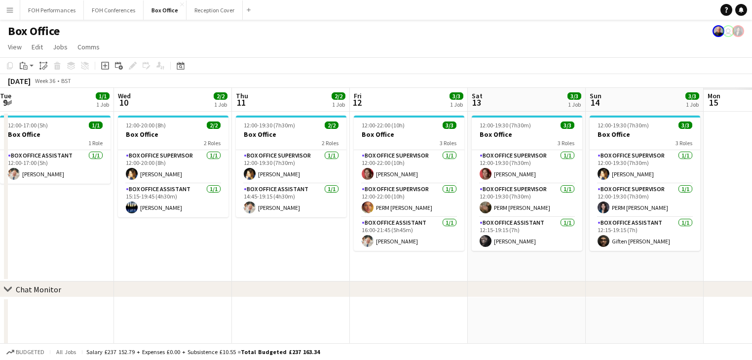
scroll to position [0, 251]
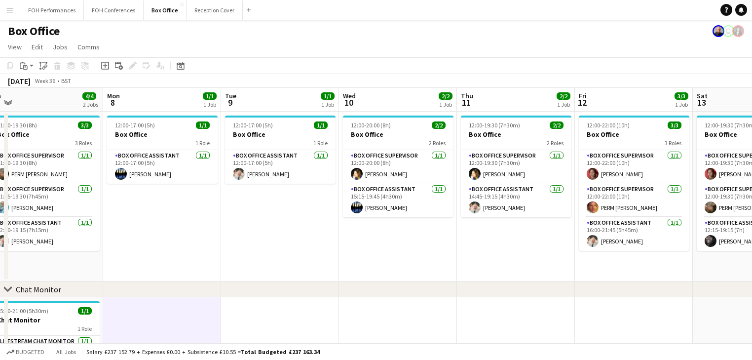
drag, startPoint x: 525, startPoint y: 247, endPoint x: 153, endPoint y: 231, distance: 373.0
click at [153, 231] on app-calendar-viewport "Fri 5 4/4 2 Jobs Sat 6 5/5 2 Jobs Sun 7 4/4 2 Jobs Mon 8 1/1 1 Job Tue 9 1/1 1 …" at bounding box center [376, 239] width 752 height 302
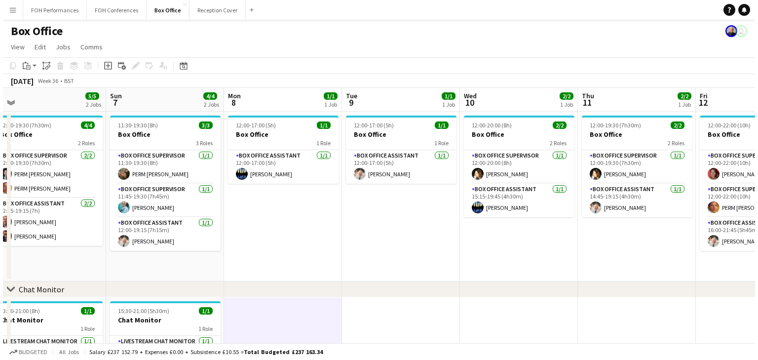
scroll to position [0, 259]
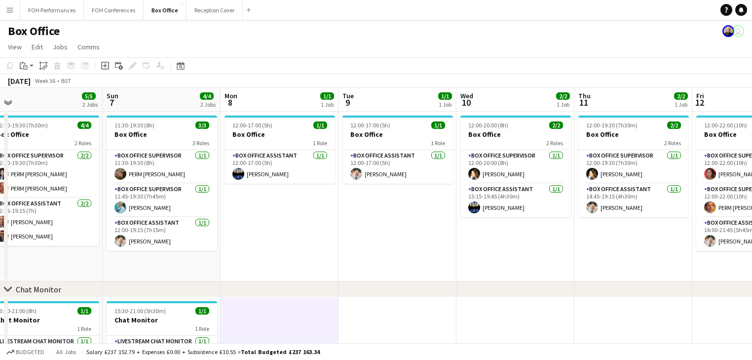
drag, startPoint x: 164, startPoint y: 206, endPoint x: 153, endPoint y: 77, distance: 129.8
click at [273, 180] on app-calendar-viewport "Thu 4 2/2 1 Job Fri 5 4/4 2 Jobs Sat 6 5/5 2 Jobs Sun 7 4/4 2 Jobs Mon 8 1/1 1 …" at bounding box center [376, 239] width 752 height 302
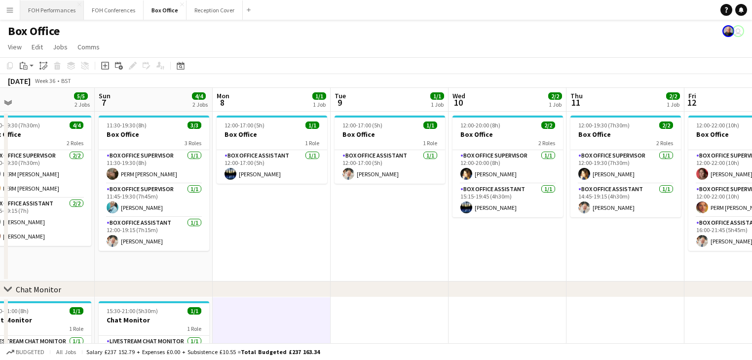
click at [44, 6] on button "FOH Performances Close" at bounding box center [52, 9] width 64 height 19
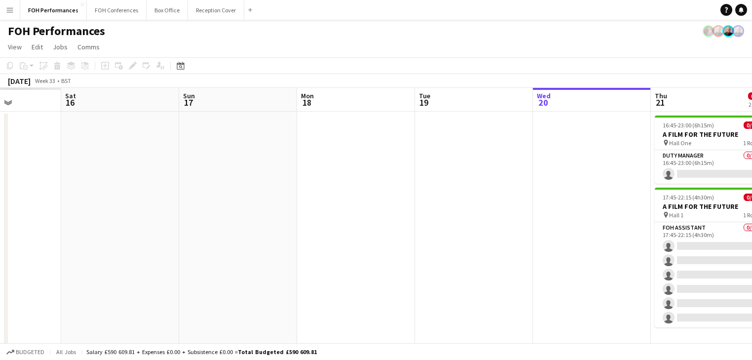
scroll to position [0, 292]
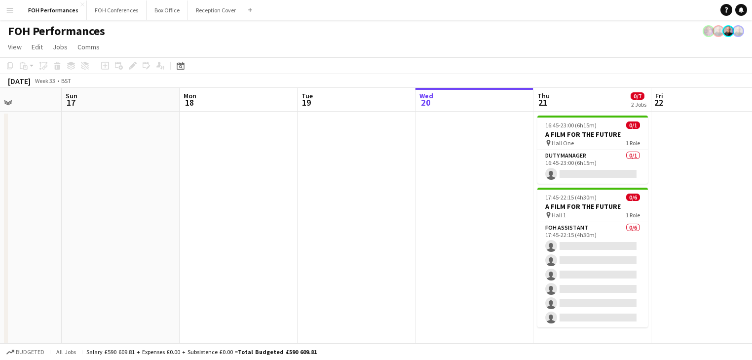
drag, startPoint x: 129, startPoint y: 210, endPoint x: 427, endPoint y: 214, distance: 297.7
click at [427, 214] on app-calendar-viewport "Thu 14 Fri 15 Sat 16 Sun 17 Mon 18 Tue 19 Wed 20 Thu 21 0/7 2 Jobs Fri 22 Sat 2…" at bounding box center [376, 225] width 752 height 275
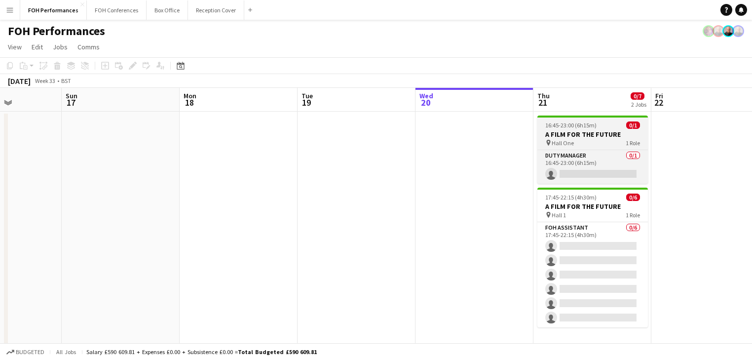
click at [578, 132] on h3 "A FILM FOR THE FUTURE" at bounding box center [593, 134] width 111 height 9
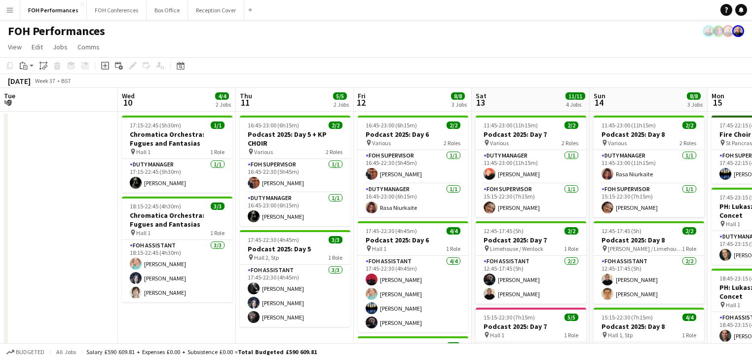
scroll to position [0, 361]
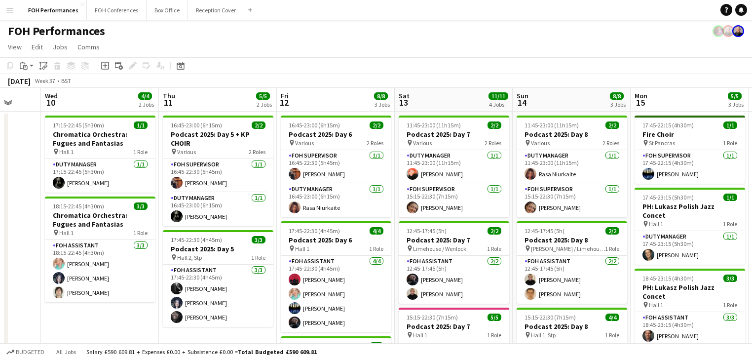
drag, startPoint x: 478, startPoint y: 221, endPoint x: 539, endPoint y: 217, distance: 61.3
click at [539, 217] on app-calendar-viewport "Mon 8 Tue 9 Wed 10 4/4 2 Jobs Thu 11 5/5 2 Jobs Fri 12 8/8 3 Jobs Sat 13 11/11 …" at bounding box center [376, 322] width 752 height 468
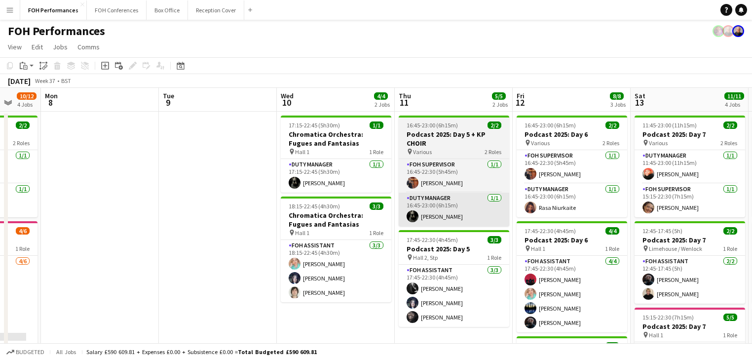
drag, startPoint x: 340, startPoint y: 217, endPoint x: 371, endPoint y: 213, distance: 30.9
click at [334, 215] on app-calendar-viewport "Sat 6 11/11 3 Jobs Sun 7 10/12 4 Jobs Mon 8 Tue 9 Wed 10 4/4 2 Jobs Thu 11 5/5 …" at bounding box center [376, 322] width 752 height 468
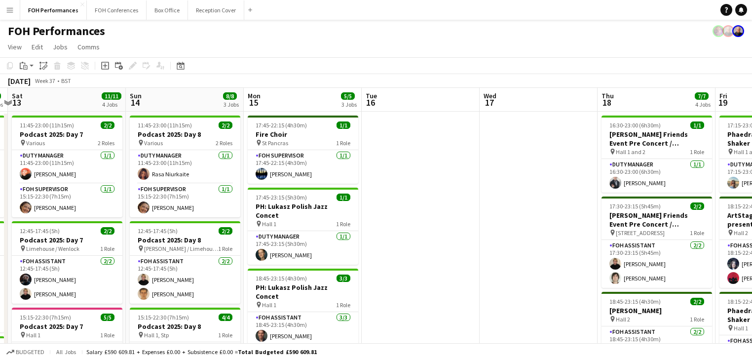
scroll to position [0, 355]
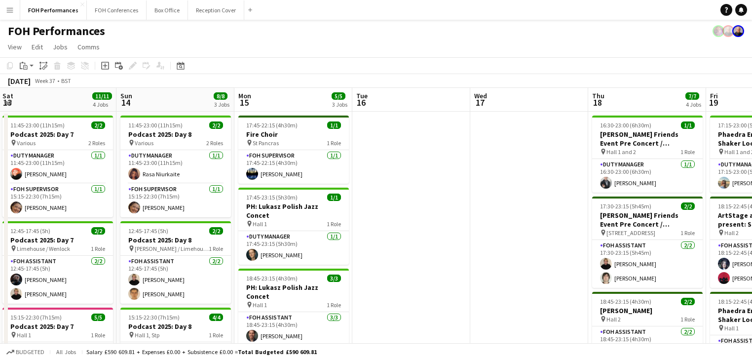
drag, startPoint x: 595, startPoint y: 235, endPoint x: 67, endPoint y: 177, distance: 531.8
click at [67, 177] on app-calendar-viewport "Wed 10 4/4 2 Jobs Thu 11 5/5 2 Jobs Fri 12 8/8 3 Jobs Sat 13 11/11 4 Jobs Sun 1…" at bounding box center [376, 322] width 752 height 468
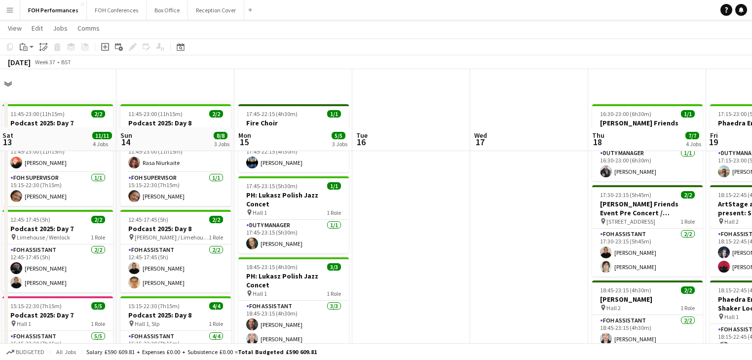
scroll to position [0, 0]
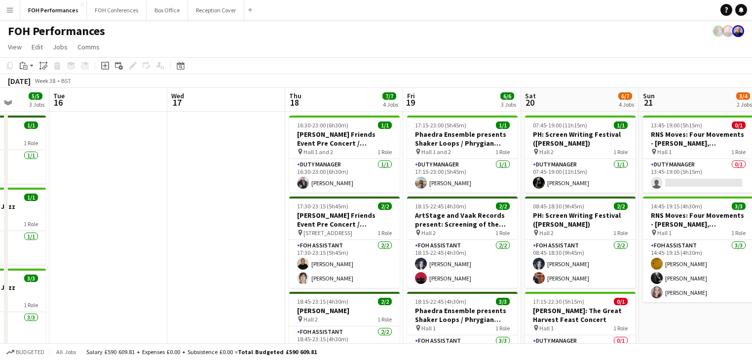
drag, startPoint x: 481, startPoint y: 211, endPoint x: 178, endPoint y: 168, distance: 306.2
click at [178, 168] on app-calendar-viewport "Fri 12 8/8 3 Jobs Sat 13 11/11 4 Jobs Sun 14 8/8 3 Jobs Mon 15 5/5 3 Jobs Tue 1…" at bounding box center [376, 322] width 752 height 468
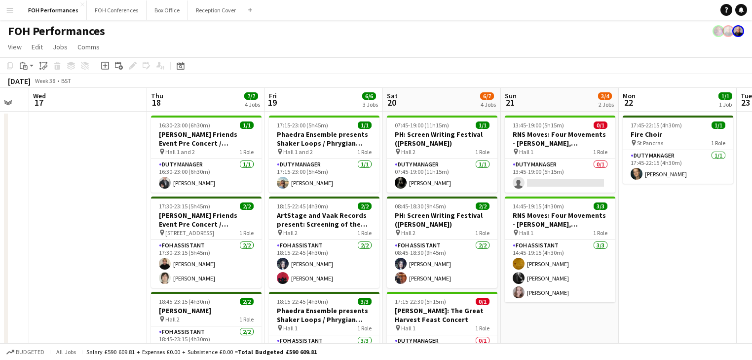
scroll to position [0, 342]
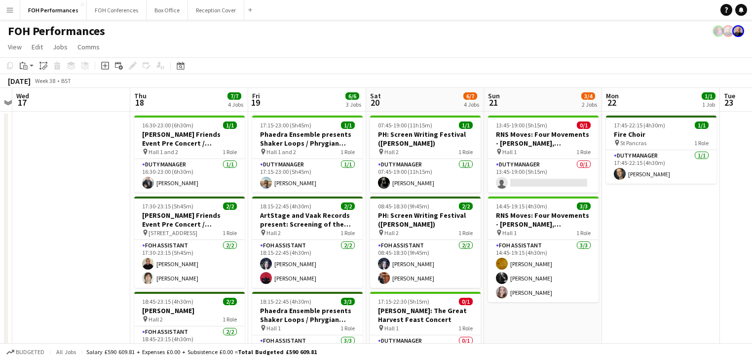
drag, startPoint x: 432, startPoint y: 205, endPoint x: 333, endPoint y: 192, distance: 100.1
click at [333, 192] on app-calendar-viewport "Sun 14 8/8 3 Jobs Mon 15 5/5 3 Jobs Tue 16 Wed 17 Thu 18 7/7 4 Jobs Fri 19 6/6 …" at bounding box center [376, 322] width 752 height 468
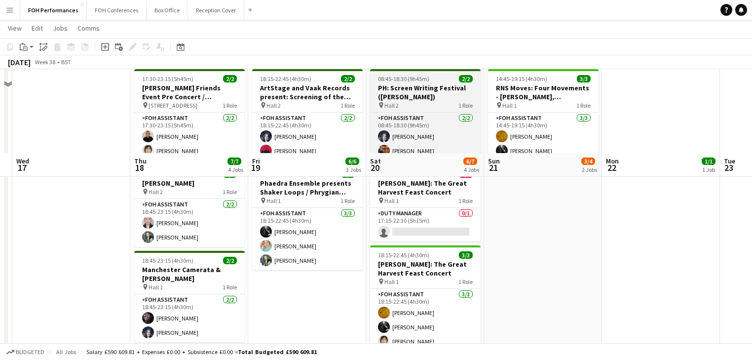
scroll to position [0, 0]
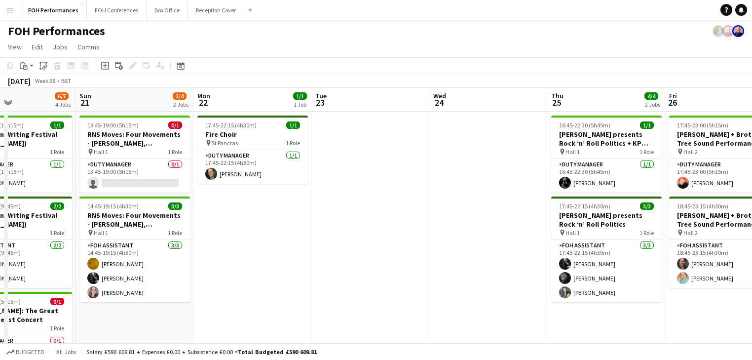
drag, startPoint x: 538, startPoint y: 207, endPoint x: 419, endPoint y: 188, distance: 121.6
click at [145, 158] on app-calendar-viewport "Thu 18 7/7 4 Jobs Fri 19 6/6 3 Jobs Sat 20 6/7 4 Jobs Sun 21 3/4 2 Jobs Mon 22 …" at bounding box center [376, 322] width 752 height 468
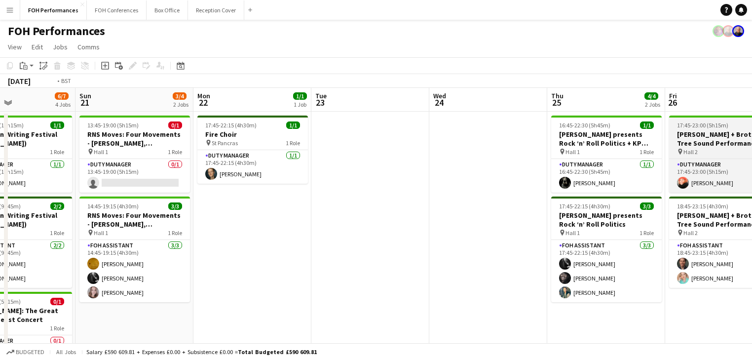
drag, startPoint x: 419, startPoint y: 188, endPoint x: 177, endPoint y: 157, distance: 243.7
click at [24, 142] on app-calendar-viewport "Thu 18 7/7 4 Jobs Fri 19 6/6 3 Jobs Sat 20 6/7 4 Jobs Sun 21 3/4 2 Jobs Mon 22 …" at bounding box center [376, 322] width 752 height 468
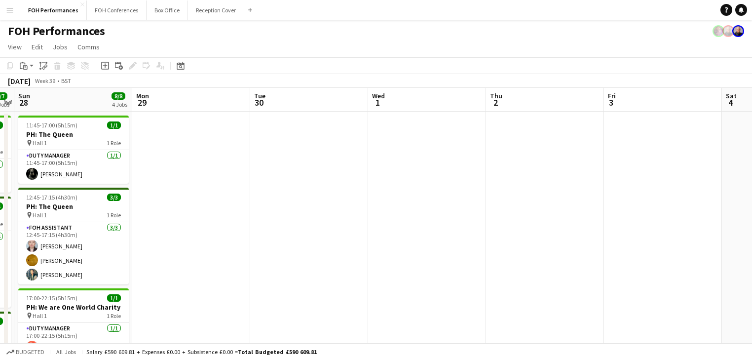
drag, startPoint x: 559, startPoint y: 195, endPoint x: 69, endPoint y: 183, distance: 490.3
click at [69, 183] on app-calendar-viewport "Thu 25 4/4 2 Jobs Fri 26 3/3 2 Jobs Sat 27 7/7 3 Jobs Sun 28 8/8 4 Jobs Mon 29 …" at bounding box center [376, 322] width 752 height 468
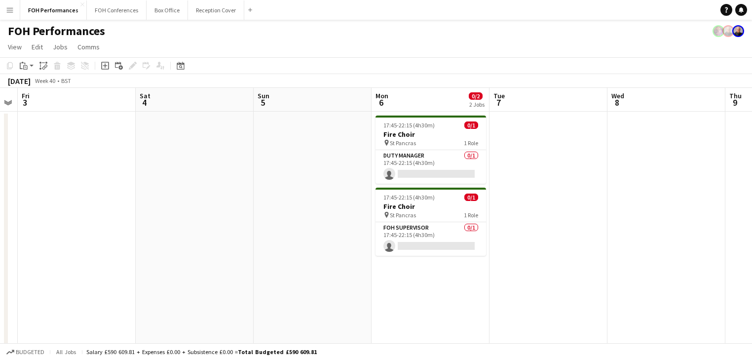
drag, startPoint x: 150, startPoint y: 197, endPoint x: -20, endPoint y: 164, distance: 173.1
click at [0, 164] on html "Menu Boards Boards Boards All jobs Status Workforce Workforce My Workforce Recr…" at bounding box center [376, 286] width 752 height 573
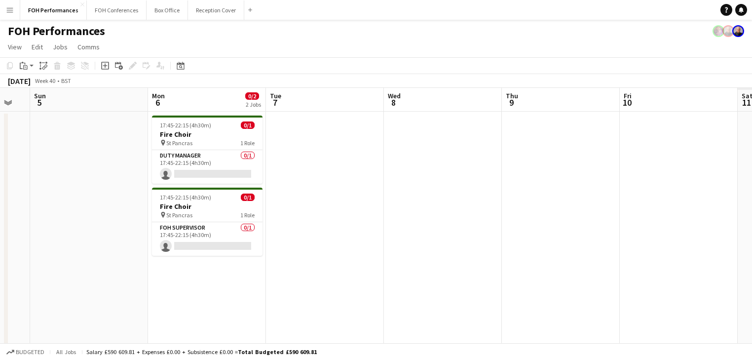
drag, startPoint x: 314, startPoint y: 179, endPoint x: 109, endPoint y: 144, distance: 208.2
click at [90, 150] on app-calendar-viewport "Wed 1 Thu 2 Fri 3 Sat 4 Sun 5 Mon 6 0/2 2 Jobs Tue 7 Wed 8 Thu 9 Fri 10 Sat 11 …" at bounding box center [376, 322] width 752 height 468
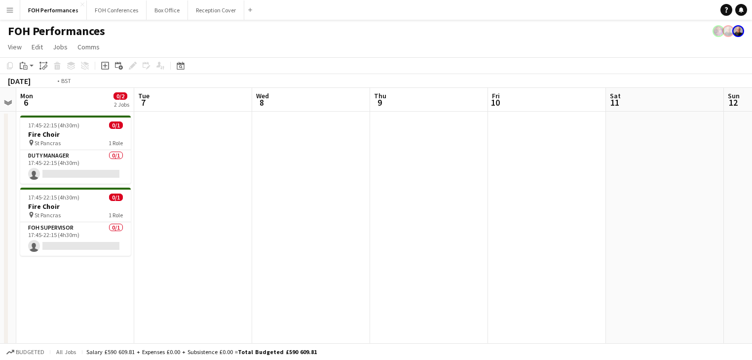
drag, startPoint x: 457, startPoint y: 199, endPoint x: 107, endPoint y: 159, distance: 352.8
click at [102, 160] on app-calendar-viewport "Fri 3 Sat 4 Sun 5 Mon 6 0/2 2 Jobs Tue 7 Wed 8 Thu 9 Fri 10 Sat 11 Sun 12 Mon 1…" at bounding box center [376, 322] width 752 height 468
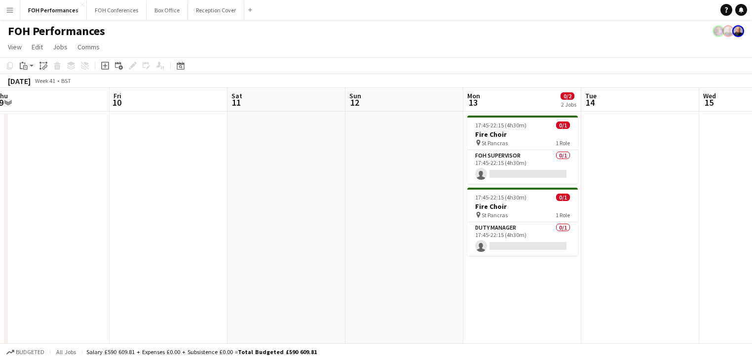
drag, startPoint x: 299, startPoint y: 205, endPoint x: 115, endPoint y: 160, distance: 190.0
click at [113, 160] on app-calendar-viewport "Tue 7 Wed 8 Thu 9 Fri 10 Sat 11 Sun 12 Mon 13 0/2 2 Jobs Tue 14 Wed 15 Thu 16 F…" at bounding box center [376, 322] width 752 height 468
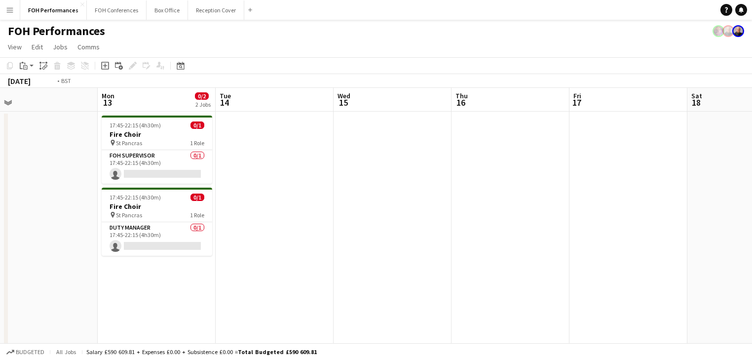
drag, startPoint x: 456, startPoint y: 199, endPoint x: 54, endPoint y: 119, distance: 409.2
click at [39, 122] on app-calendar-viewport "Thu 9 Fri 10 Sat 11 Sun 12 Mon 13 0/2 2 Jobs Tue 14 Wed 15 Thu 16 Fri 17 Sat 18…" at bounding box center [376, 322] width 752 height 468
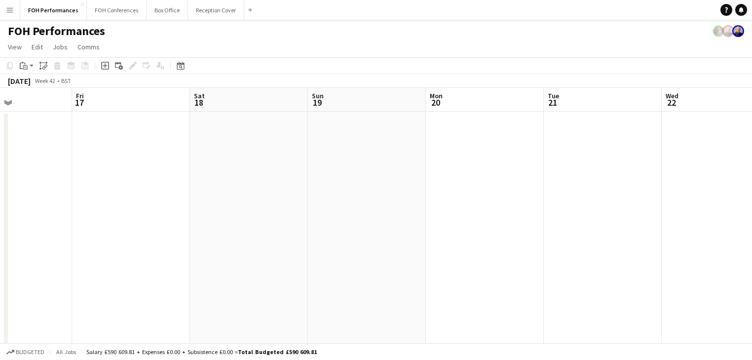
drag, startPoint x: 357, startPoint y: 183, endPoint x: 566, endPoint y: 184, distance: 208.8
click at [670, 201] on app-calendar-viewport "Tue 14 Wed 15 Thu 16 Fri 17 Sat 18 Sun 19 Mon 20 Tue 21 Wed 22 Thu 23 Fri 24 Sa…" at bounding box center [376, 322] width 752 height 468
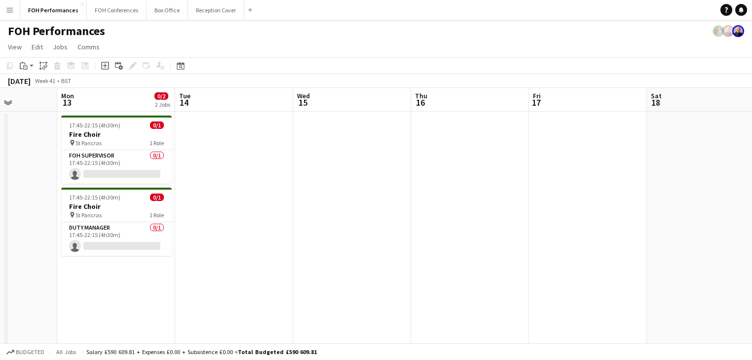
drag, startPoint x: 385, startPoint y: 161, endPoint x: 279, endPoint y: 24, distance: 173.6
click at [538, 154] on app-calendar-viewport "Fri 10 Sat 11 Sun 12 Mon 13 0/2 2 Jobs Tue 14 Wed 15 Thu 16 Fri 17 Sat 18 Sun 1…" at bounding box center [376, 322] width 752 height 468
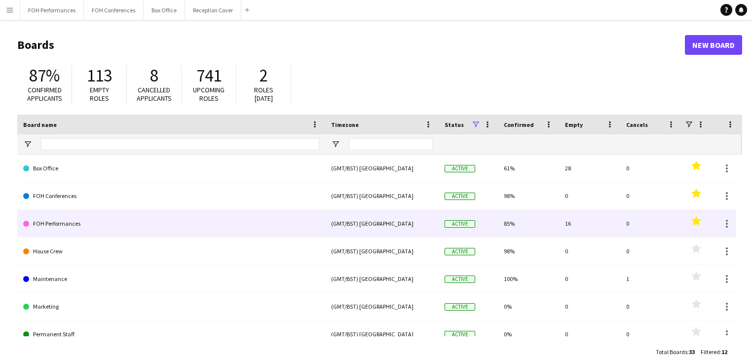
click at [60, 223] on link "FOH Performances" at bounding box center [171, 224] width 296 height 28
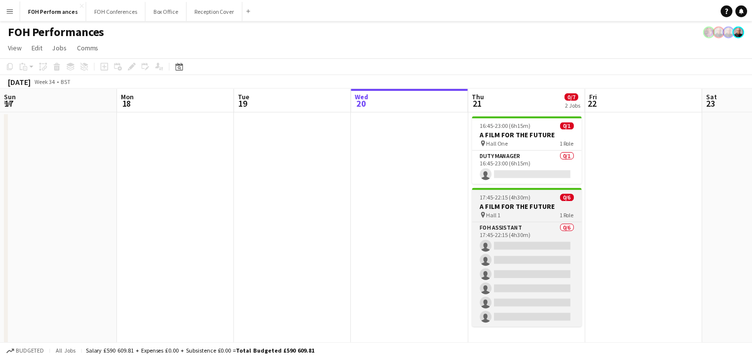
scroll to position [0, 236]
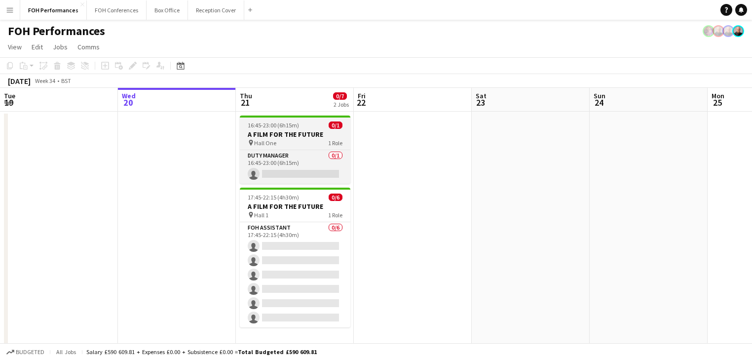
click at [277, 133] on h3 "A FILM FOR THE FUTURE" at bounding box center [295, 134] width 111 height 9
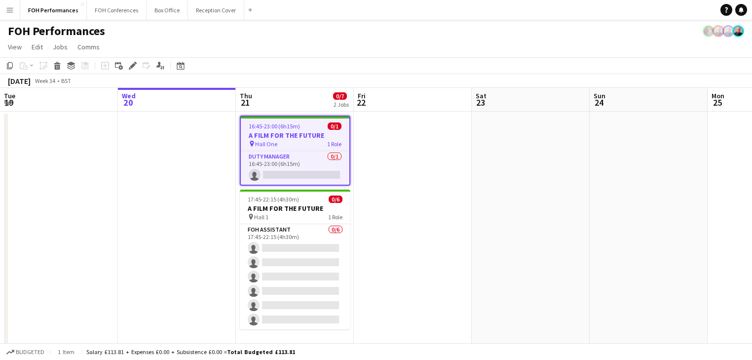
click at [158, 200] on app-date-cell at bounding box center [177, 238] width 118 height 252
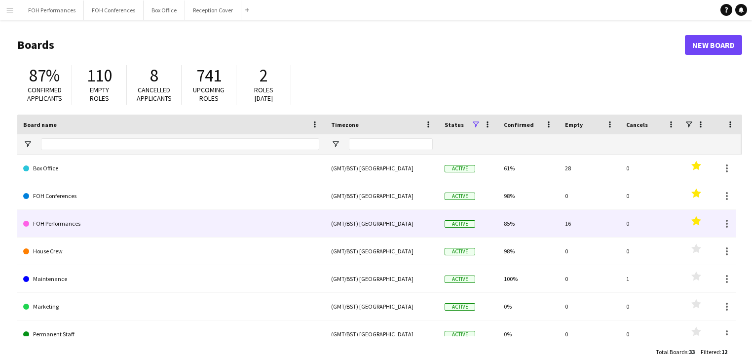
click at [63, 221] on link "FOH Performances" at bounding box center [171, 224] width 296 height 28
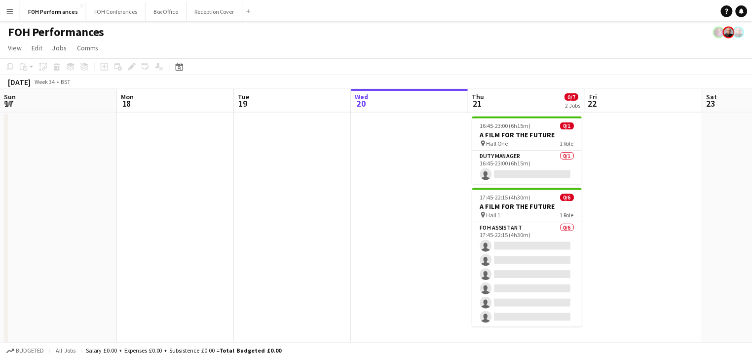
scroll to position [0, 236]
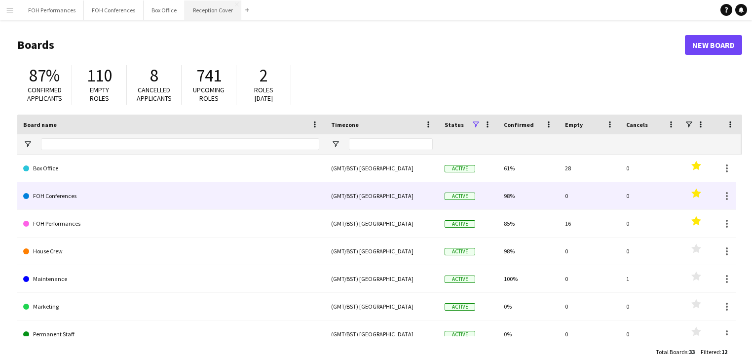
drag, startPoint x: 66, startPoint y: 195, endPoint x: 192, endPoint y: 5, distance: 228.5
click at [66, 195] on link "FOH Conferences" at bounding box center [171, 196] width 296 height 28
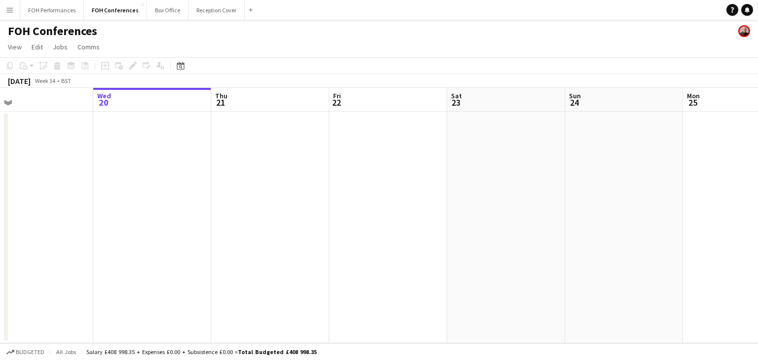
scroll to position [0, 313]
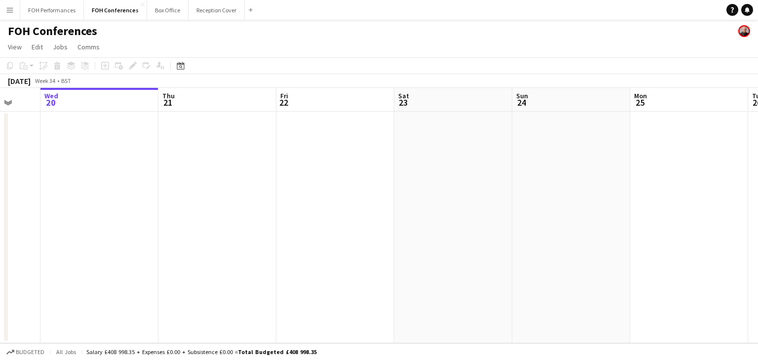
drag, startPoint x: 442, startPoint y: 205, endPoint x: 364, endPoint y: 201, distance: 77.6
click at [364, 201] on app-calendar-viewport "Sun 17 Mon 18 Tue 19 Wed 20 Thu 21 Fri 22 Sat 23 Sun 24 Mon 25 Tue 26 Wed 27 Th…" at bounding box center [379, 215] width 758 height 255
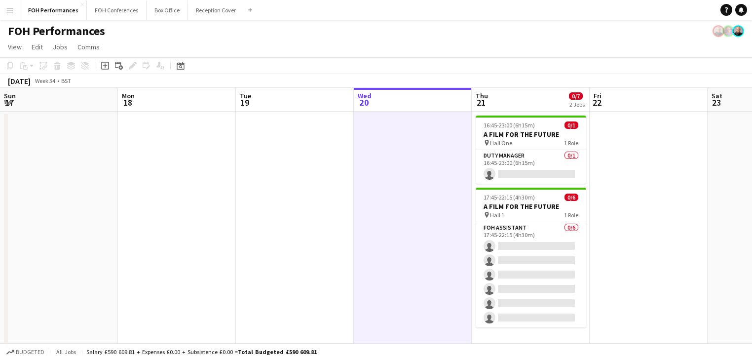
scroll to position [0, 236]
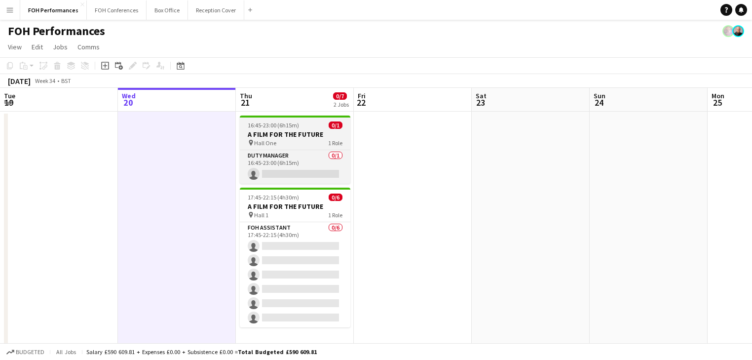
click at [267, 131] on h3 "A FILM FOR THE FUTURE" at bounding box center [295, 134] width 111 height 9
click at [259, 132] on h3 "A FILM FOR THE FUTURE" at bounding box center [295, 134] width 111 height 9
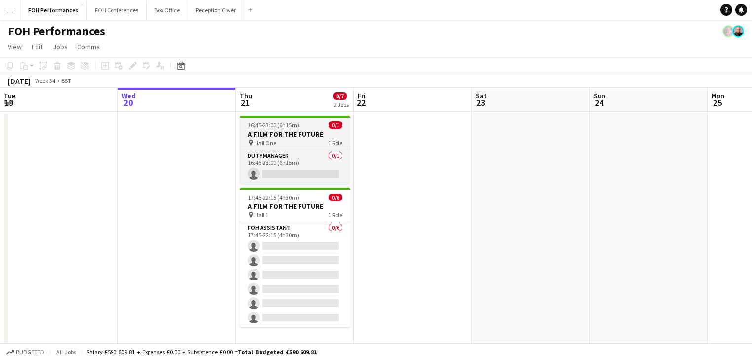
click at [268, 129] on app-job-card "16:45-23:00 (6h15m) 0/1 A FILM FOR THE FUTURE pin Hall One 1 Role Duty Manager …" at bounding box center [295, 149] width 111 height 68
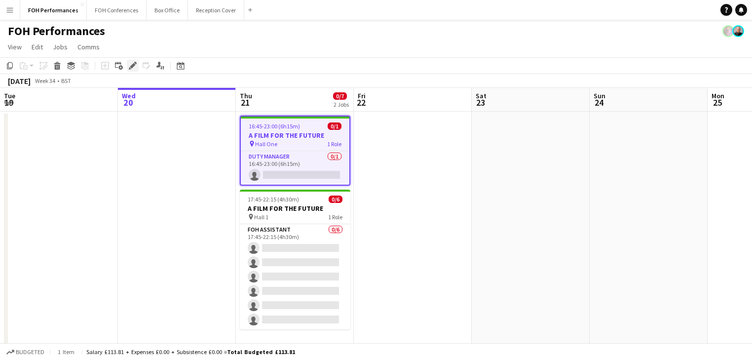
click at [132, 65] on icon at bounding box center [132, 65] width 5 height 5
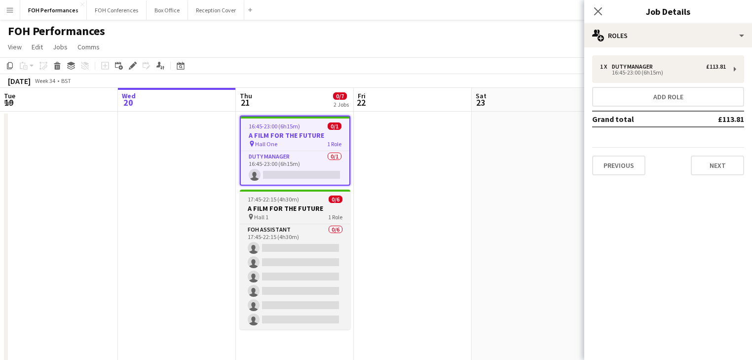
click at [288, 209] on h3 "A FILM FOR THE FUTURE" at bounding box center [295, 208] width 111 height 9
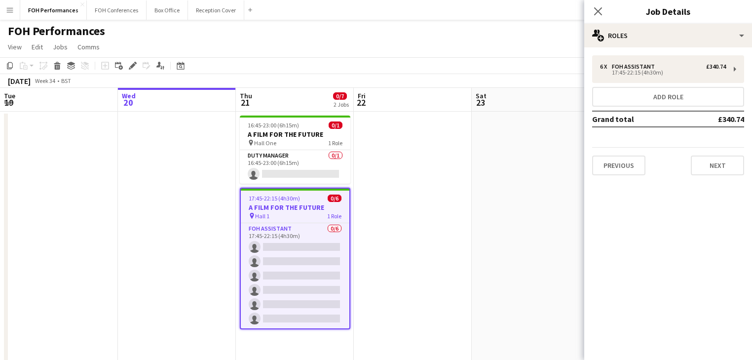
click at [427, 176] on app-date-cell at bounding box center [413, 238] width 118 height 252
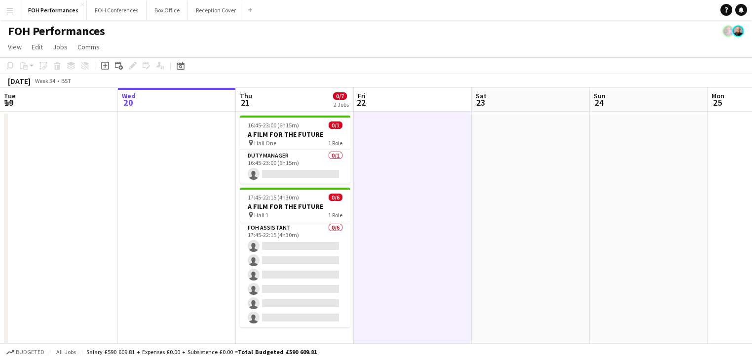
click at [447, 249] on app-date-cell at bounding box center [413, 238] width 118 height 252
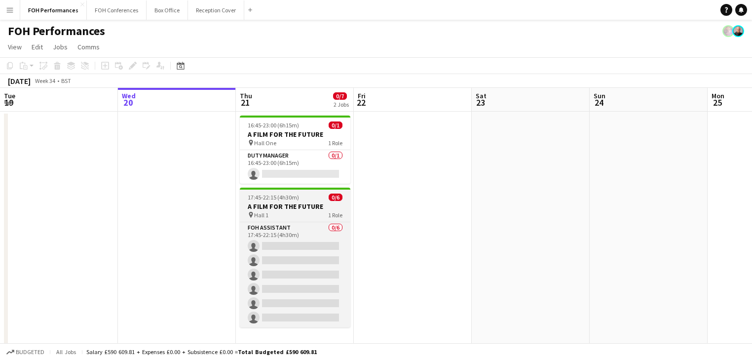
click at [280, 206] on h3 "A FILM FOR THE FUTURE" at bounding box center [295, 206] width 111 height 9
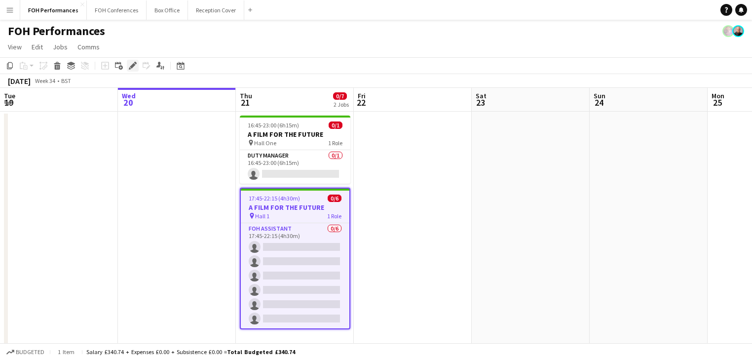
click at [135, 64] on icon "Edit" at bounding box center [133, 66] width 8 height 8
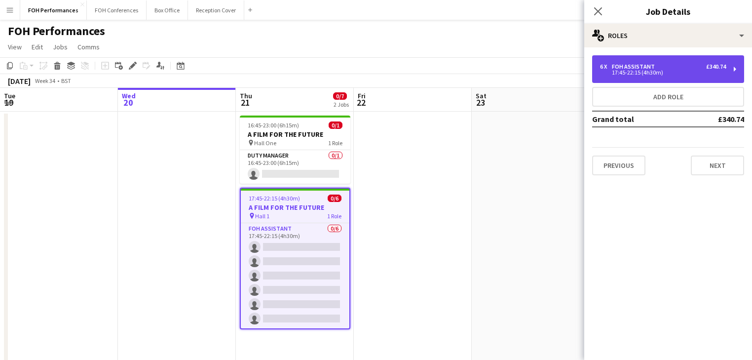
click at [646, 70] on div "17:45-22:15 (4h30m)" at bounding box center [663, 72] width 126 height 5
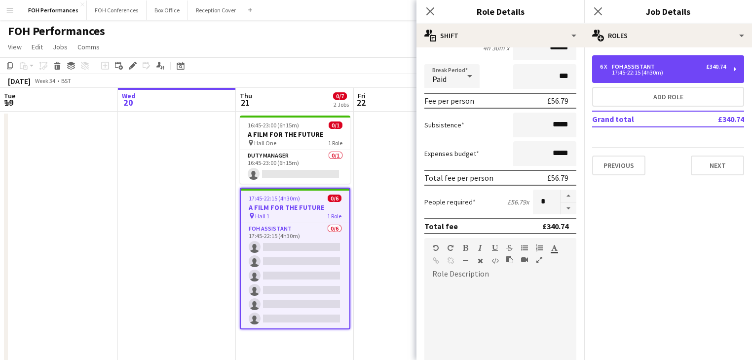
scroll to position [256, 0]
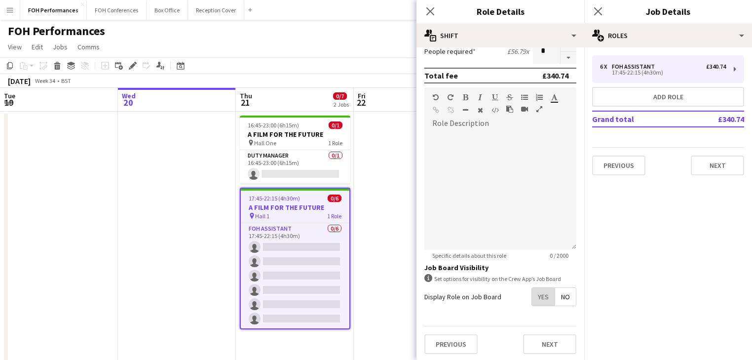
click at [536, 296] on span "Yes" at bounding box center [543, 297] width 23 height 18
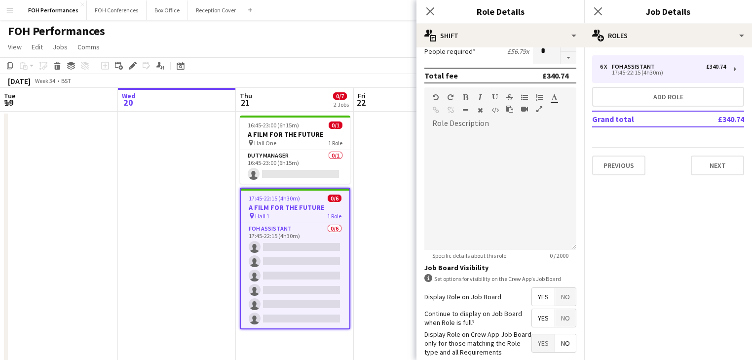
click at [183, 226] on app-date-cell at bounding box center [177, 238] width 118 height 252
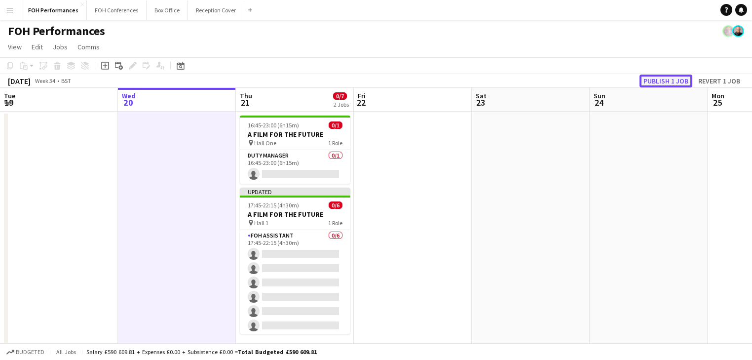
click at [663, 80] on button "Publish 1 job" at bounding box center [666, 81] width 53 height 13
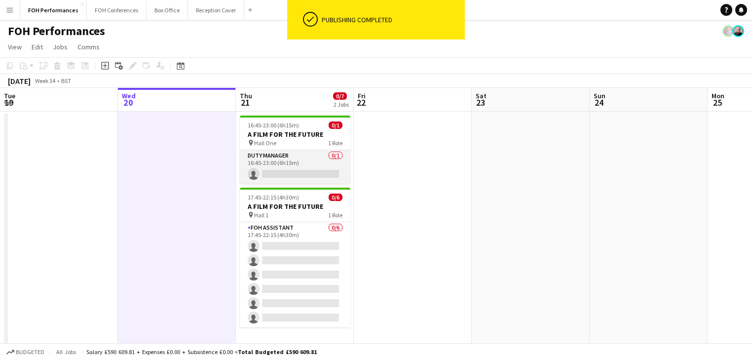
click at [282, 169] on app-card-role "Duty Manager 0/1 16:45-23:00 (6h15m) single-neutral-actions" at bounding box center [295, 167] width 111 height 34
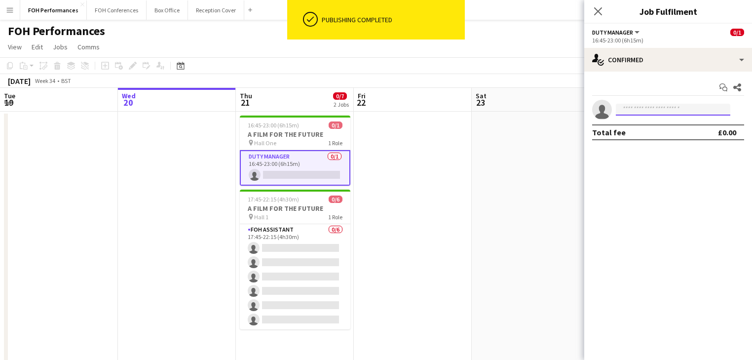
click at [668, 106] on input at bounding box center [673, 110] width 115 height 12
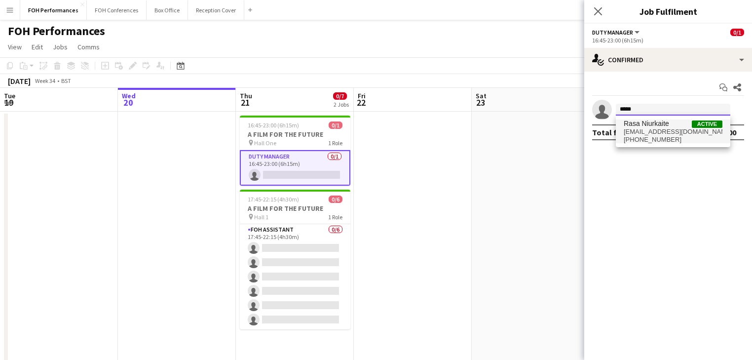
type input "****"
click at [659, 126] on span "Rasa Niurkaite" at bounding box center [646, 123] width 45 height 8
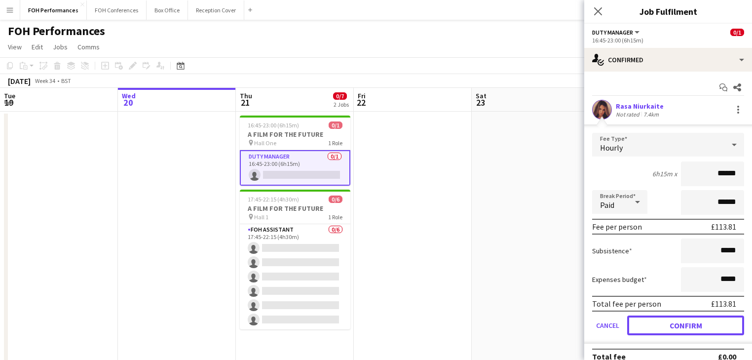
click at [683, 325] on button "Confirm" at bounding box center [685, 325] width 117 height 20
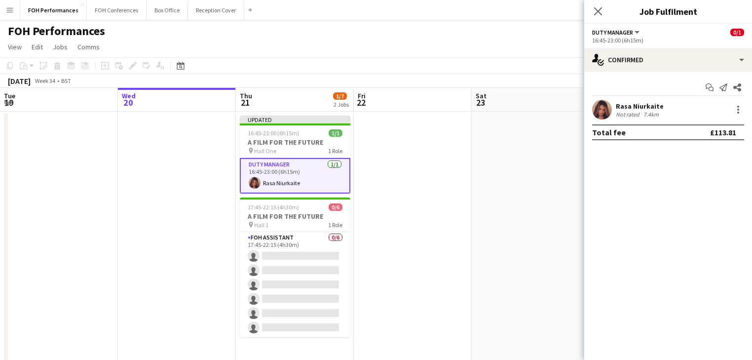
click at [515, 232] on app-date-cell at bounding box center [531, 238] width 118 height 252
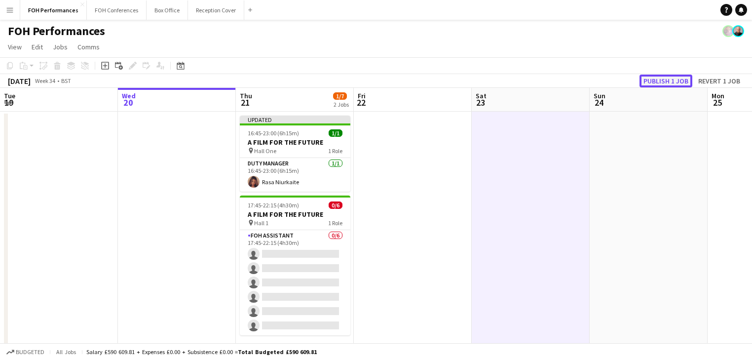
click at [664, 79] on button "Publish 1 job" at bounding box center [666, 81] width 53 height 13
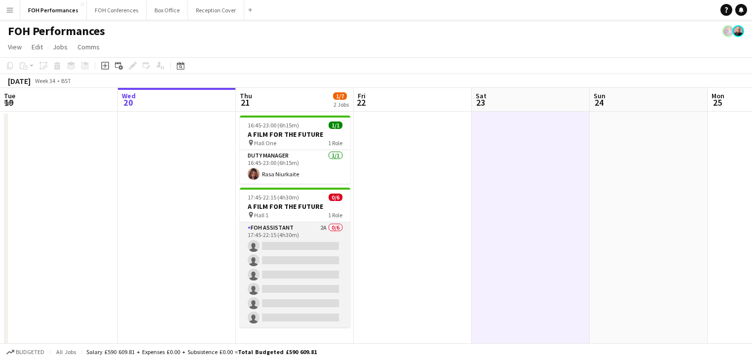
drag, startPoint x: 300, startPoint y: 251, endPoint x: 309, endPoint y: 249, distance: 9.6
click at [301, 251] on app-card-role "FOH Assistant 2A 0/6 17:45-22:15 (4h30m) single-neutral-actions single-neutral-…" at bounding box center [295, 274] width 111 height 105
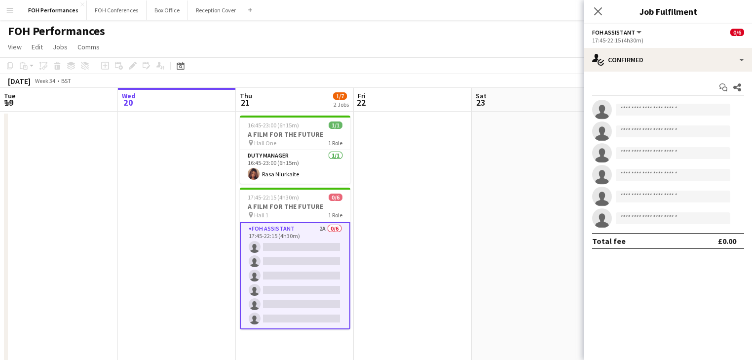
scroll to position [0, 235]
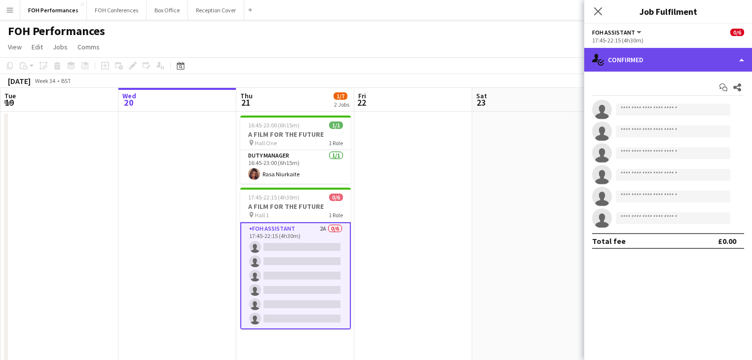
click at [661, 55] on div "single-neutral-actions-check-2 Confirmed" at bounding box center [668, 60] width 168 height 24
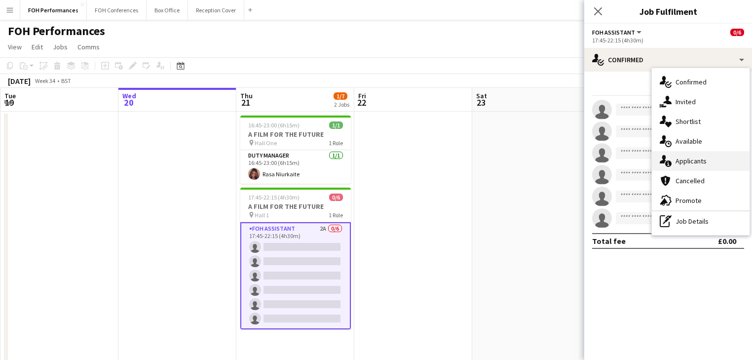
click at [697, 156] on div "single-neutral-actions-information Applicants" at bounding box center [701, 161] width 98 height 20
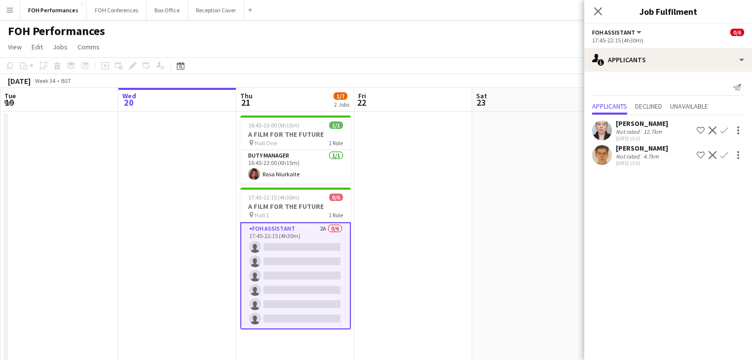
click at [726, 128] on app-icon "Confirm" at bounding box center [725, 130] width 8 height 8
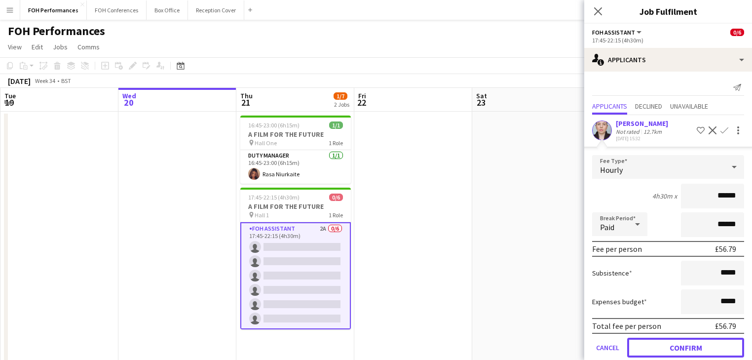
click at [681, 346] on button "Confirm" at bounding box center [685, 348] width 117 height 20
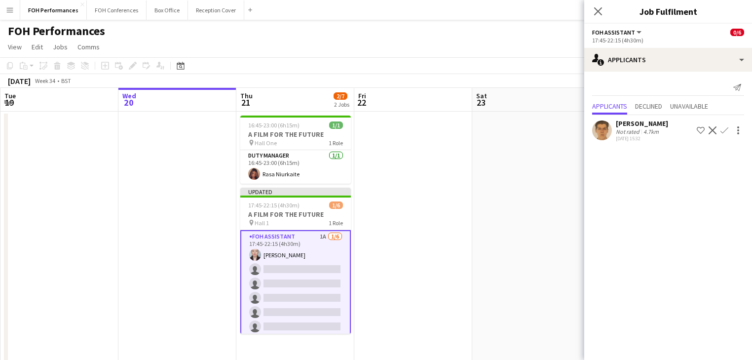
drag, startPoint x: 725, startPoint y: 129, endPoint x: 722, endPoint y: 138, distance: 8.7
click at [725, 129] on app-icon "Confirm" at bounding box center [725, 130] width 8 height 8
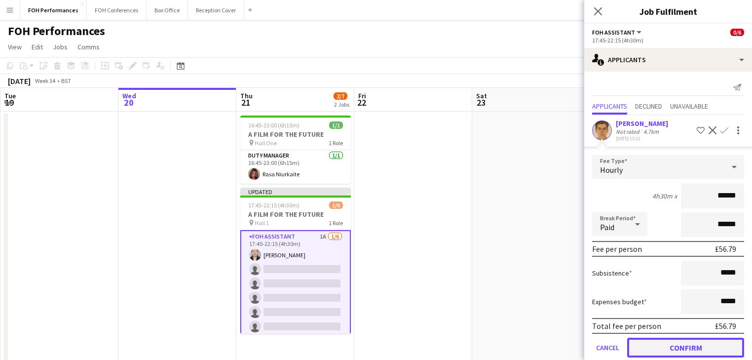
click at [679, 345] on button "Confirm" at bounding box center [685, 348] width 117 height 20
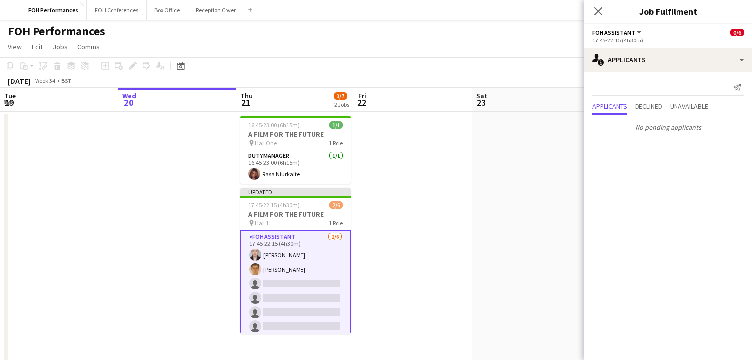
click at [478, 255] on app-date-cell at bounding box center [531, 238] width 118 height 252
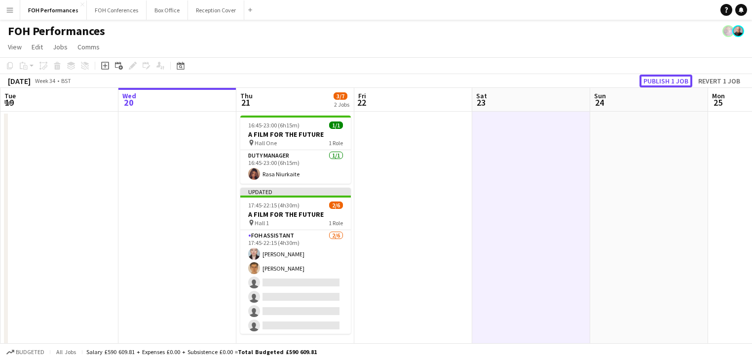
click at [665, 80] on button "Publish 1 job" at bounding box center [666, 81] width 53 height 13
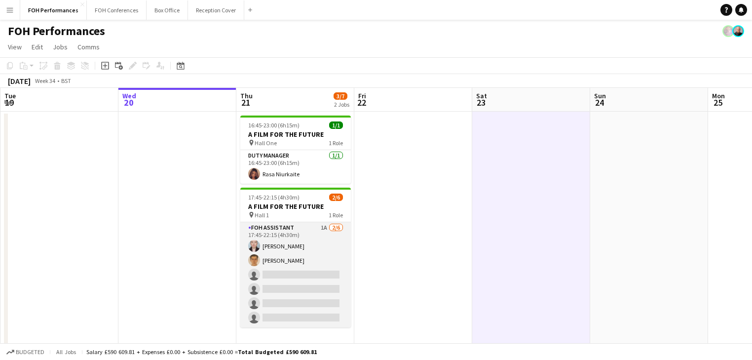
click at [321, 280] on app-card-role "FOH Assistant 1A [DATE] 17:45-22:15 (4h30m) [PERSON_NAME] [PERSON_NAME] single-…" at bounding box center [295, 274] width 111 height 105
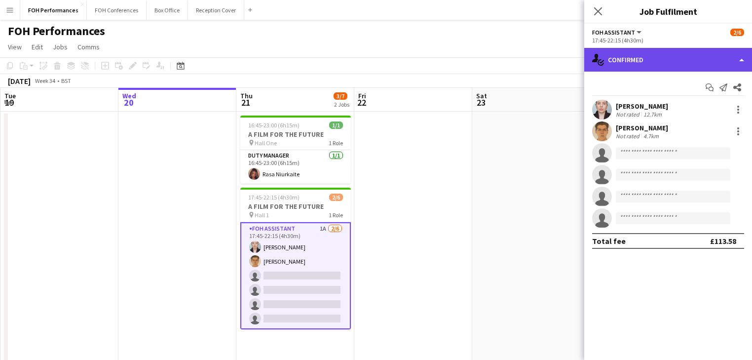
click at [680, 64] on div "single-neutral-actions-check-2 Confirmed" at bounding box center [668, 60] width 168 height 24
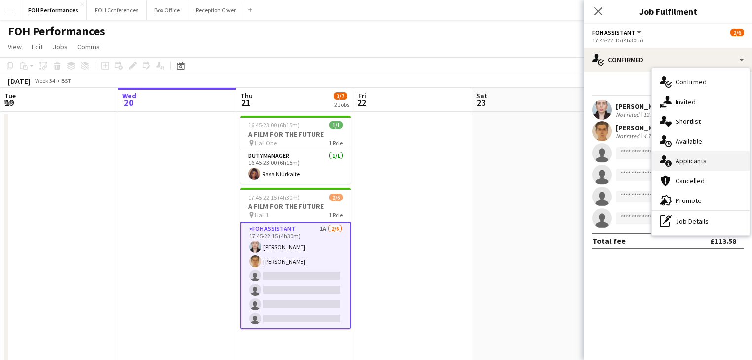
click at [694, 163] on div "single-neutral-actions-information Applicants" at bounding box center [701, 161] width 98 height 20
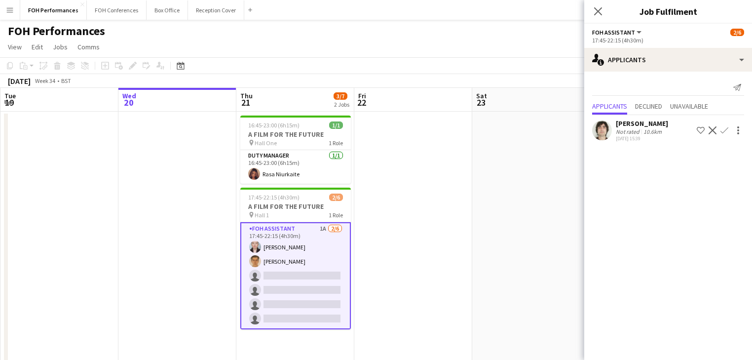
click at [728, 125] on button "Confirm" at bounding box center [725, 130] width 12 height 12
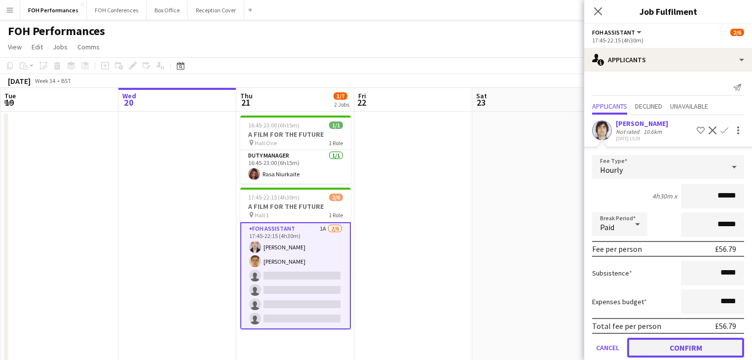
click at [689, 346] on button "Confirm" at bounding box center [685, 348] width 117 height 20
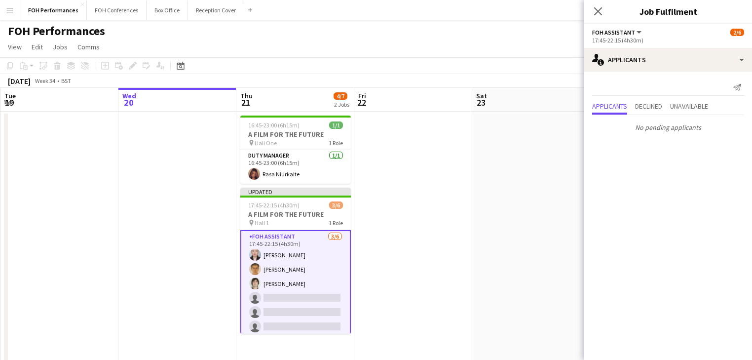
drag, startPoint x: 529, startPoint y: 223, endPoint x: 582, endPoint y: 143, distance: 96.1
click at [529, 219] on app-date-cell at bounding box center [531, 238] width 118 height 252
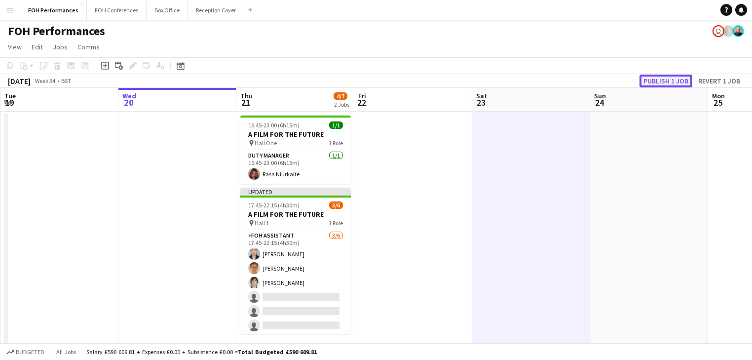
click at [671, 82] on button "Publish 1 job" at bounding box center [666, 81] width 53 height 13
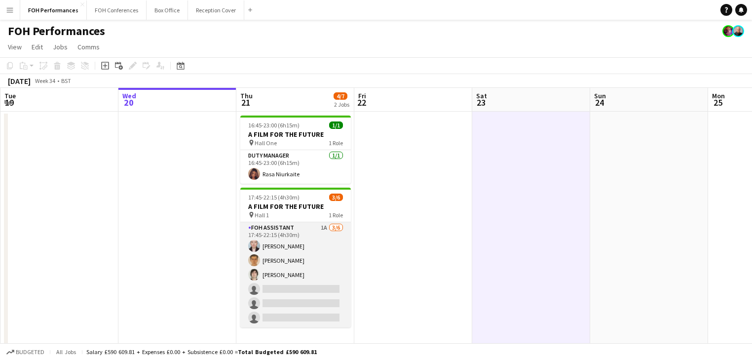
click at [317, 263] on app-card-role "FOH Assistant 1A [DATE] 17:45-22:15 (4h30m) [PERSON_NAME] [PERSON_NAME] [PERSON…" at bounding box center [295, 274] width 111 height 105
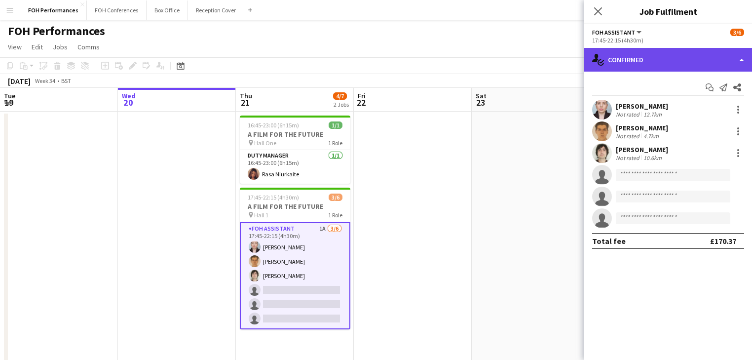
click at [660, 62] on div "single-neutral-actions-check-2 Confirmed" at bounding box center [668, 60] width 168 height 24
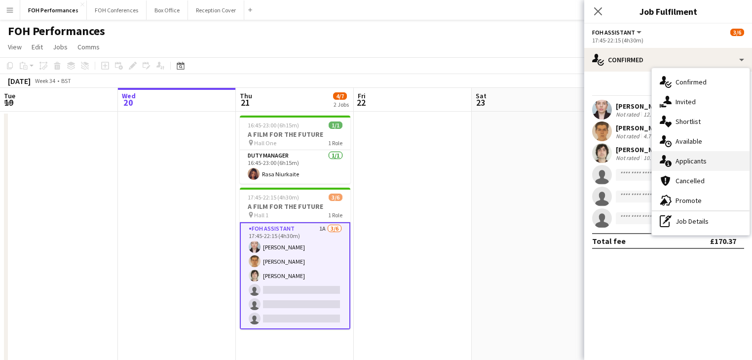
click at [694, 159] on div "single-neutral-actions-information Applicants" at bounding box center [701, 161] width 98 height 20
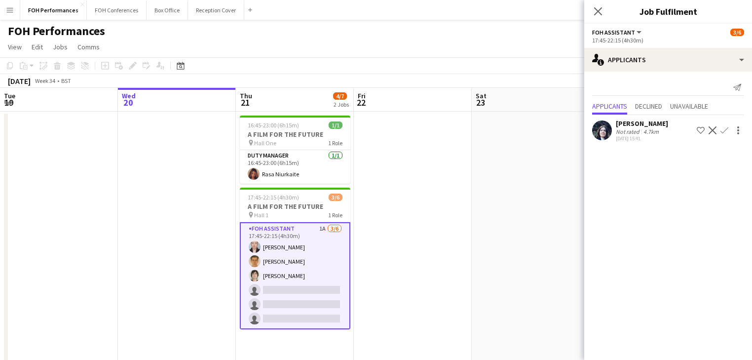
click at [725, 129] on app-icon "Confirm" at bounding box center [725, 130] width 8 height 8
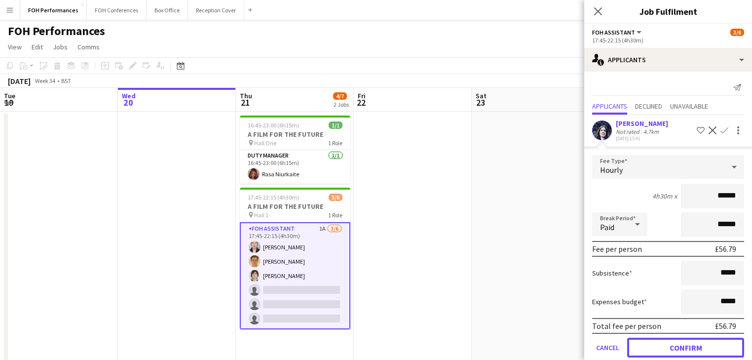
drag, startPoint x: 680, startPoint y: 347, endPoint x: 515, endPoint y: 302, distance: 170.5
click at [678, 347] on button "Confirm" at bounding box center [685, 348] width 117 height 20
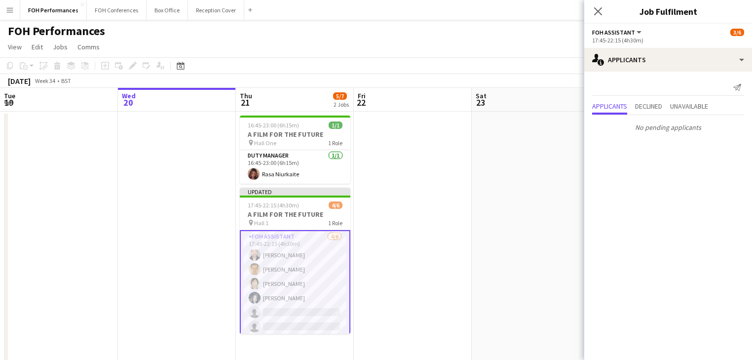
drag, startPoint x: 473, startPoint y: 260, endPoint x: 488, endPoint y: 247, distance: 20.3
click at [473, 259] on app-date-cell at bounding box center [531, 238] width 118 height 252
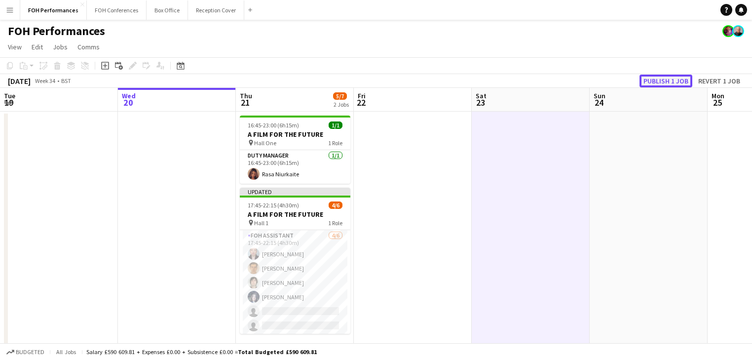
click at [674, 78] on button "Publish 1 job" at bounding box center [666, 81] width 53 height 13
